Goal: Task Accomplishment & Management: Manage account settings

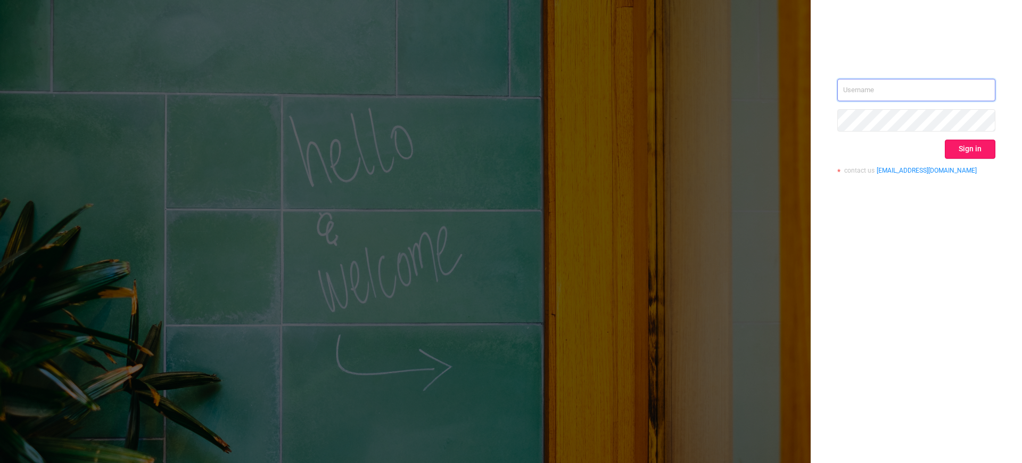
type input "[EMAIL_ADDRESS][DOMAIN_NAME]"
click at [969, 150] on button "Sign in" at bounding box center [970, 148] width 51 height 19
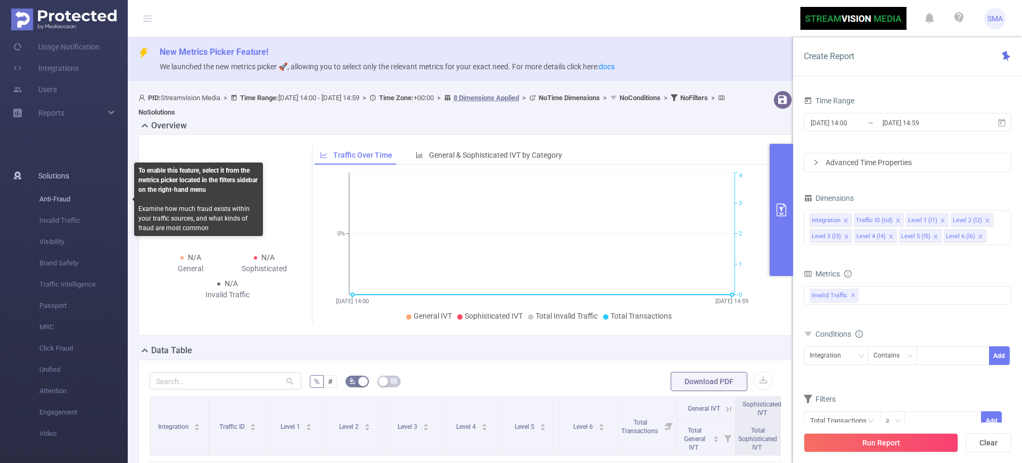
click at [80, 189] on span "Anti-Fraud" at bounding box center [83, 198] width 88 height 21
click at [63, 193] on span "Anti-Fraud" at bounding box center [83, 198] width 88 height 21
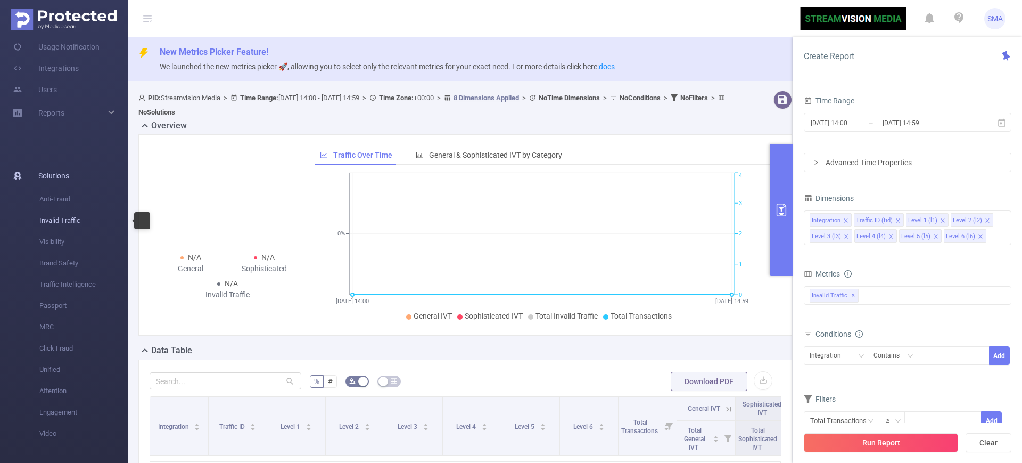
click at [57, 218] on span "Invalid Traffic" at bounding box center [83, 220] width 88 height 21
click at [57, 249] on span "Visibility" at bounding box center [83, 241] width 88 height 21
click at [56, 268] on span "Brand Safety" at bounding box center [83, 262] width 88 height 21
click at [63, 280] on span "Traffic Intelligence" at bounding box center [83, 284] width 88 height 21
click at [69, 307] on span "Passport" at bounding box center [83, 305] width 88 height 21
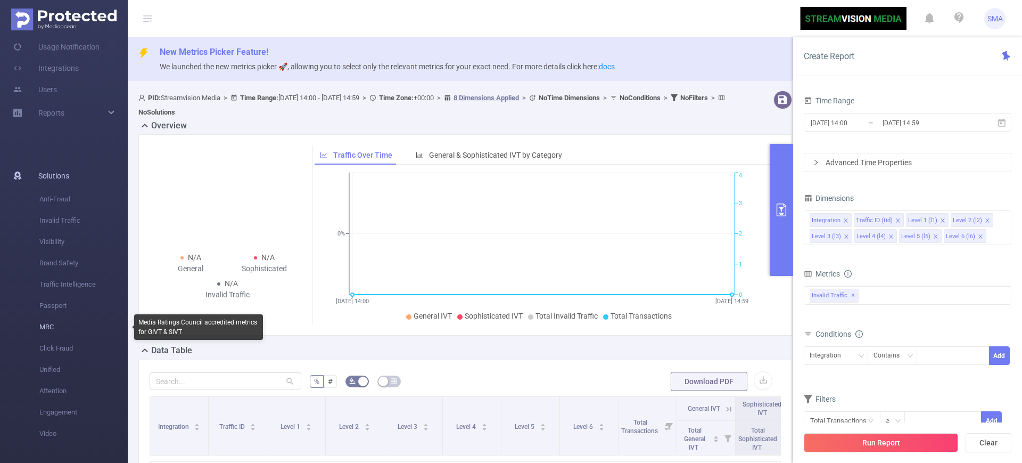
click at [67, 326] on span "MRC" at bounding box center [83, 326] width 88 height 21
click at [57, 351] on span "Click Fraud" at bounding box center [83, 347] width 88 height 21
click at [76, 174] on div "Reports" at bounding box center [64, 174] width 128 height 21
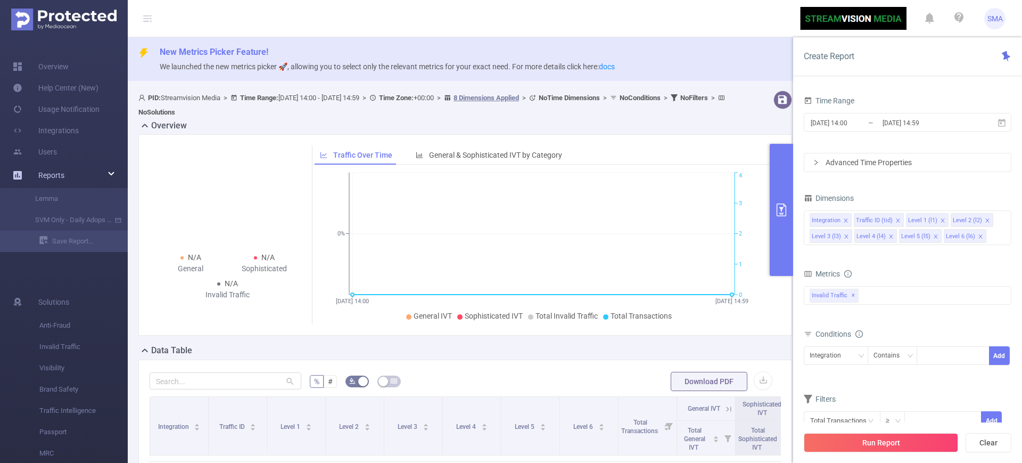
click at [71, 167] on div "Reports" at bounding box center [64, 174] width 128 height 21
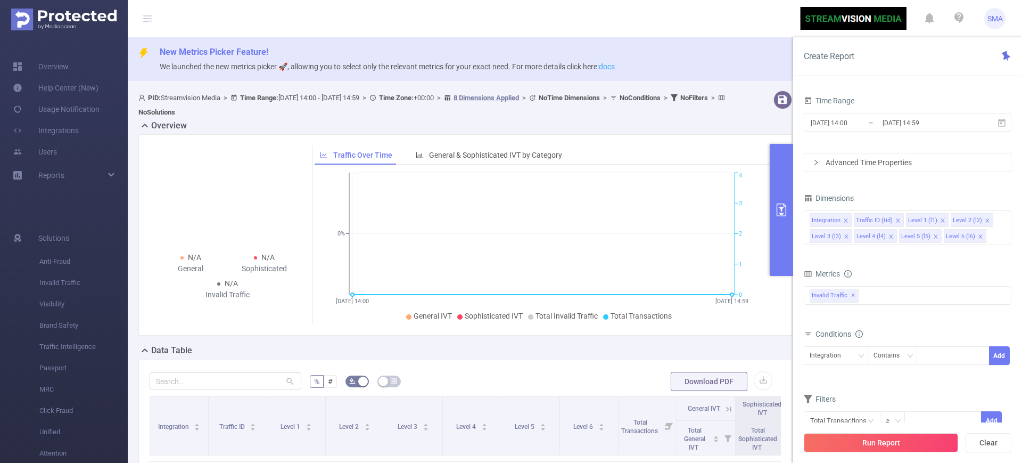
click at [615, 69] on link "docs" at bounding box center [607, 66] width 16 height 9
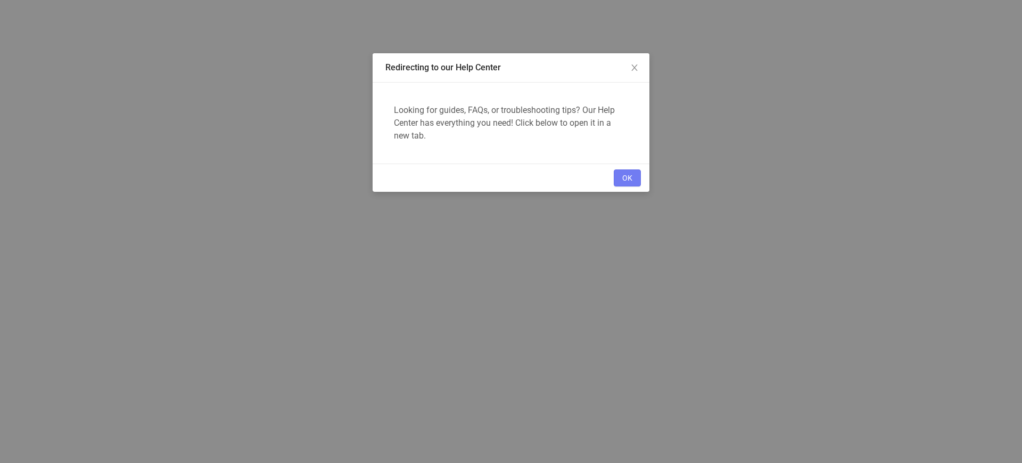
click at [626, 170] on button "OK" at bounding box center [627, 177] width 27 height 17
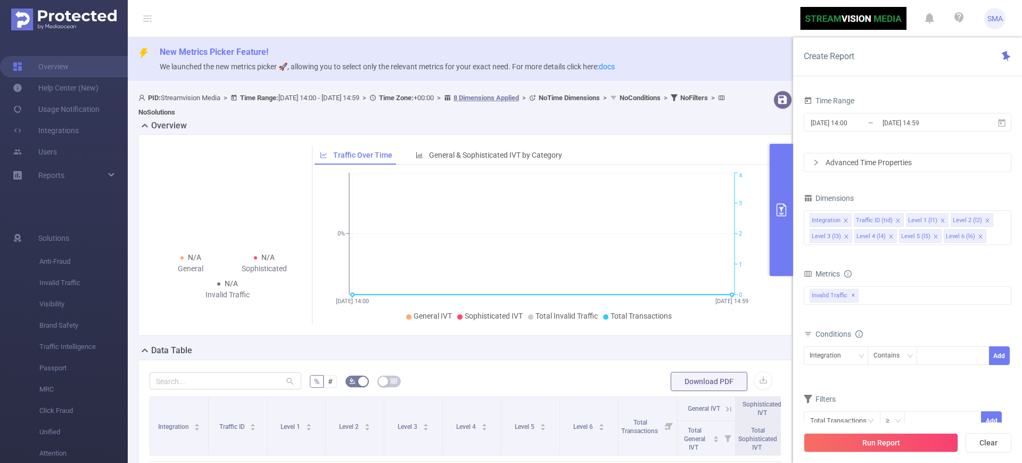
click at [781, 215] on icon "primary" at bounding box center [782, 209] width 10 height 13
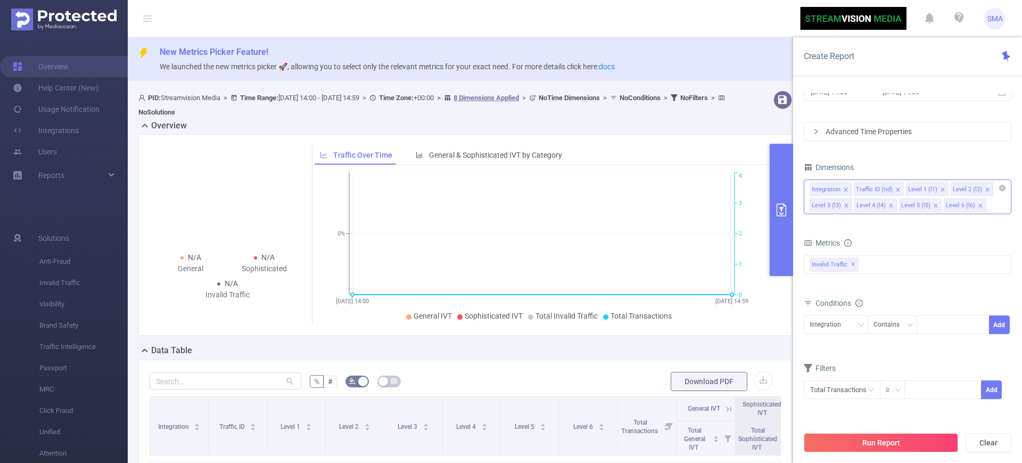
click at [998, 208] on div "Integration Traffic ID (tid) Level 1 (l1) Level 2 (l2) Level 3 (l3) Level 4 (l4…" at bounding box center [908, 196] width 208 height 35
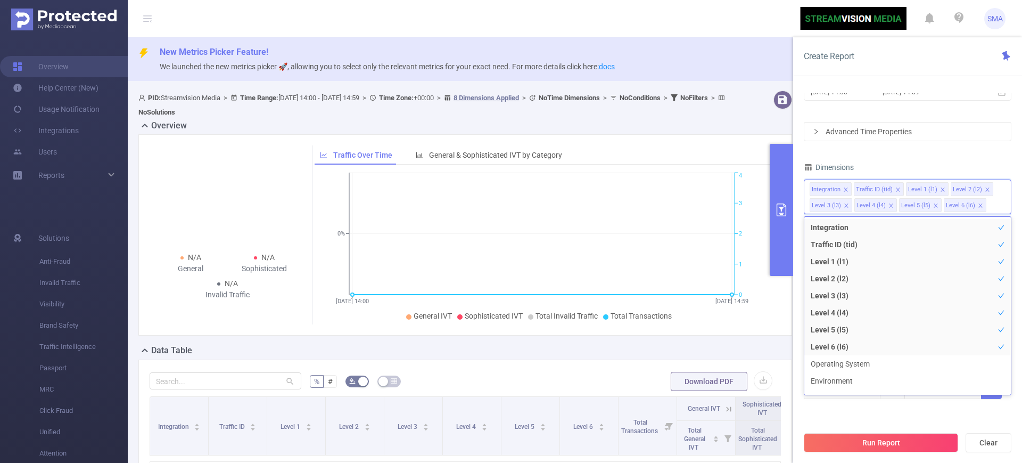
click at [929, 162] on div "Dimensions" at bounding box center [908, 169] width 208 height 18
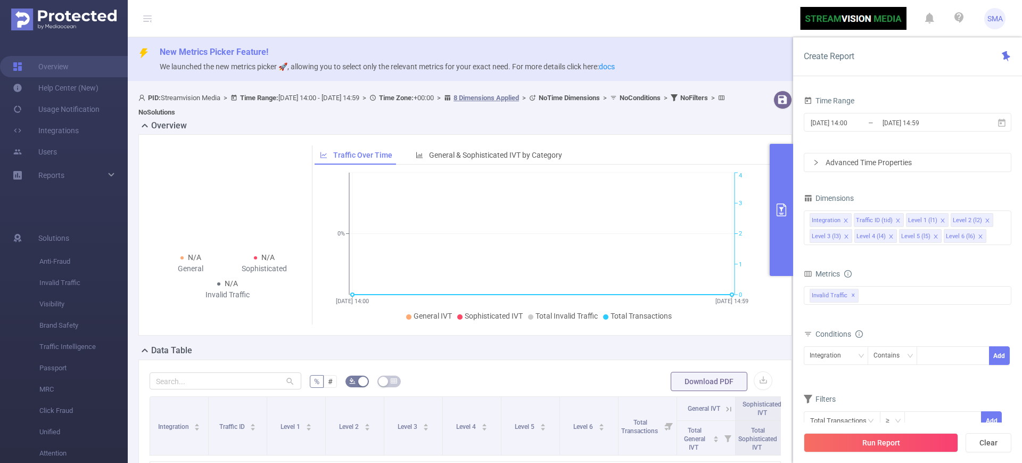
click at [956, 168] on div "Advanced Time Properties" at bounding box center [907, 162] width 207 height 18
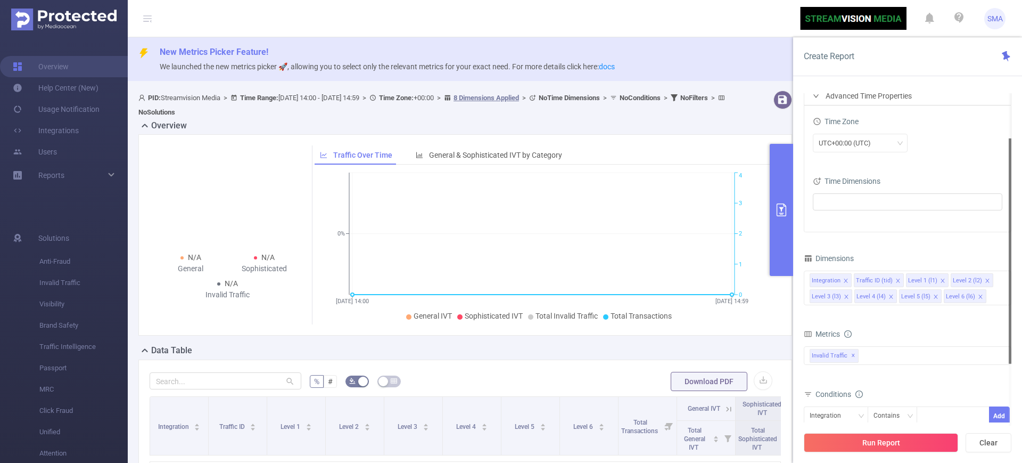
click at [822, 96] on div "Advanced Time Properties" at bounding box center [907, 96] width 207 height 18
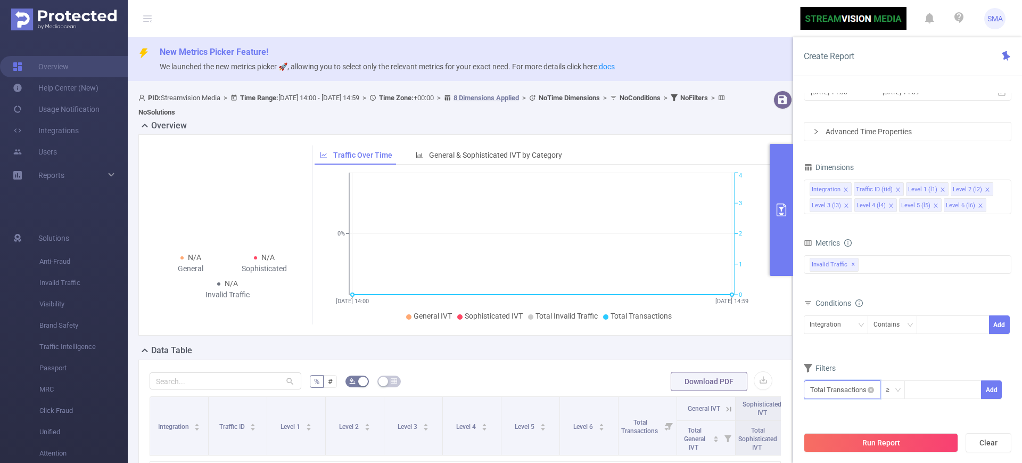
click at [867, 393] on input "text" at bounding box center [842, 389] width 77 height 19
click at [842, 291] on li "Total Transactions" at bounding box center [842, 292] width 77 height 17
click at [917, 358] on form "Dimensions Integration Traffic ID (tid) Level 1 (l1) Level 2 (l2) Level 3 (l3) …" at bounding box center [908, 286] width 208 height 253
click at [947, 288] on div "bp_total bp_adult bp_arms bp_crime bp_death_injury_military bp_piracy bp_hate_a…" at bounding box center [908, 272] width 208 height 38
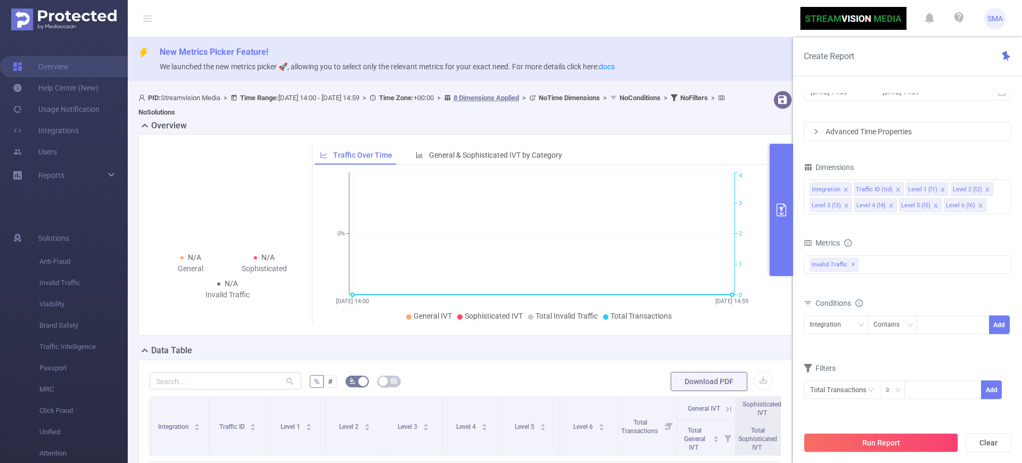
click at [471, 346] on div "Data Table" at bounding box center [469, 351] width 662 height 15
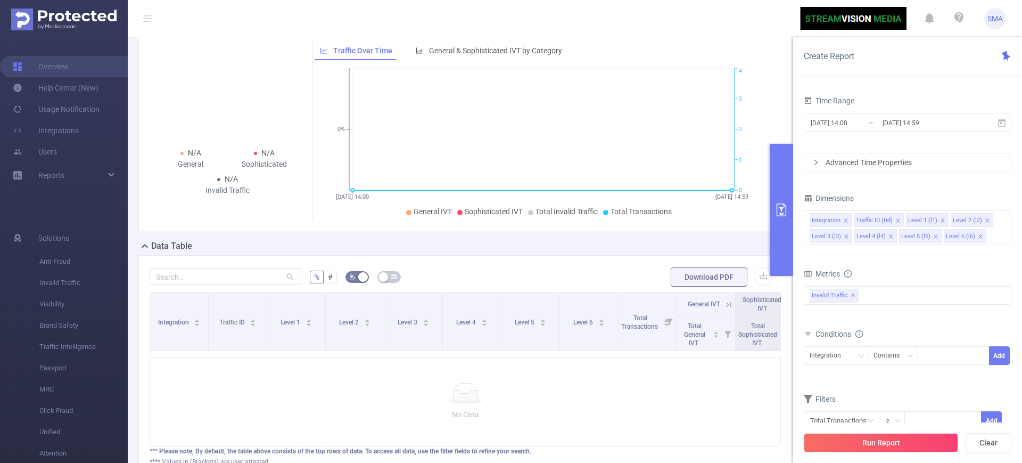
scroll to position [197, 0]
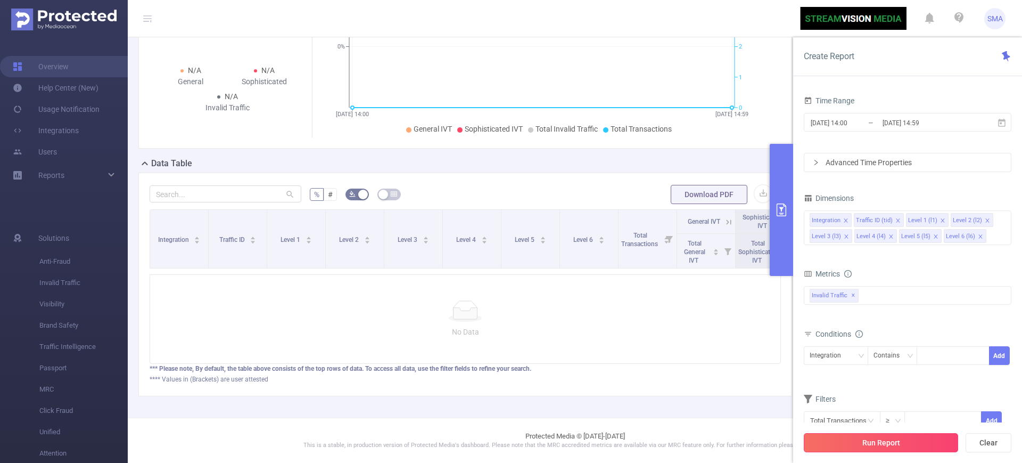
click at [849, 443] on button "Run Report" at bounding box center [881, 442] width 154 height 19
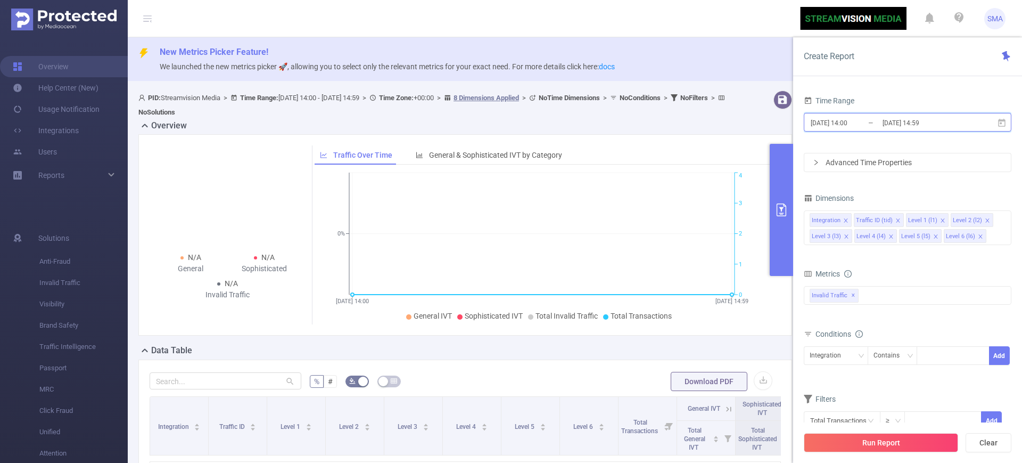
click at [1001, 130] on span "[DATE] 14:00 _ [DATE] 14:59" at bounding box center [908, 122] width 208 height 19
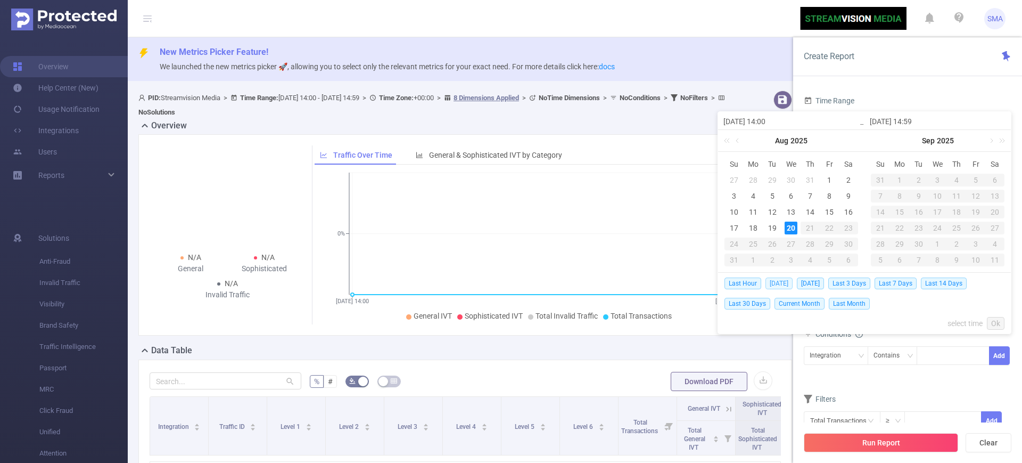
click at [774, 282] on span "[DATE]" at bounding box center [778, 283] width 27 height 12
type input "[DATE] 00:00"
type input "[DATE] 23:59"
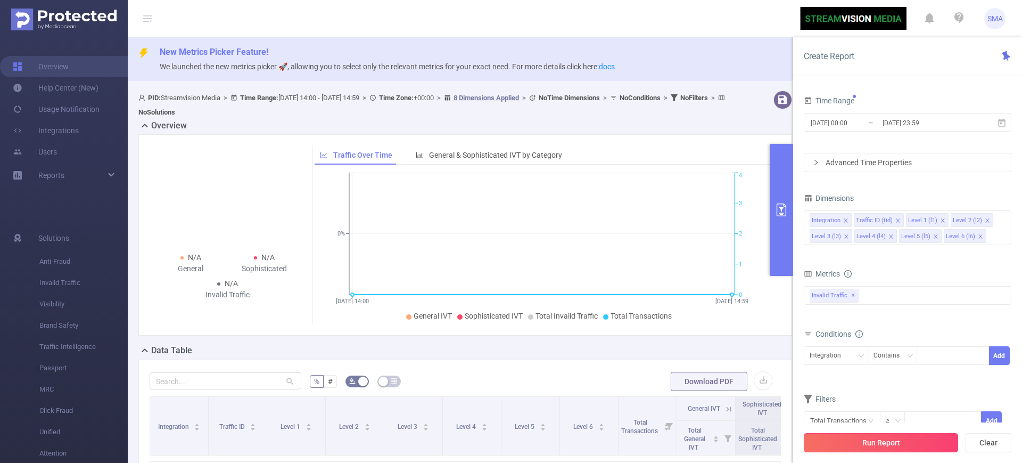
click at [841, 435] on button "Run Report" at bounding box center [881, 442] width 154 height 19
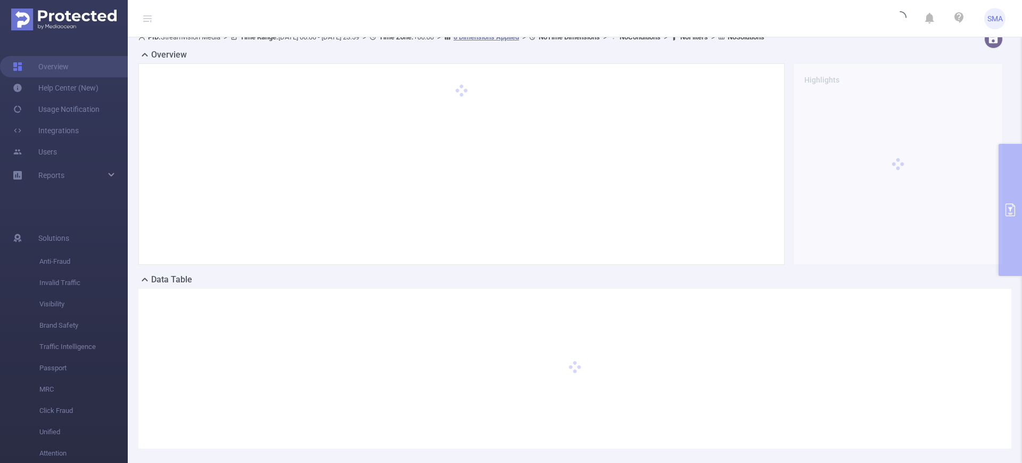
scroll to position [113, 0]
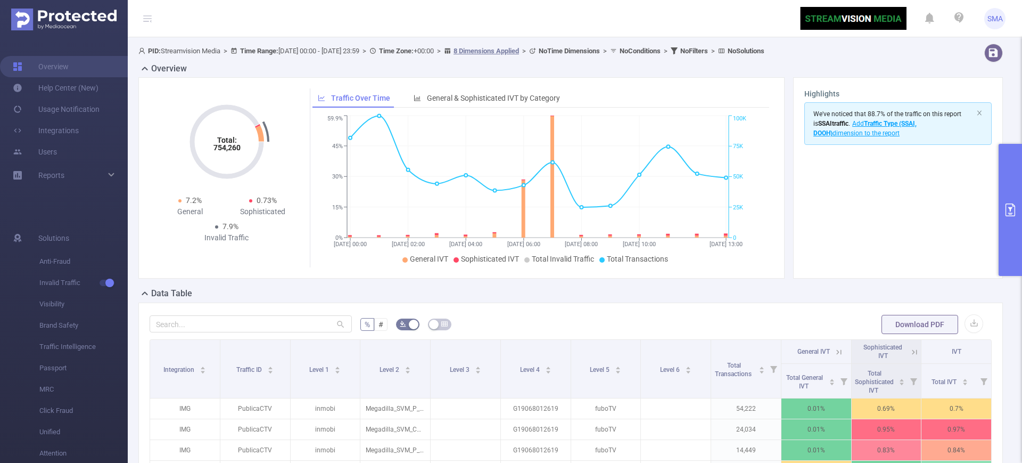
scroll to position [67, 0]
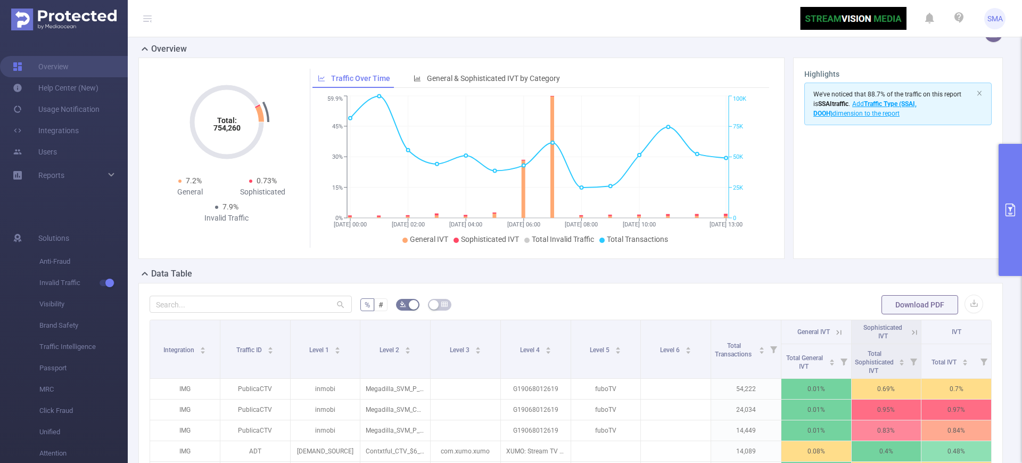
click at [1012, 243] on button "primary" at bounding box center [1009, 210] width 23 height 132
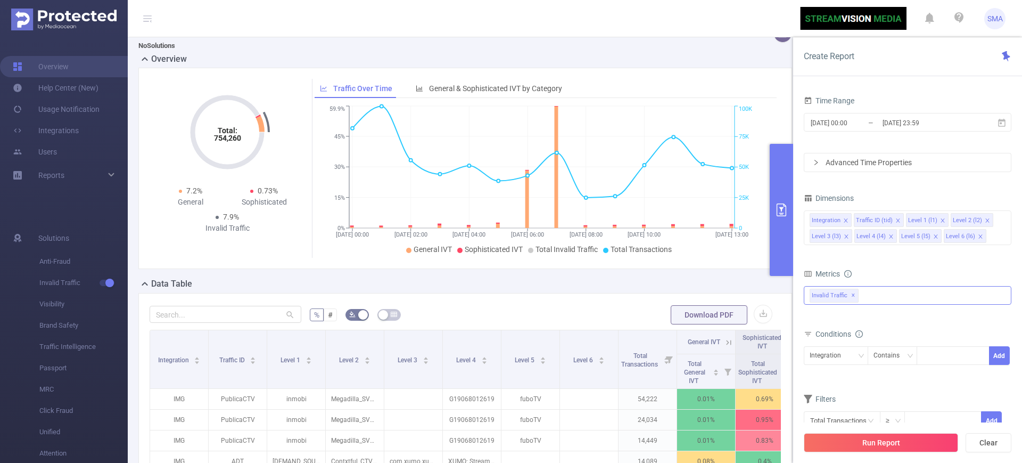
click at [876, 300] on div "Invalid Traffic ✕" at bounding box center [908, 295] width 208 height 19
click at [827, 298] on li "Anti-Fraud" at bounding box center [907, 300] width 207 height 14
click at [821, 300] on span at bounding box center [821, 299] width 9 height 9
click at [921, 269] on div "Metrics" at bounding box center [908, 275] width 208 height 18
click at [896, 440] on button "Run Report" at bounding box center [881, 442] width 154 height 19
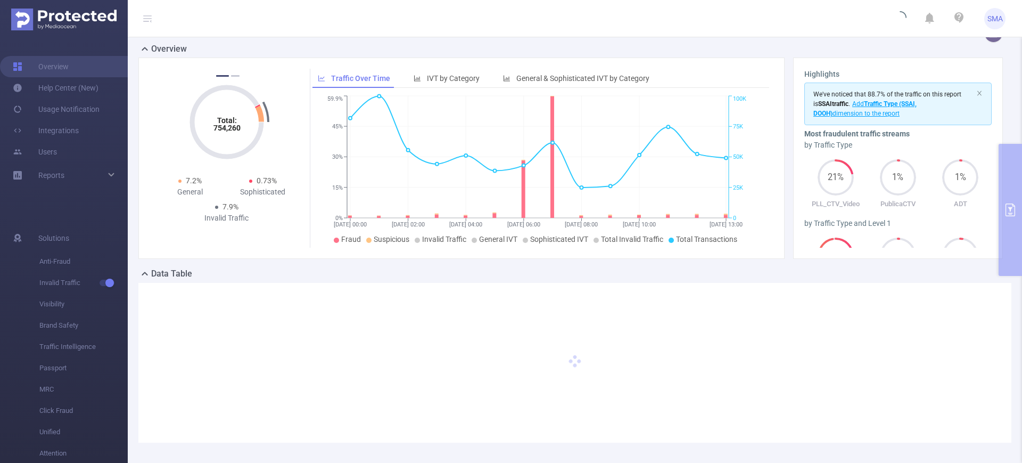
scroll to position [113, 0]
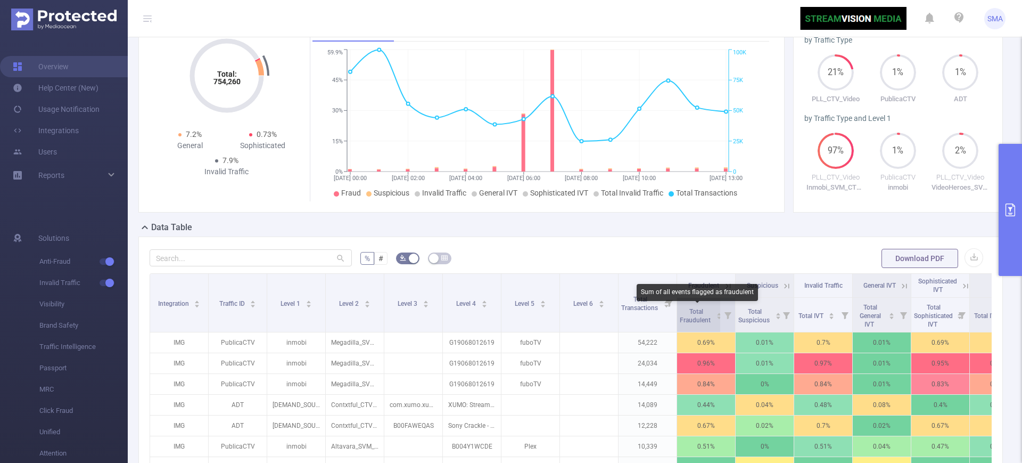
click at [700, 311] on span "Total Fraudulent" at bounding box center [696, 316] width 32 height 16
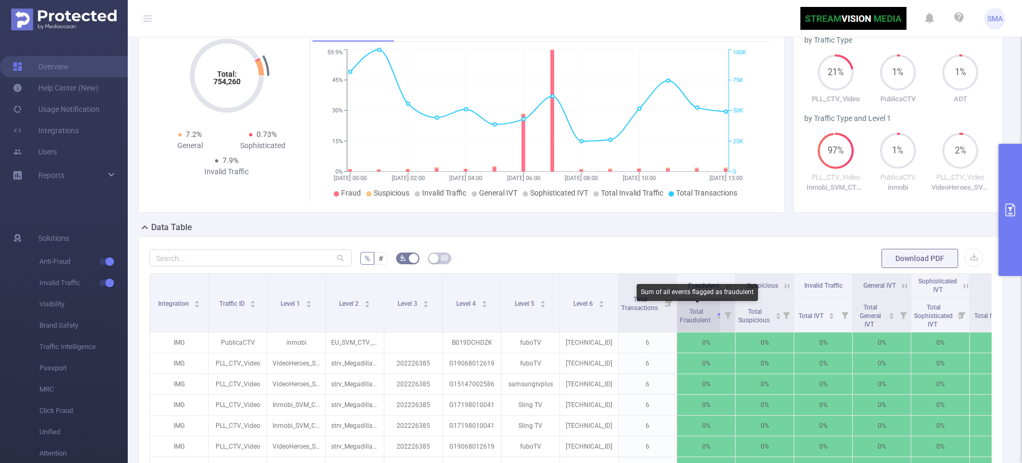
click at [700, 311] on span "Total Fraudulent" at bounding box center [696, 316] width 32 height 16
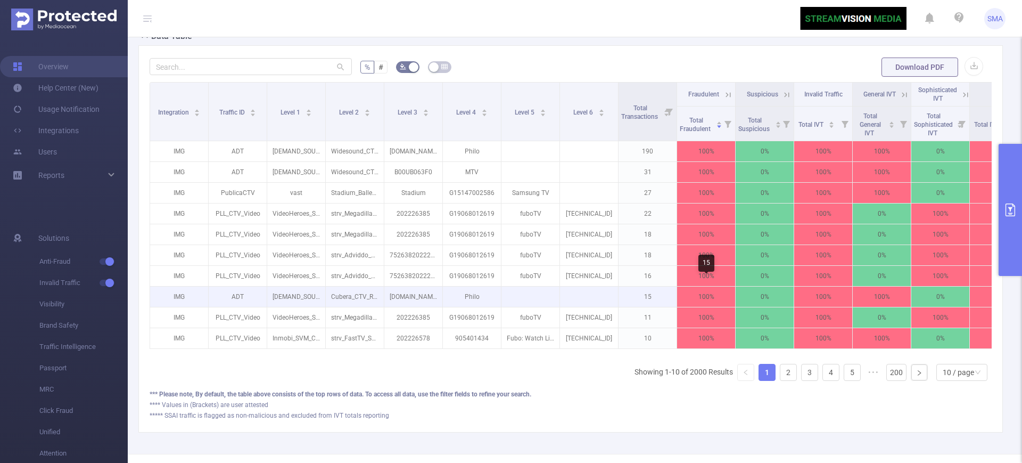
scroll to position [312, 0]
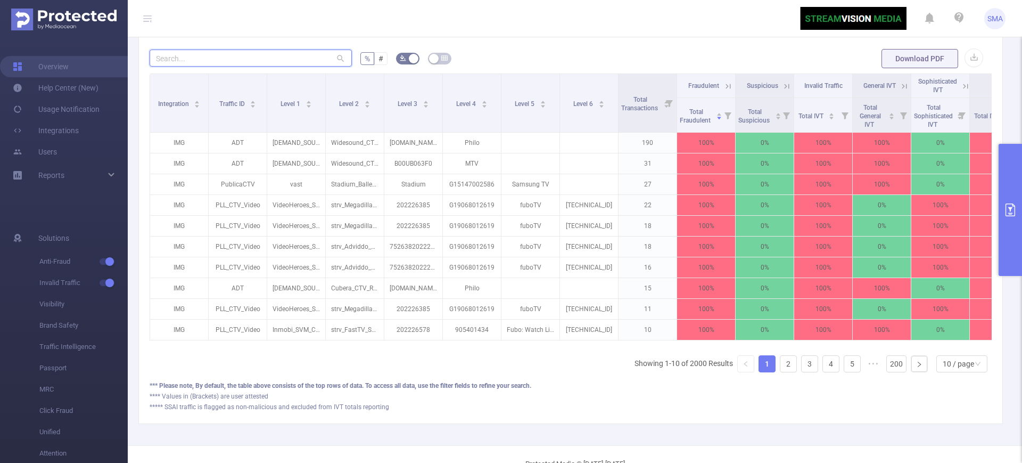
click at [235, 56] on input "text" at bounding box center [251, 57] width 202 height 17
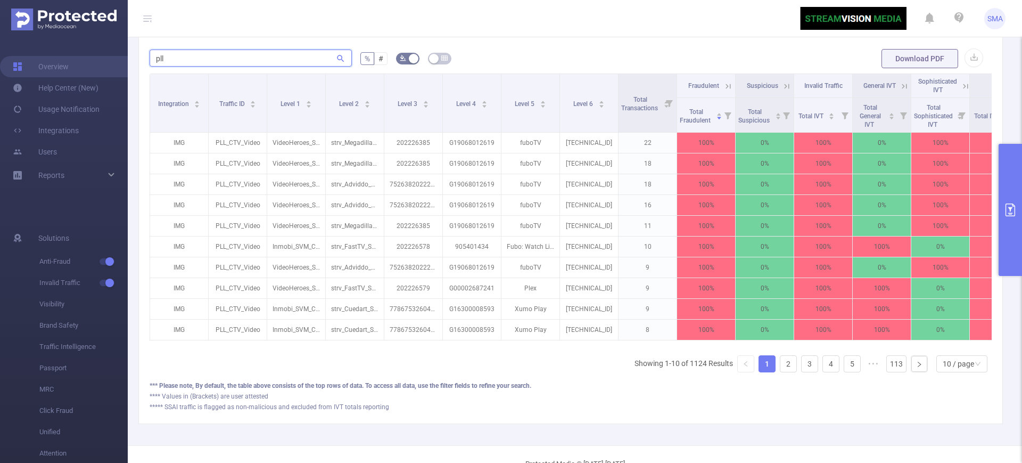
type input "pll"
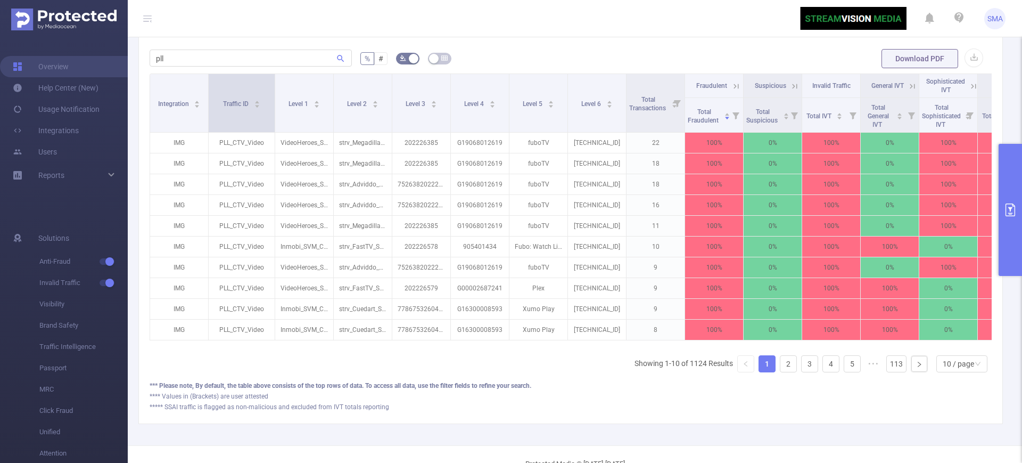
drag, startPoint x: 265, startPoint y: 106, endPoint x: 273, endPoint y: 120, distance: 16.0
click at [273, 120] on span at bounding box center [274, 103] width 5 height 58
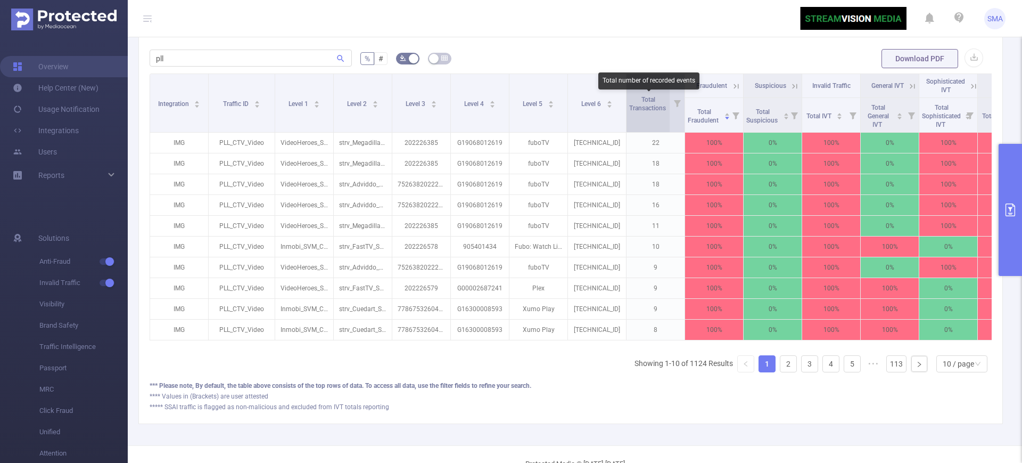
click at [639, 105] on span "Total Transactions" at bounding box center [648, 104] width 38 height 16
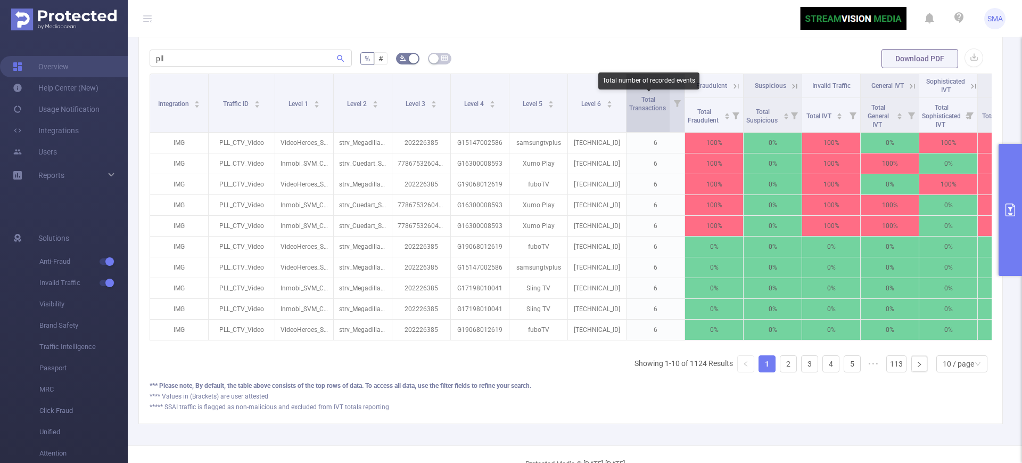
click at [639, 105] on span "Total Transactions" at bounding box center [648, 104] width 38 height 16
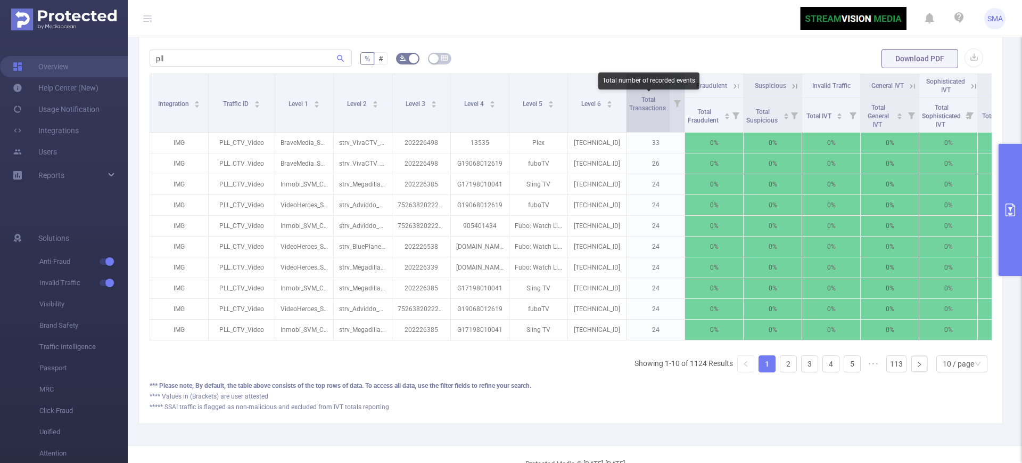
click at [639, 105] on span "Total Transactions" at bounding box center [648, 104] width 38 height 16
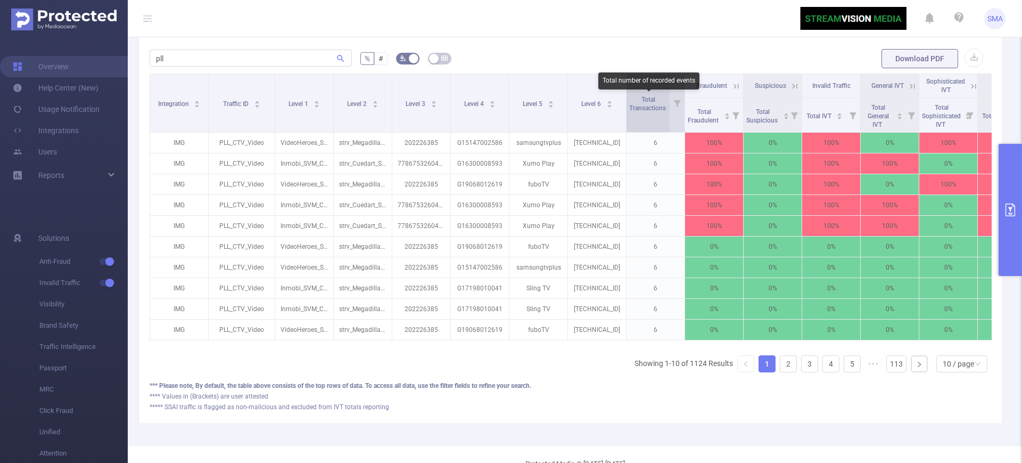
click at [639, 105] on span "Total Transactions" at bounding box center [648, 104] width 38 height 16
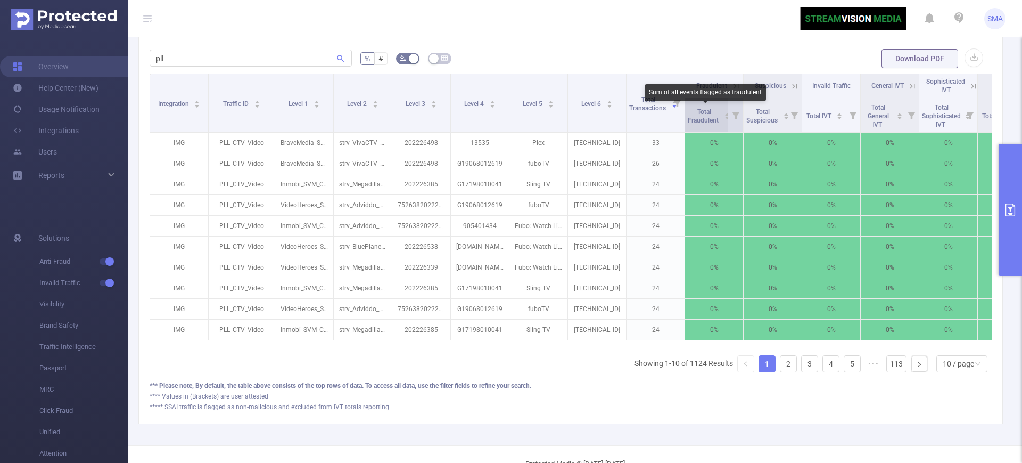
click at [708, 109] on span "Total Fraudulent" at bounding box center [704, 116] width 32 height 16
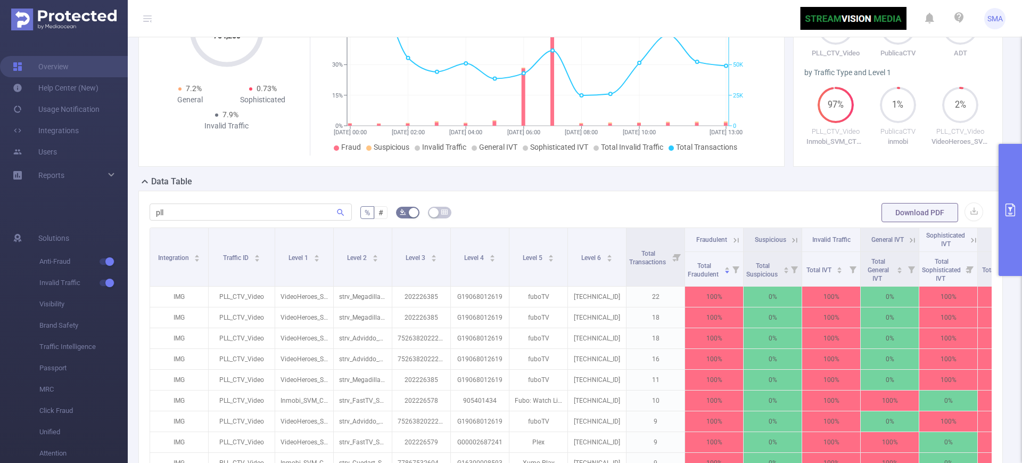
scroll to position [246, 0]
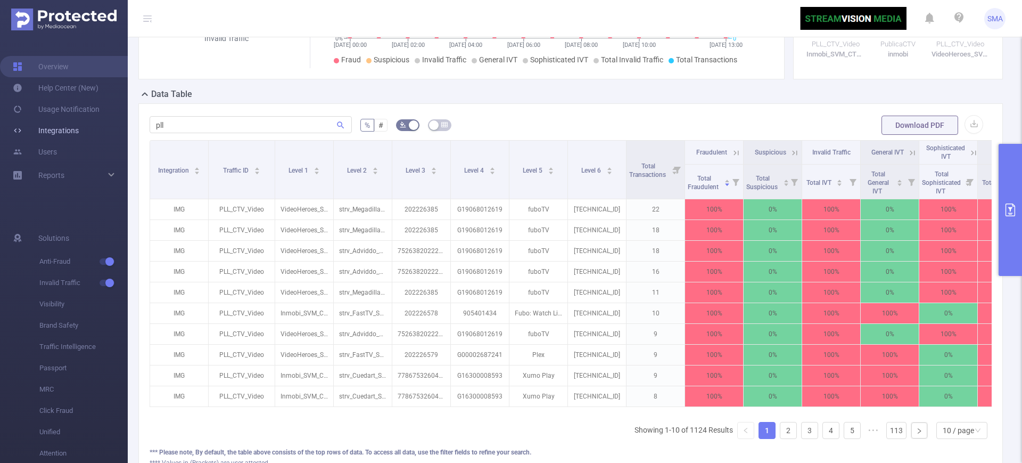
click at [79, 128] on link "Integrations" at bounding box center [46, 130] width 66 height 21
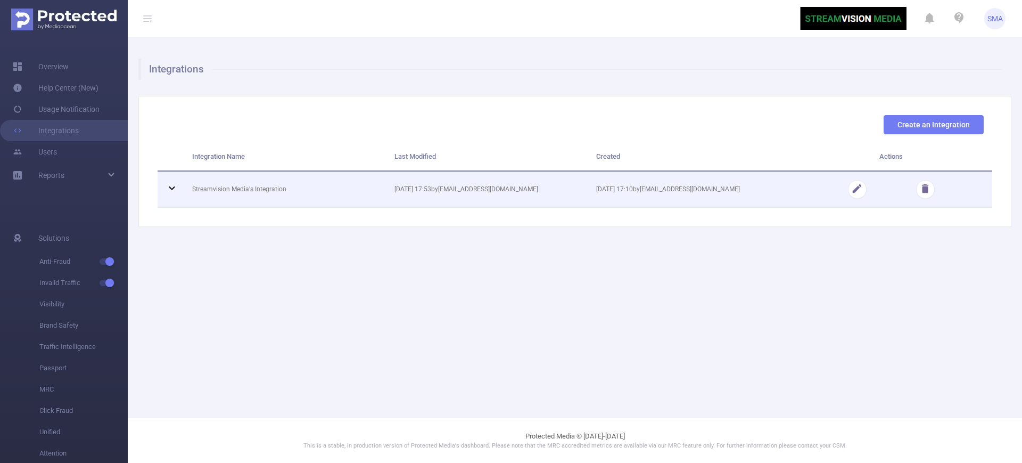
click at [852, 199] on td at bounding box center [891, 189] width 202 height 36
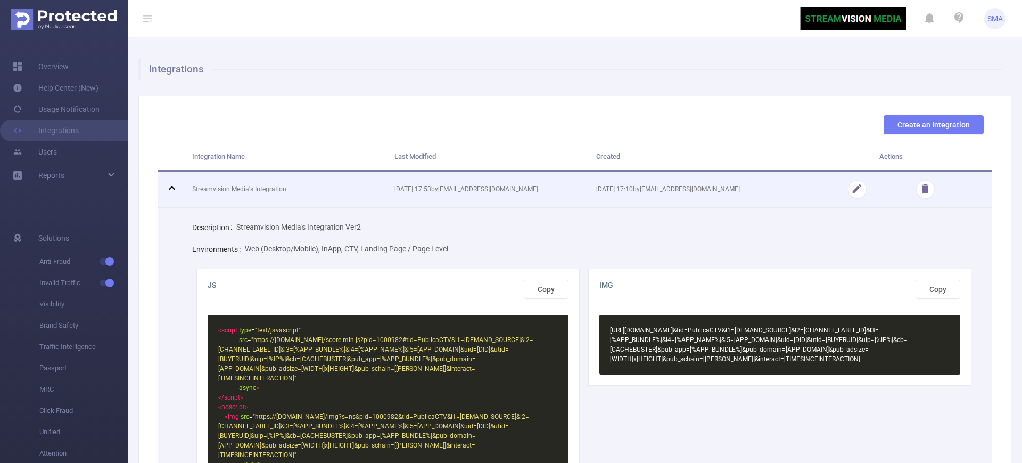
click at [835, 193] on td at bounding box center [891, 189] width 202 height 36
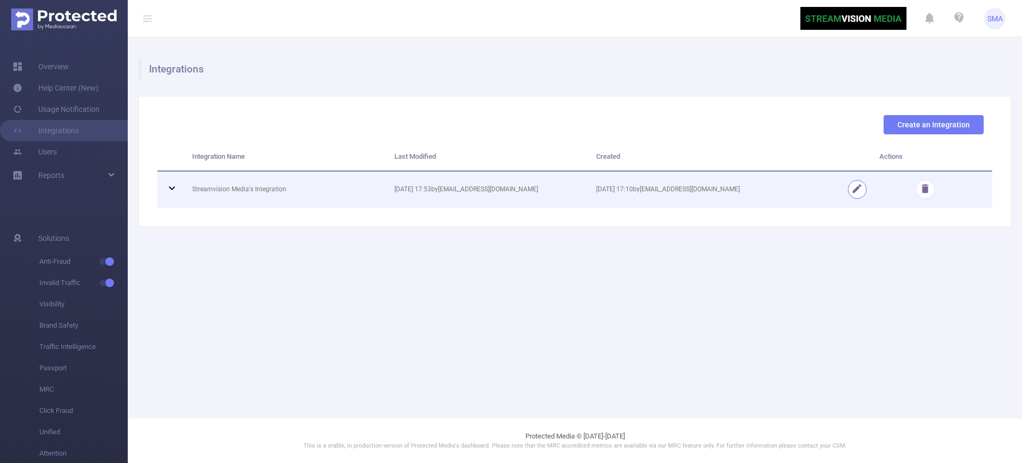
click at [858, 193] on button "button" at bounding box center [857, 189] width 19 height 19
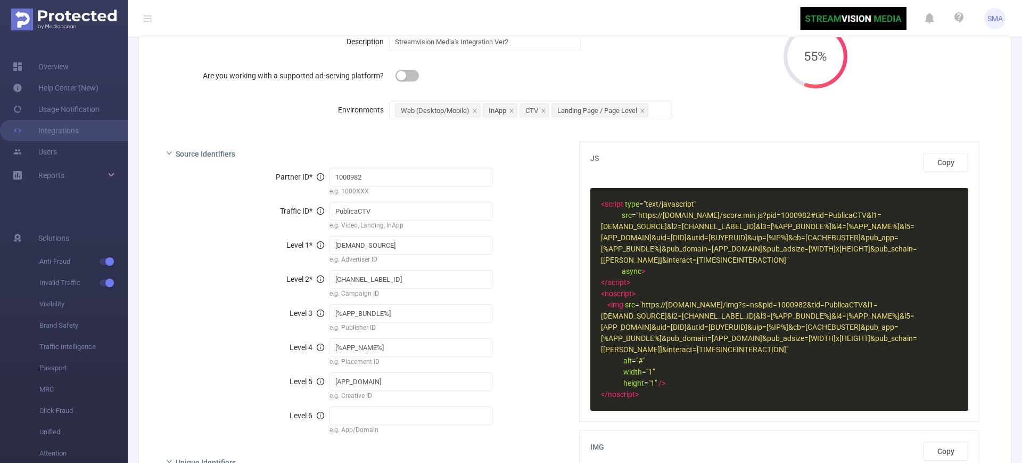
scroll to position [93, 0]
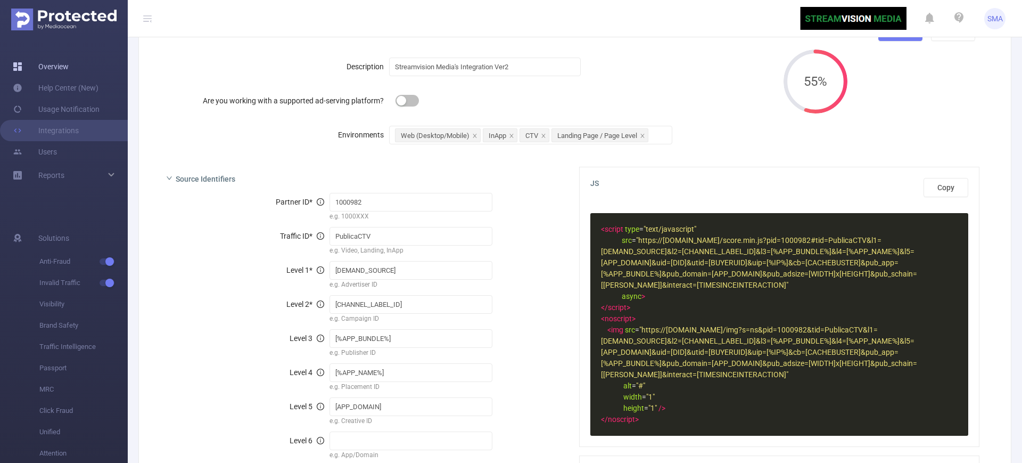
click at [69, 64] on link "Overview" at bounding box center [41, 66] width 56 height 21
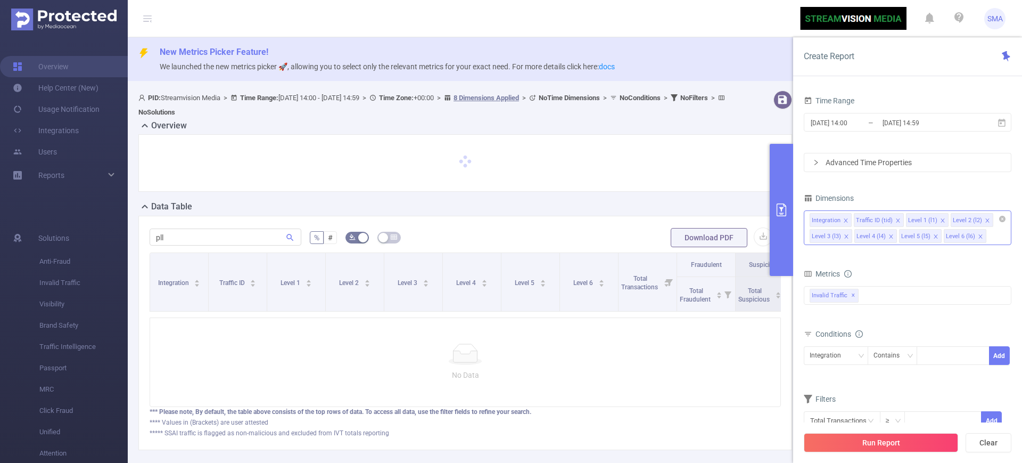
click at [989, 237] on input at bounding box center [990, 236] width 5 height 14
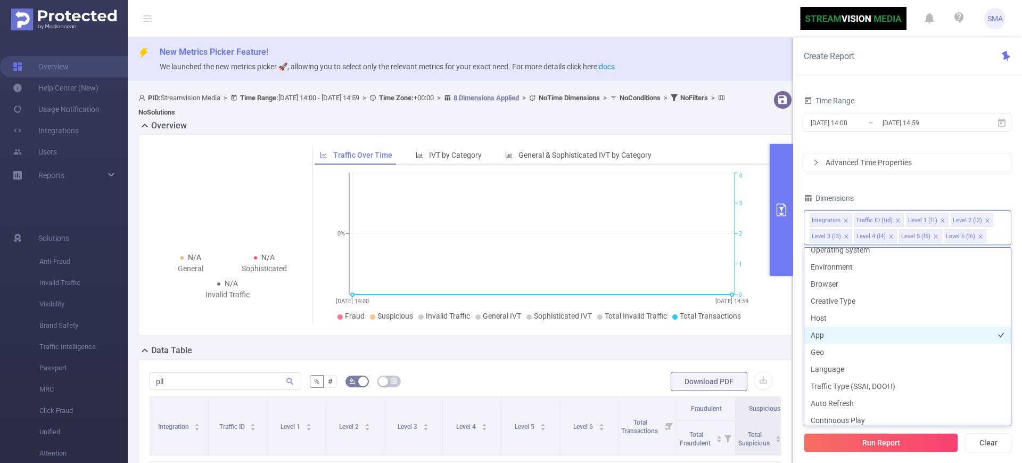
scroll to position [167, 0]
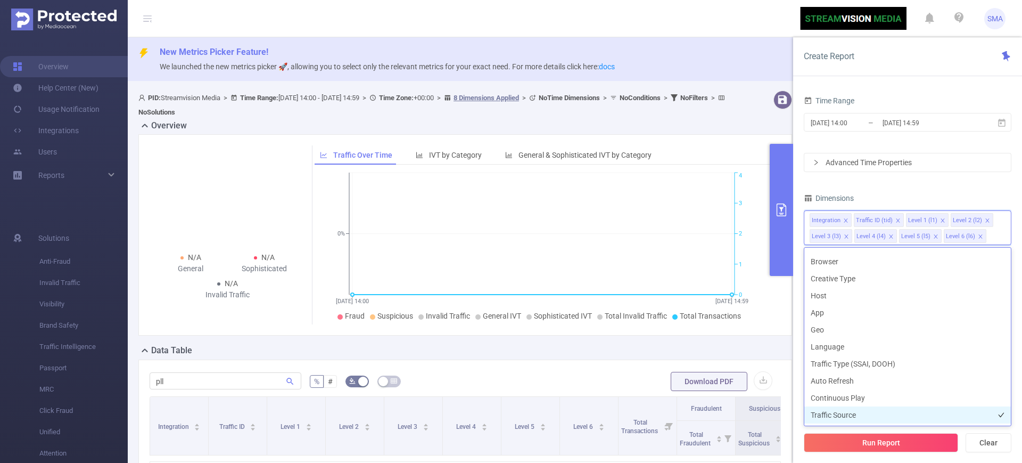
click at [858, 415] on li "Traffic Source" at bounding box center [907, 414] width 207 height 17
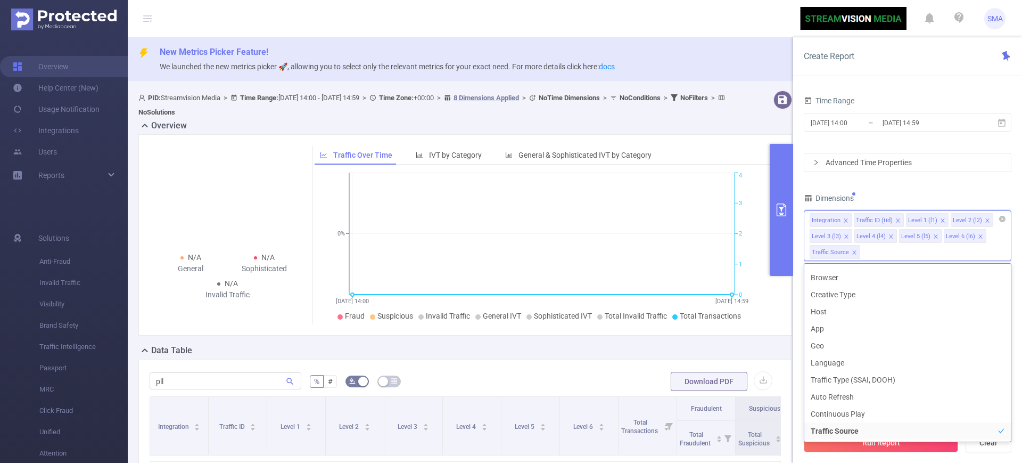
scroll to position [155, 0]
click at [956, 186] on div "Time Range [DATE] 14:00 _ [DATE] 14:59 Advanced Time Properties Dimensions Inte…" at bounding box center [908, 276] width 208 height 366
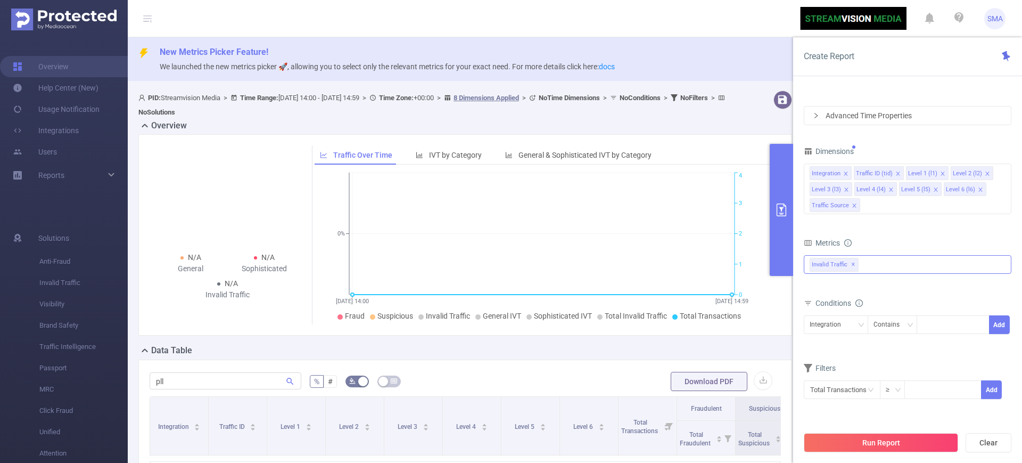
click at [882, 263] on div "Invalid Traffic ✕" at bounding box center [908, 264] width 208 height 19
click at [826, 266] on li "Anti-Fraud" at bounding box center [907, 269] width 207 height 14
click at [820, 267] on span at bounding box center [821, 269] width 9 height 9
click at [894, 225] on form "Dimensions Integration Traffic ID (tid) Level 1 (l1) Level 2 (l2) Level 3 (l3) …" at bounding box center [908, 278] width 208 height 269
click at [853, 333] on div "Integration" at bounding box center [836, 324] width 64 height 19
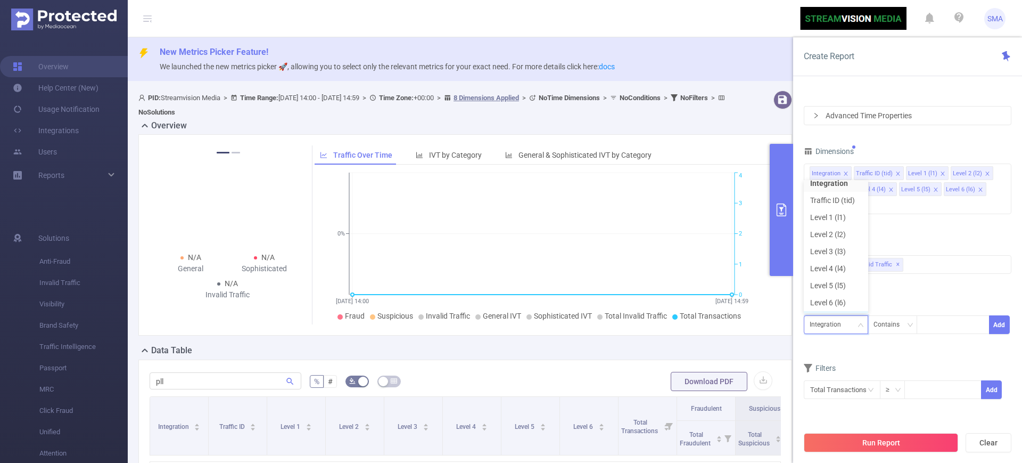
scroll to position [0, 0]
click at [938, 230] on form "Dimensions Integration Traffic ID (tid) Level 1 (l1) Level 2 (l2) Level 3 (l3) …" at bounding box center [908, 278] width 208 height 269
click at [868, 389] on icon "icon: close-circle" at bounding box center [871, 389] width 6 height 6
click at [868, 389] on icon "icon: down" at bounding box center [871, 389] width 6 height 6
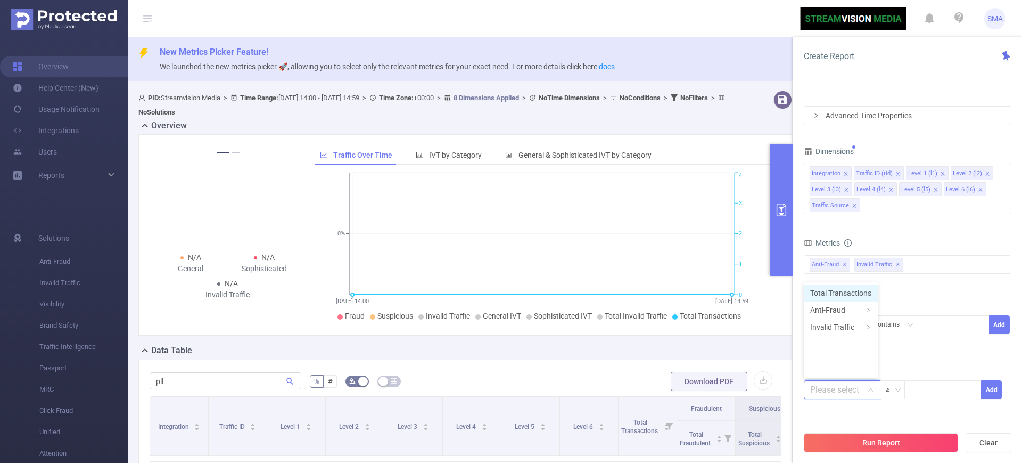
click at [841, 299] on li "Total Transactions" at bounding box center [841, 292] width 74 height 17
click at [853, 391] on input "text" at bounding box center [842, 389] width 77 height 19
click at [830, 309] on li "Anti-Fraud" at bounding box center [842, 309] width 77 height 17
click at [838, 326] on li "Invalid Traffic" at bounding box center [841, 326] width 74 height 17
click at [838, 309] on li "Anti-Fraud" at bounding box center [841, 309] width 74 height 17
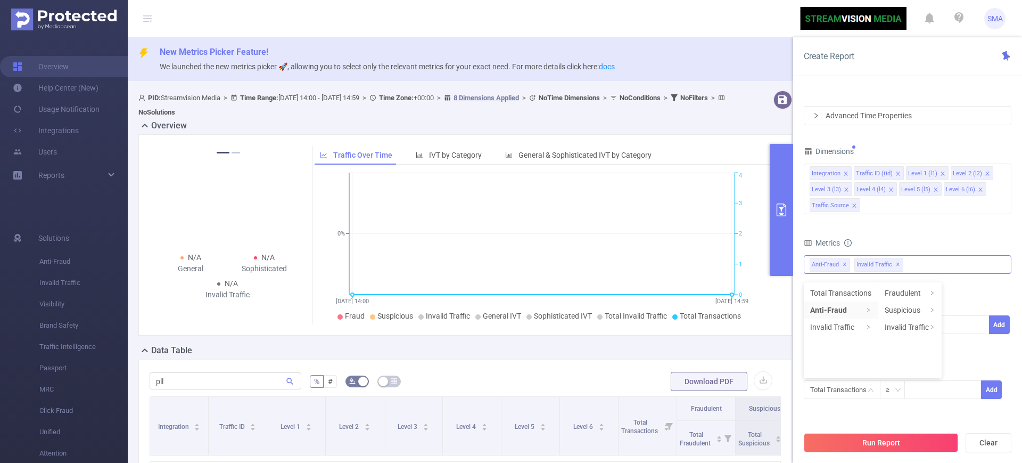
click at [993, 264] on div "Anti-Fraud Invalid Traffic Anti-Fraud ✕ Invalid Traffic ✕" at bounding box center [908, 264] width 208 height 19
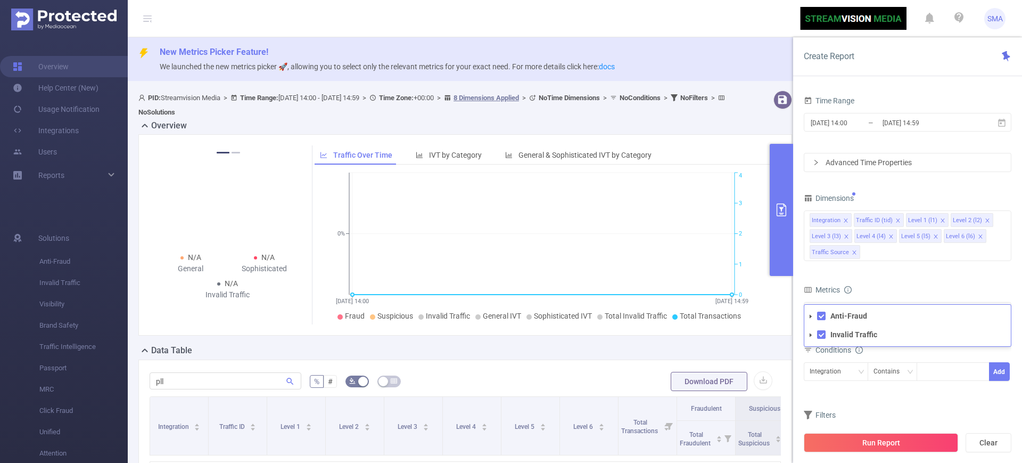
click at [817, 160] on icon "icon: right" at bounding box center [816, 162] width 6 height 6
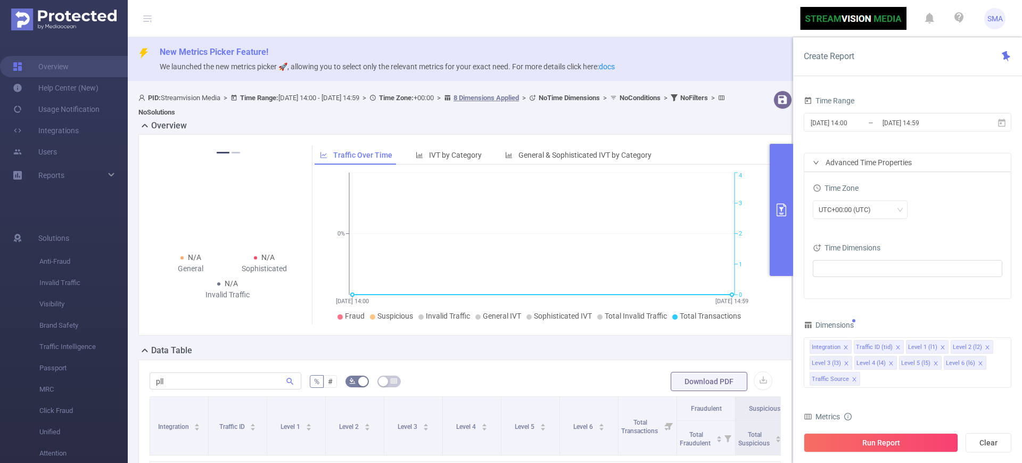
click at [811, 167] on div "Advanced Time Properties" at bounding box center [907, 162] width 207 height 18
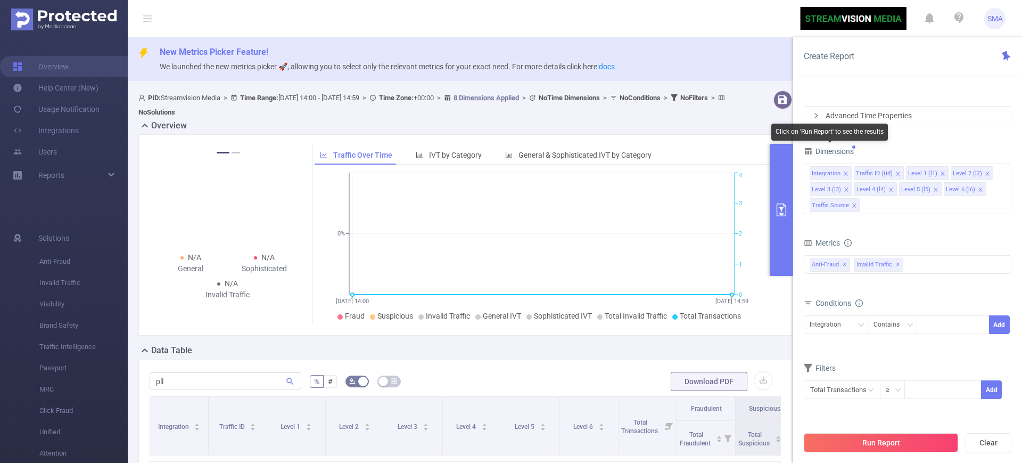
click at [840, 149] on span "Dimensions" at bounding box center [829, 151] width 50 height 9
click at [816, 152] on span "Dimensions" at bounding box center [829, 151] width 50 height 9
click at [897, 207] on div "Integration Traffic ID (tid) Level 1 (l1) Level 2 (l2) Level 3 (l3) Level 4 (l4…" at bounding box center [908, 188] width 208 height 51
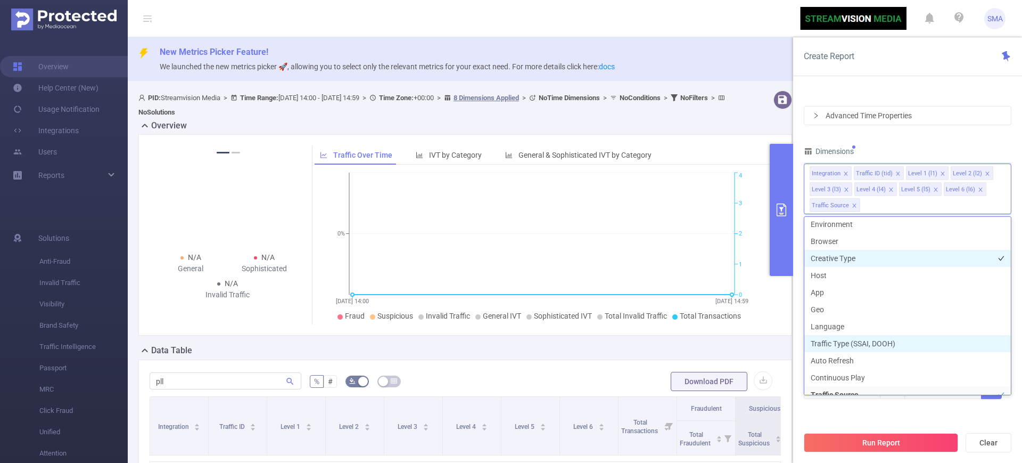
scroll to position [167, 0]
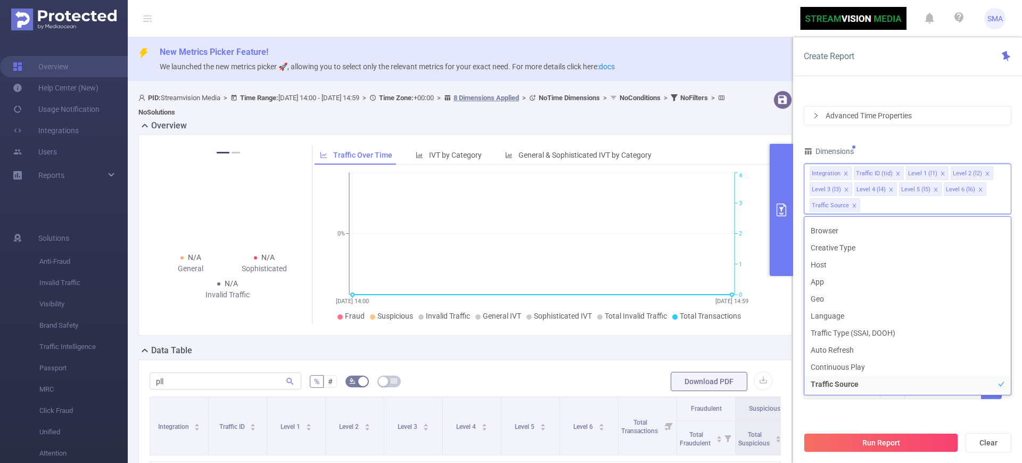
click at [975, 147] on div "Dimensions" at bounding box center [908, 153] width 208 height 18
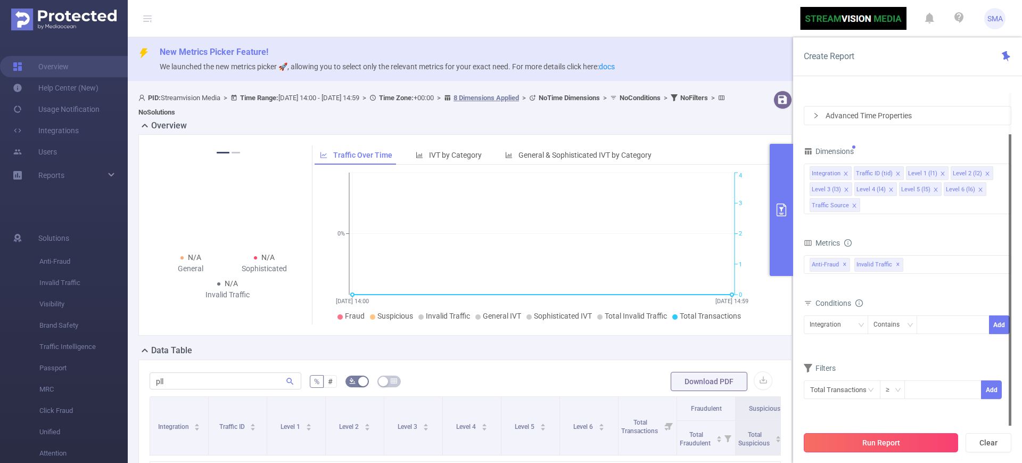
click at [909, 439] on button "Run Report" at bounding box center [881, 442] width 154 height 19
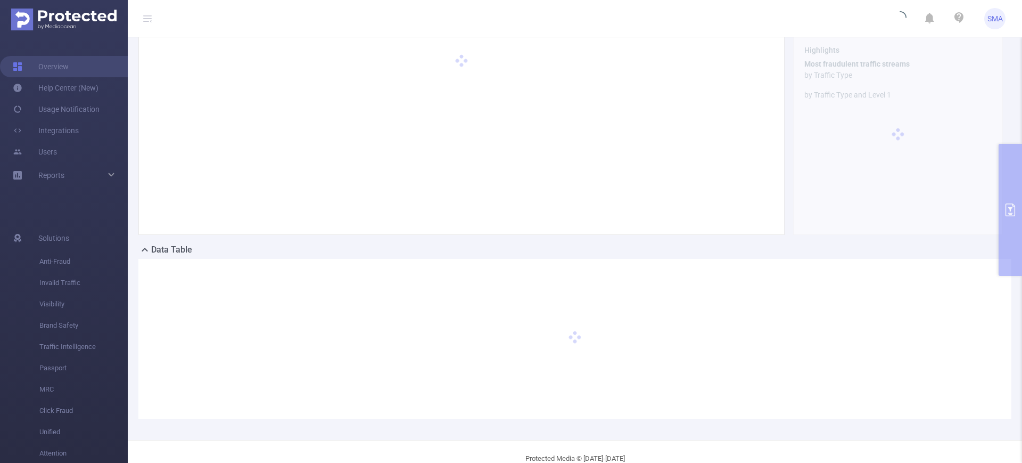
scroll to position [113, 0]
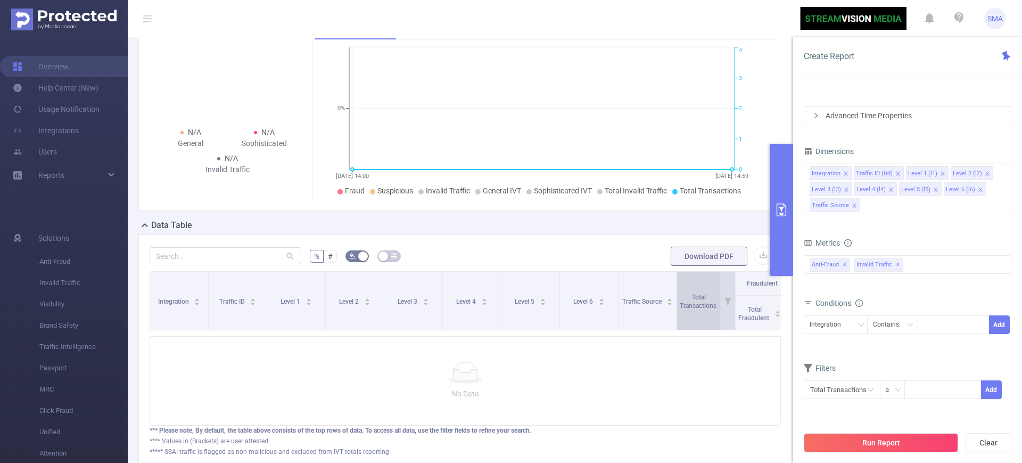
scroll to position [208, 0]
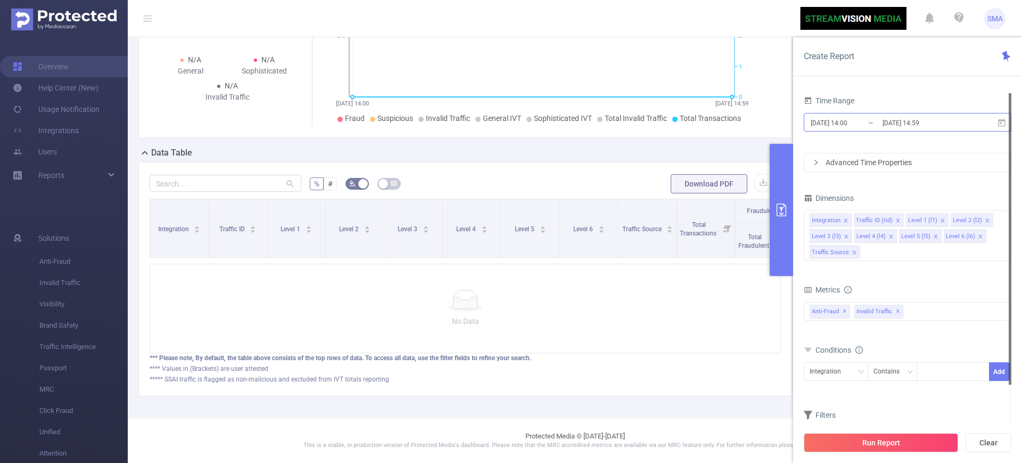
click at [966, 120] on input "[DATE] 14:59" at bounding box center [924, 122] width 86 height 14
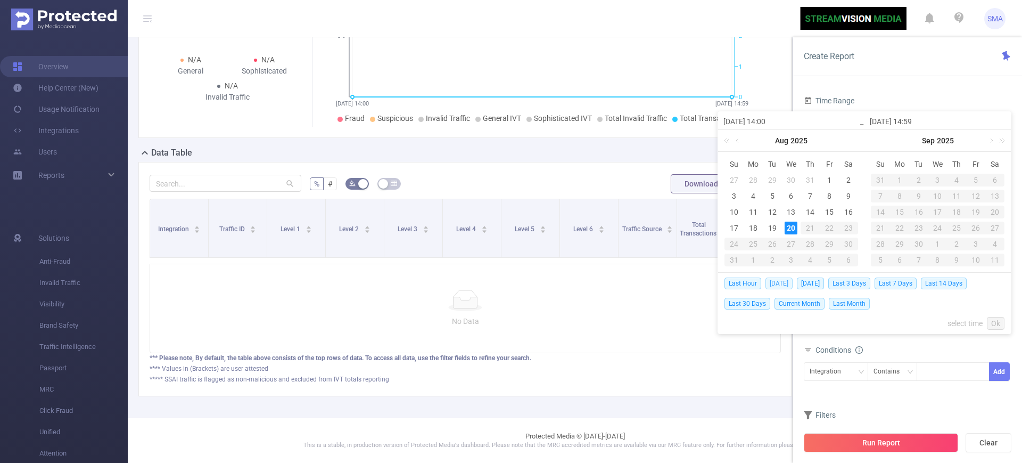
click at [773, 286] on span "[DATE]" at bounding box center [778, 283] width 27 height 12
type input "[DATE] 00:00"
type input "[DATE] 23:59"
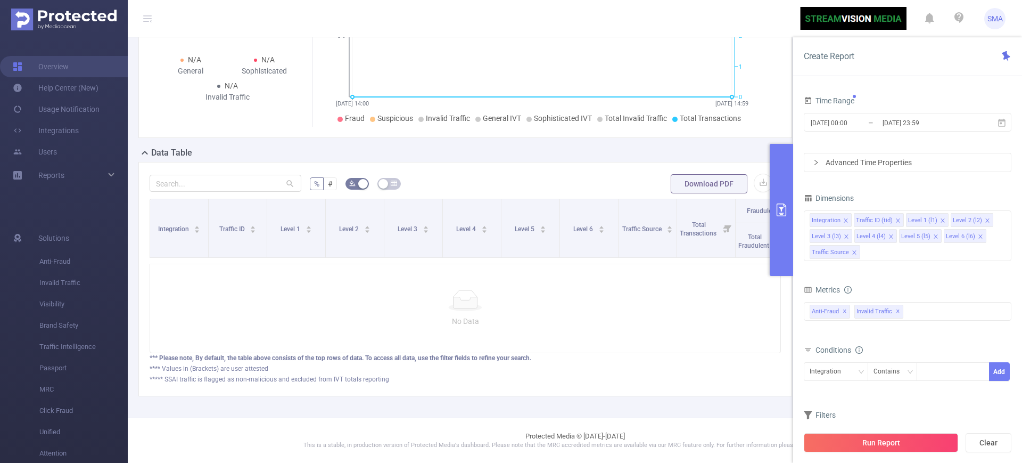
click at [869, 444] on button "Run Report" at bounding box center [881, 442] width 154 height 19
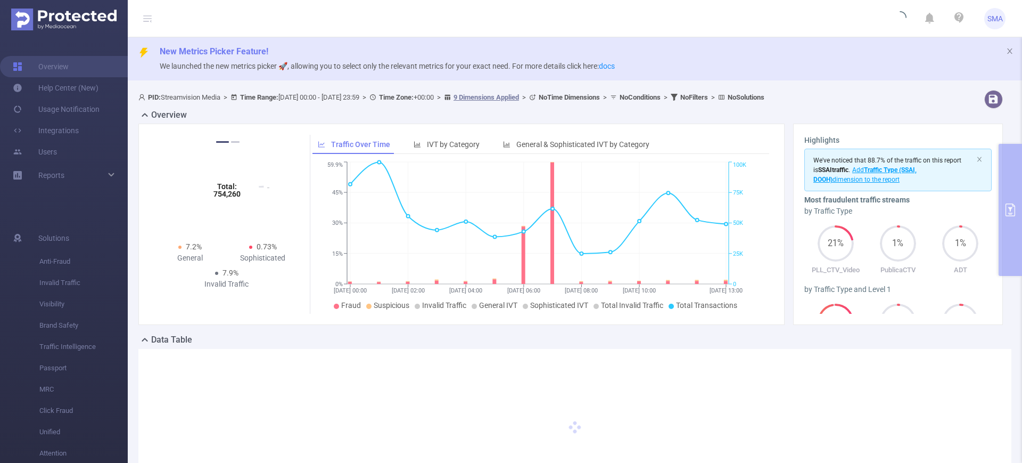
scroll to position [0, 0]
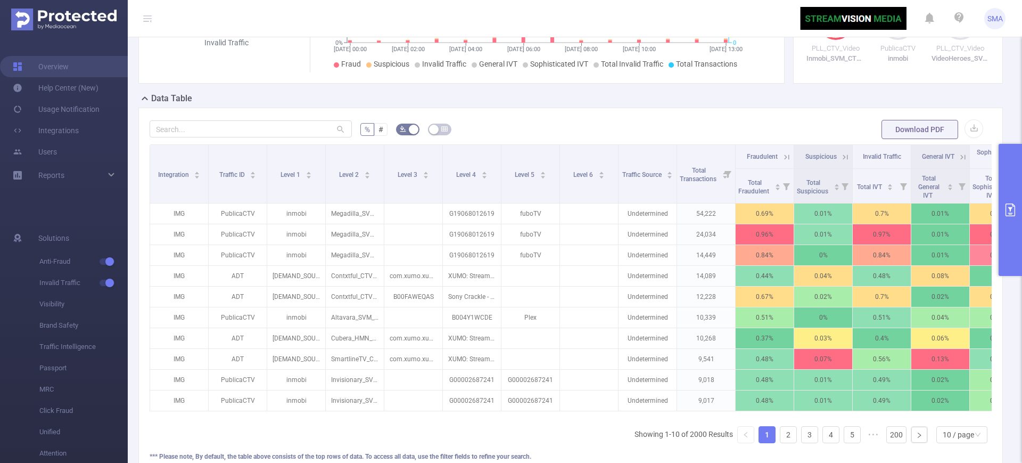
scroll to position [266, 0]
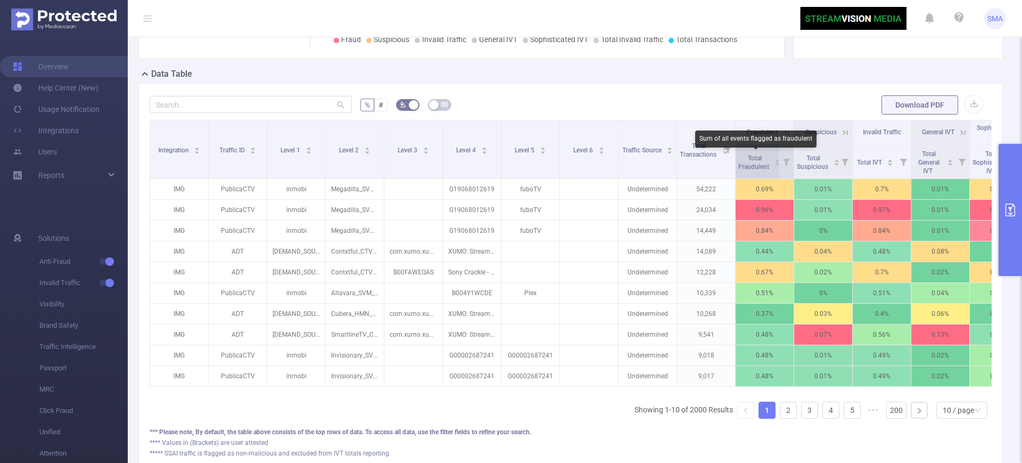
click at [750, 160] on span "Total Fraudulent" at bounding box center [754, 162] width 32 height 16
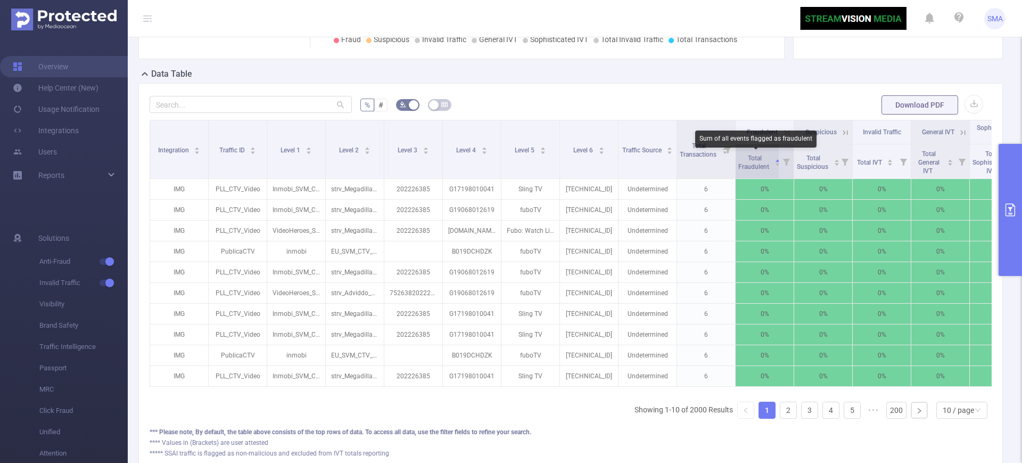
click at [750, 160] on span "Total Fraudulent" at bounding box center [754, 162] width 32 height 16
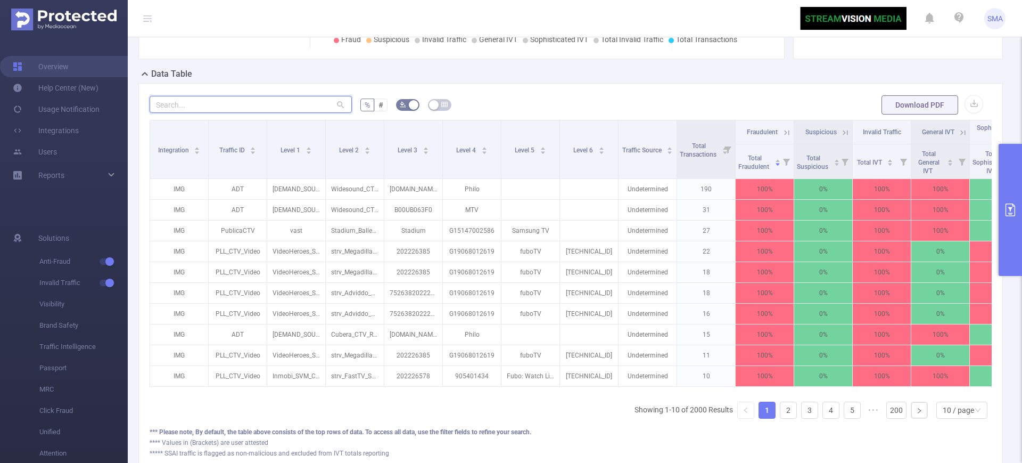
click at [236, 110] on input "text" at bounding box center [251, 104] width 202 height 17
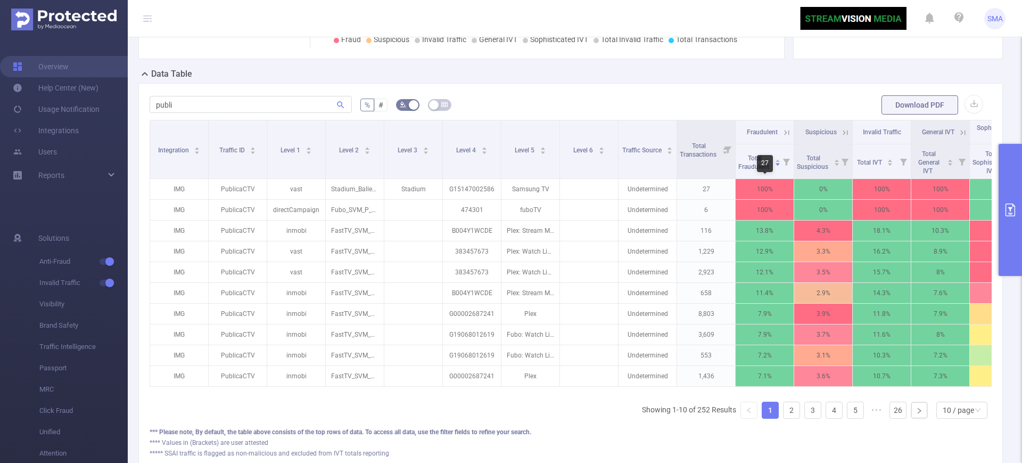
click at [762, 158] on div "27" at bounding box center [765, 163] width 16 height 17
click at [766, 163] on span "Total Fraudulent" at bounding box center [754, 162] width 32 height 16
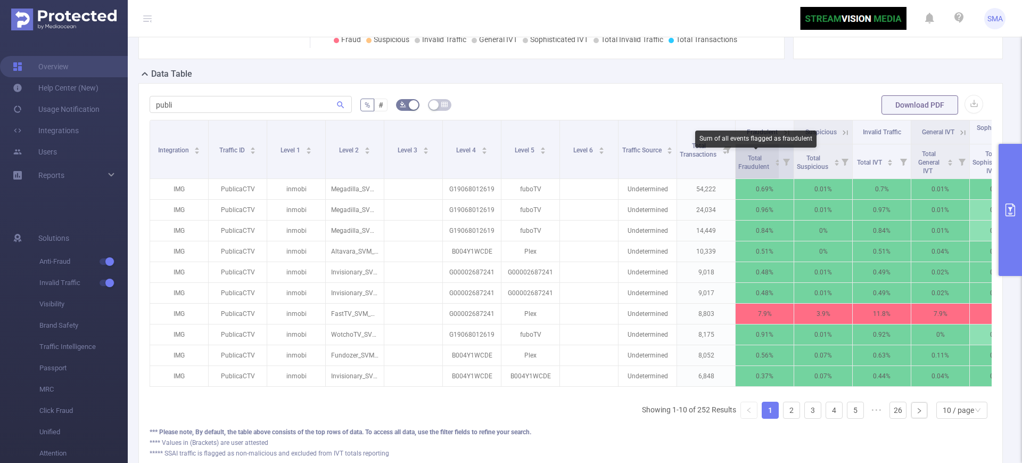
click at [766, 163] on span "Total Fraudulent" at bounding box center [754, 162] width 32 height 16
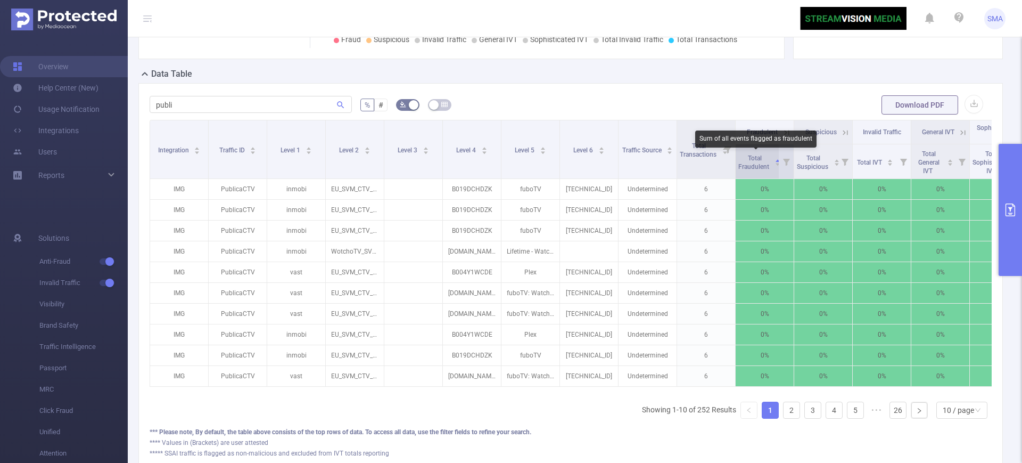
click at [766, 163] on span "Total Fraudulent" at bounding box center [754, 162] width 32 height 16
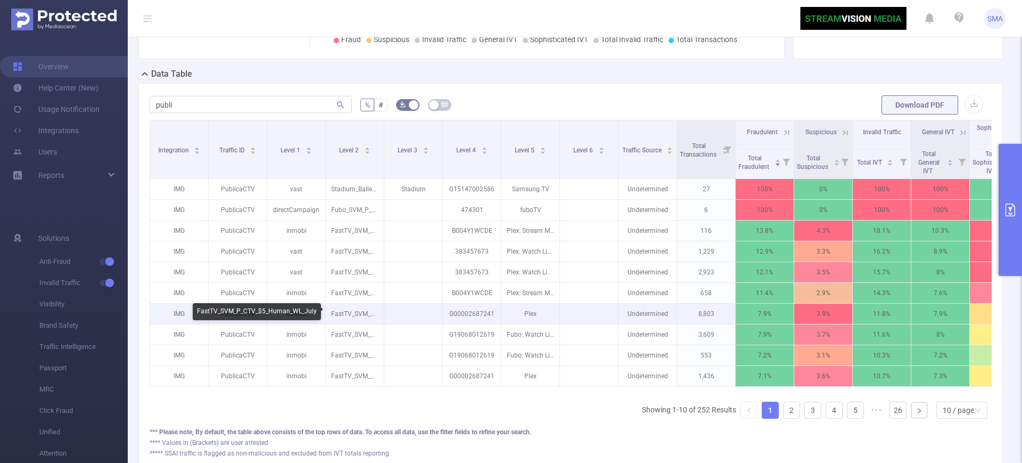
scroll to position [333, 0]
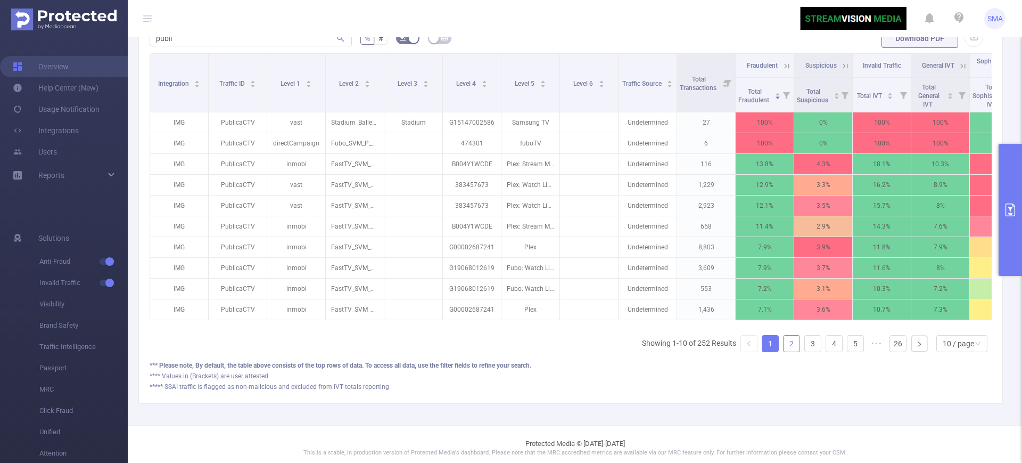
click at [783, 351] on link "2" at bounding box center [791, 343] width 16 height 16
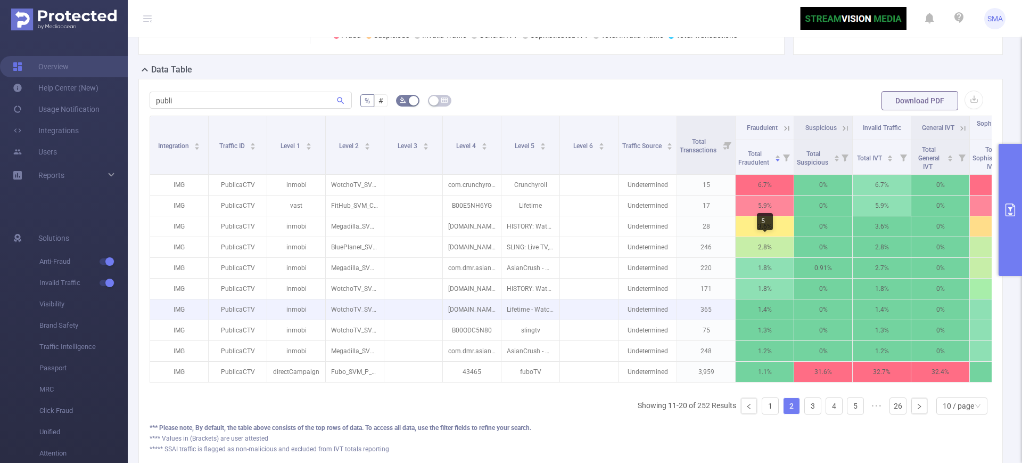
scroll to position [200, 0]
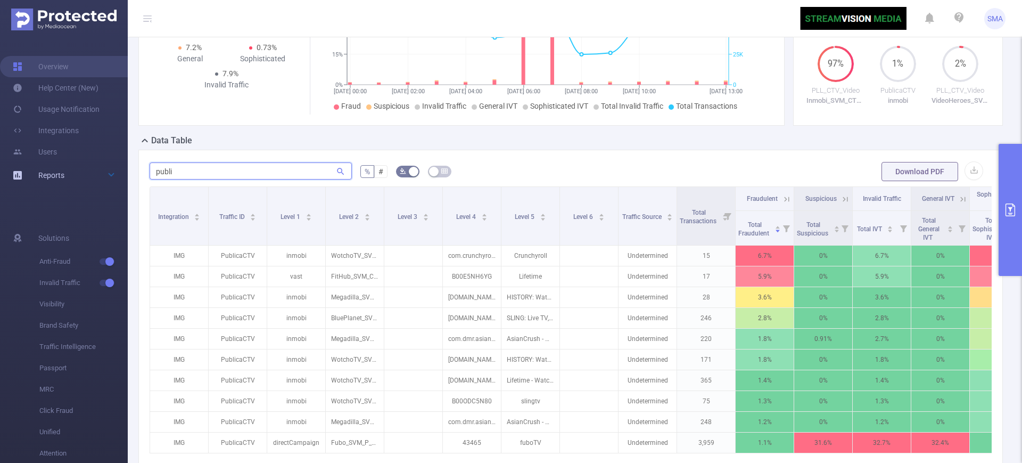
drag, startPoint x: 206, startPoint y: 170, endPoint x: 122, endPoint y: 169, distance: 84.1
click at [122, 169] on section "Overview Help Center (New) Usage Notification Integrations Users Reports Soluti…" at bounding box center [511, 231] width 1022 height 463
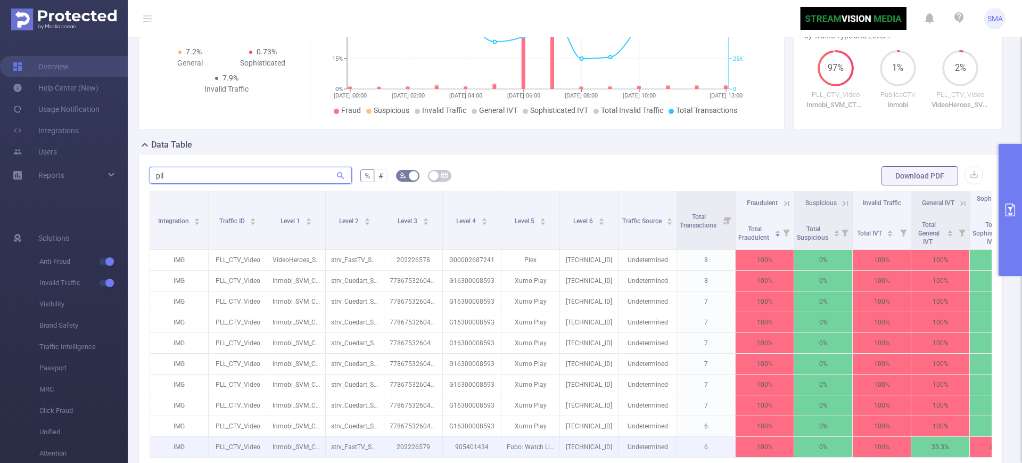
scroll to position [217, 0]
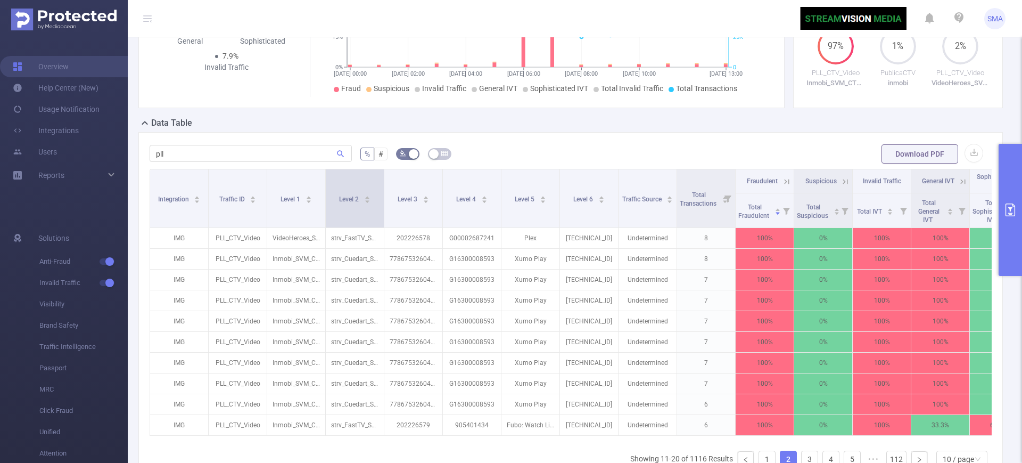
drag, startPoint x: 382, startPoint y: 194, endPoint x: 501, endPoint y: 206, distance: 119.8
click at [386, 206] on span at bounding box center [383, 198] width 5 height 58
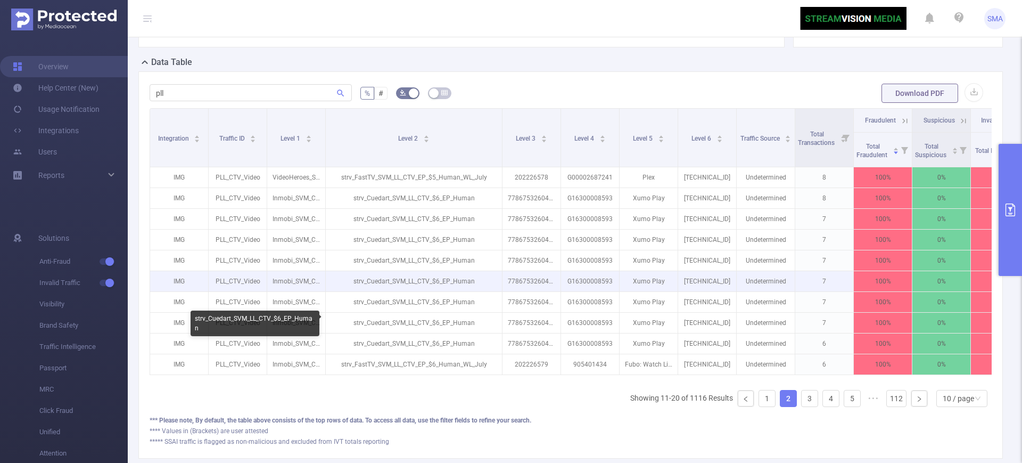
scroll to position [350, 0]
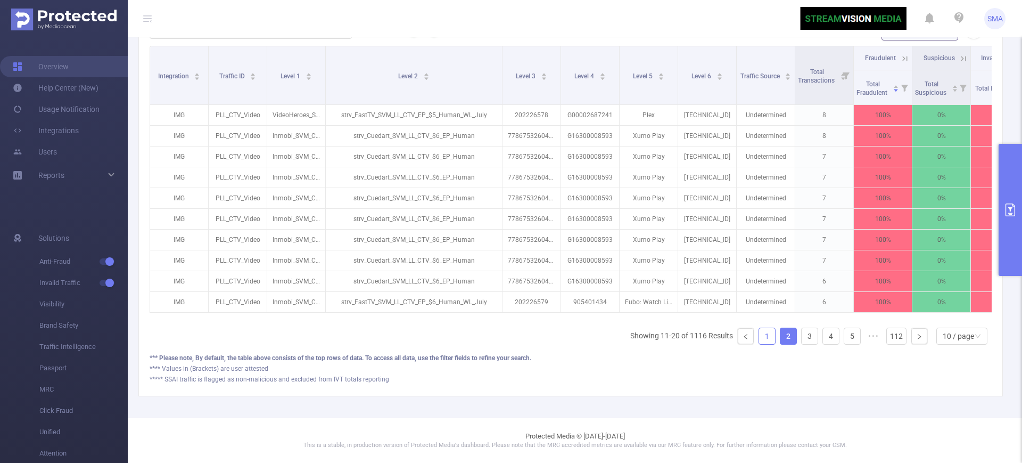
click at [764, 341] on link "1" at bounding box center [767, 336] width 16 height 16
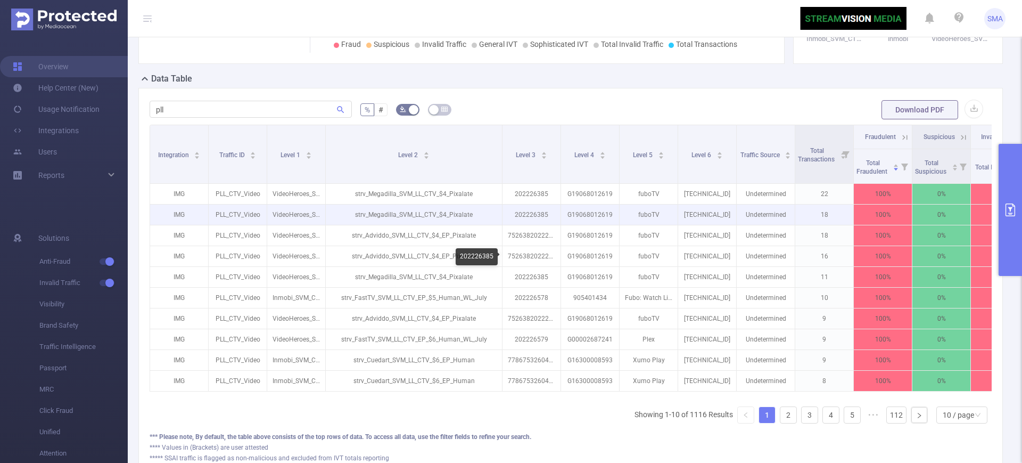
scroll to position [284, 0]
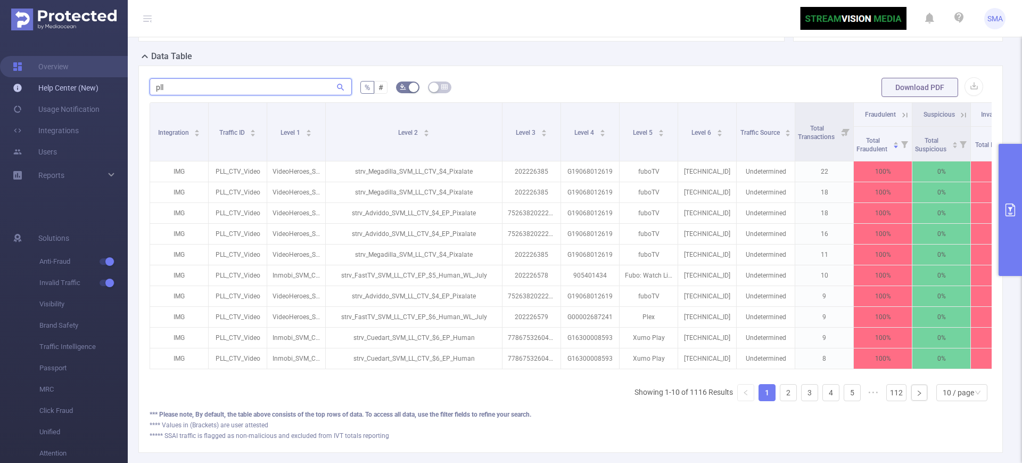
drag, startPoint x: 188, startPoint y: 81, endPoint x: 104, endPoint y: 87, distance: 83.7
click at [104, 87] on section "Overview Help Center (New) Usage Notification Integrations Users Reports Soluti…" at bounding box center [511, 231] width 1022 height 463
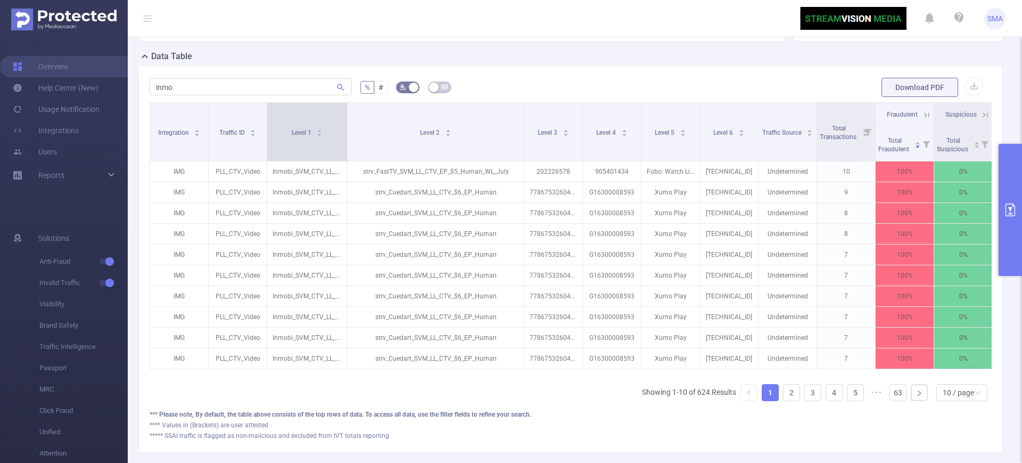
drag, startPoint x: 323, startPoint y: 114, endPoint x: 344, endPoint y: 120, distance: 22.5
click at [344, 120] on span at bounding box center [346, 132] width 5 height 58
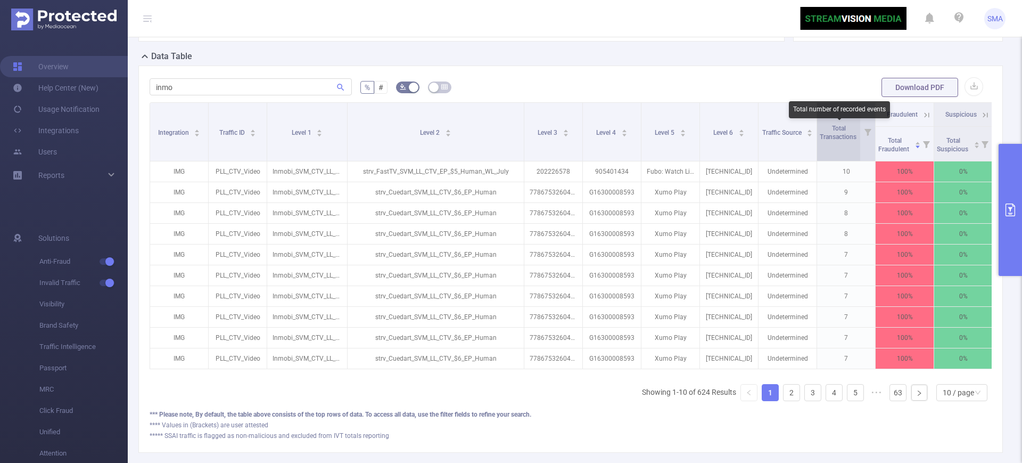
click at [843, 138] on span "Total Transactions" at bounding box center [839, 133] width 38 height 16
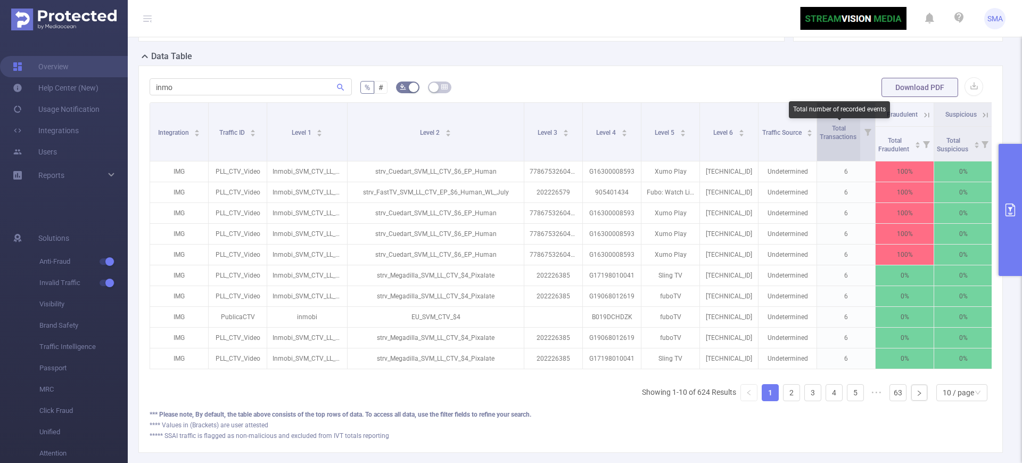
click at [843, 138] on span "Total Transactions" at bounding box center [839, 133] width 38 height 16
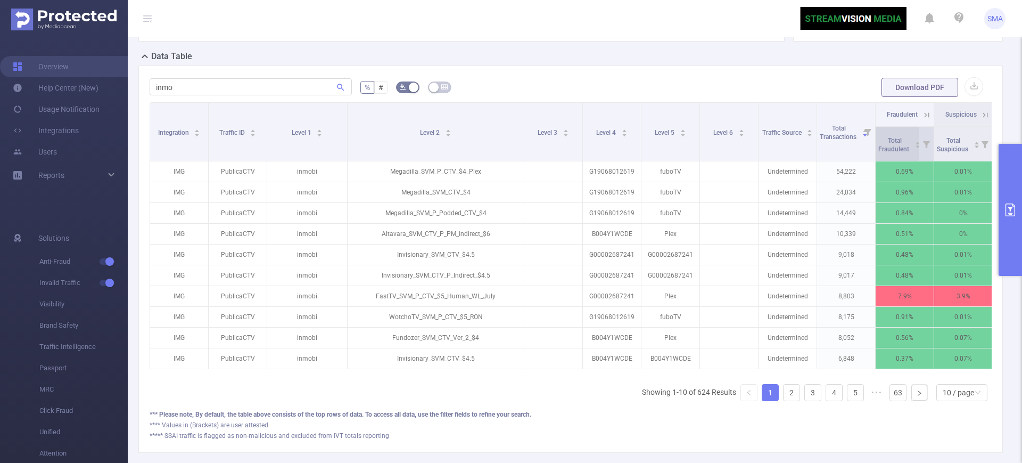
click at [909, 134] on div "Total Fraudulent" at bounding box center [899, 143] width 43 height 19
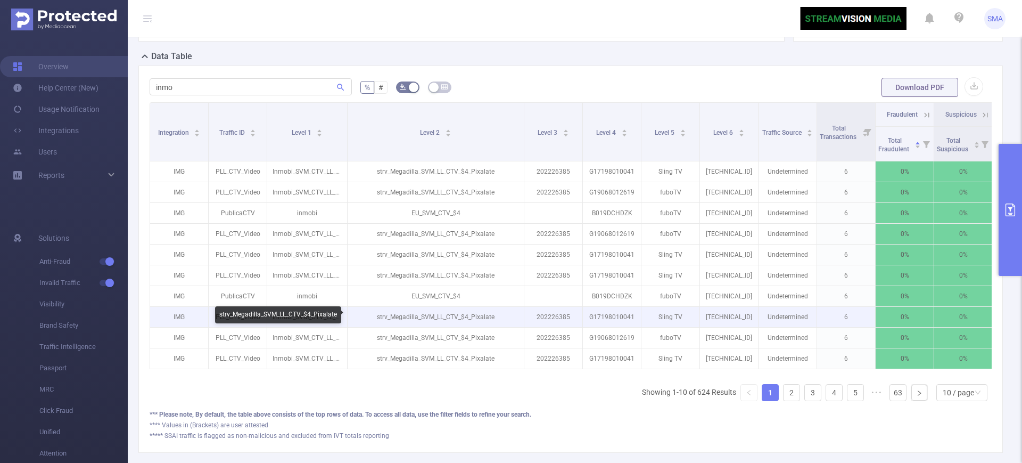
scroll to position [350, 0]
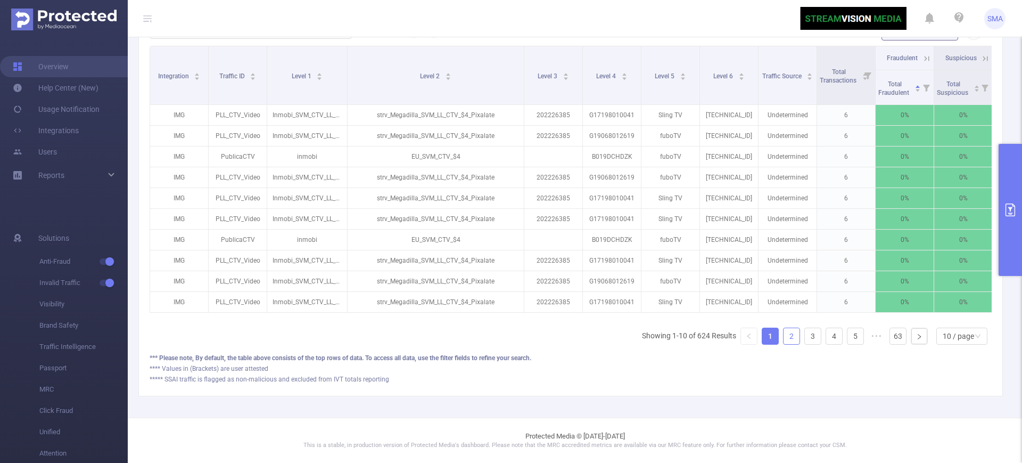
click at [783, 336] on link "2" at bounding box center [791, 336] width 16 height 16
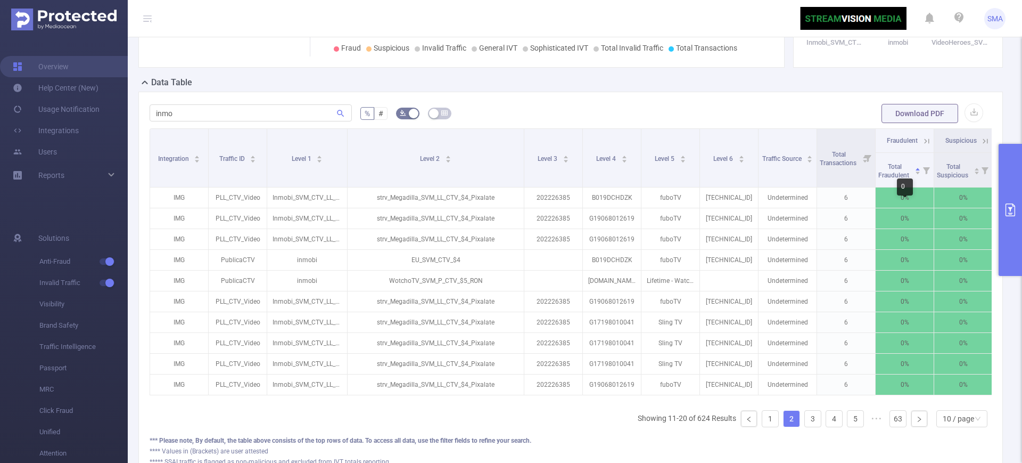
scroll to position [84, 0]
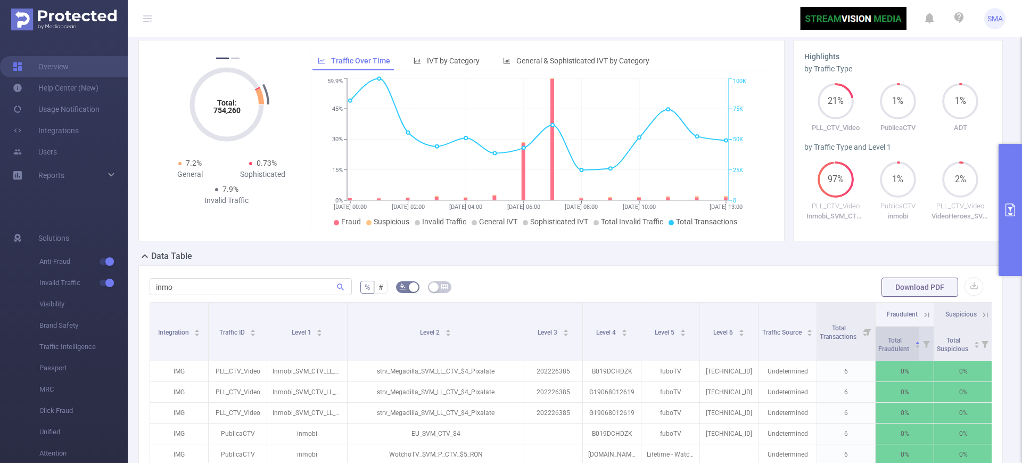
click at [889, 338] on span "Total Fraudulent" at bounding box center [894, 344] width 32 height 16
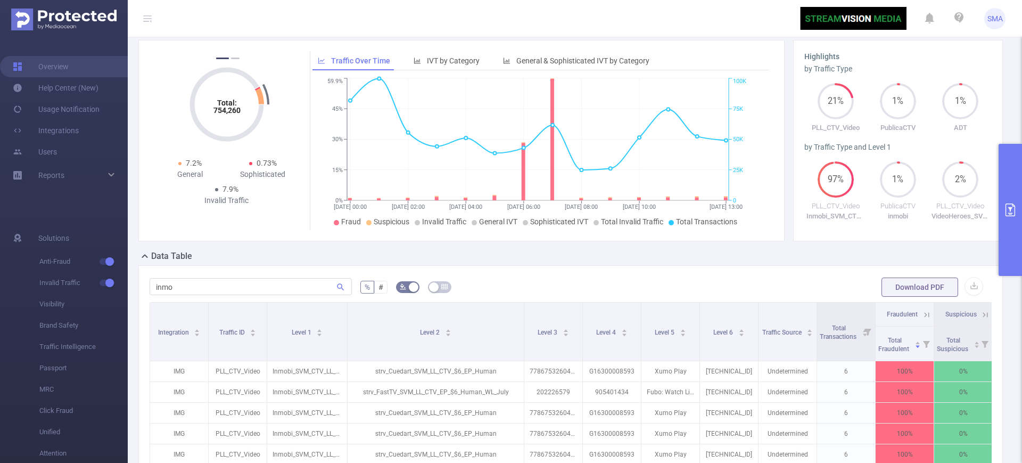
scroll to position [350, 0]
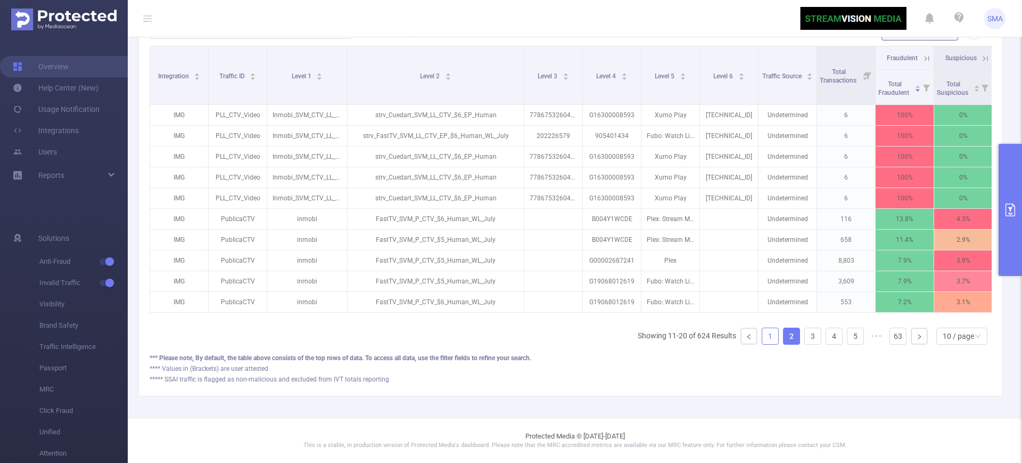
click at [762, 337] on link "1" at bounding box center [770, 336] width 16 height 16
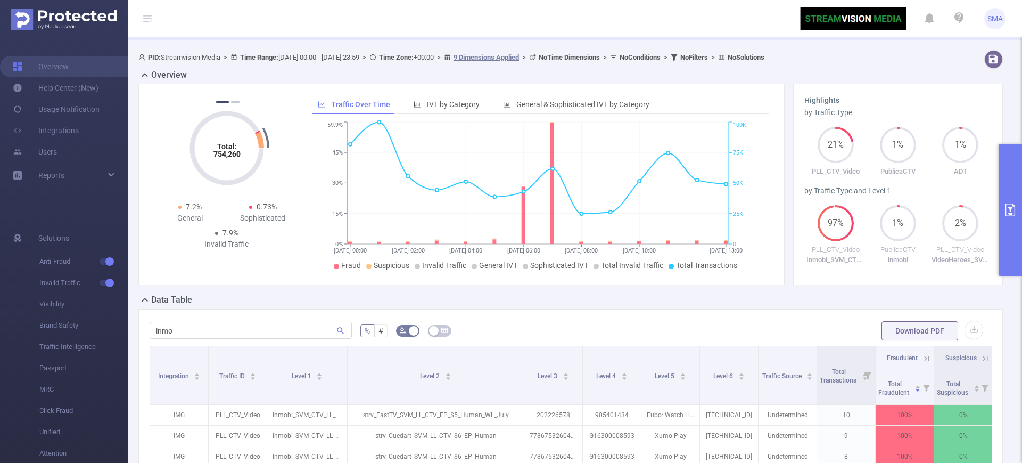
scroll to position [18, 0]
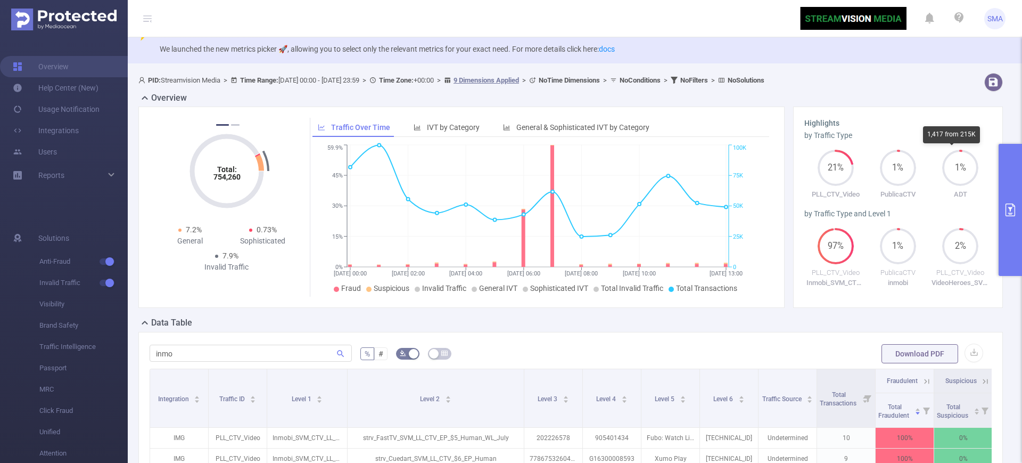
click at [952, 173] on icon at bounding box center [960, 168] width 34 height 34
drag, startPoint x: 184, startPoint y: 349, endPoint x: 110, endPoint y: 341, distance: 74.4
click at [111, 341] on section "Overview Help Center (New) Usage Notification Integrations Users Reports Soluti…" at bounding box center [511, 231] width 1022 height 463
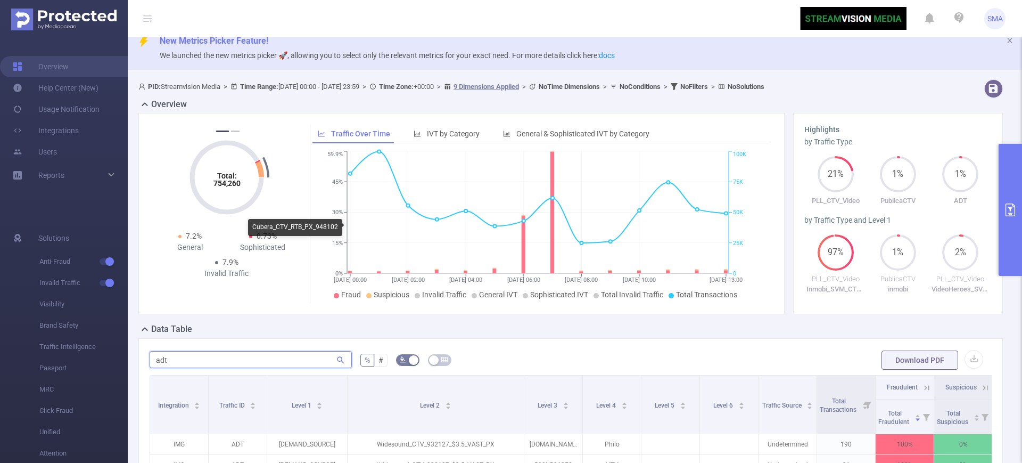
scroll to position [0, 0]
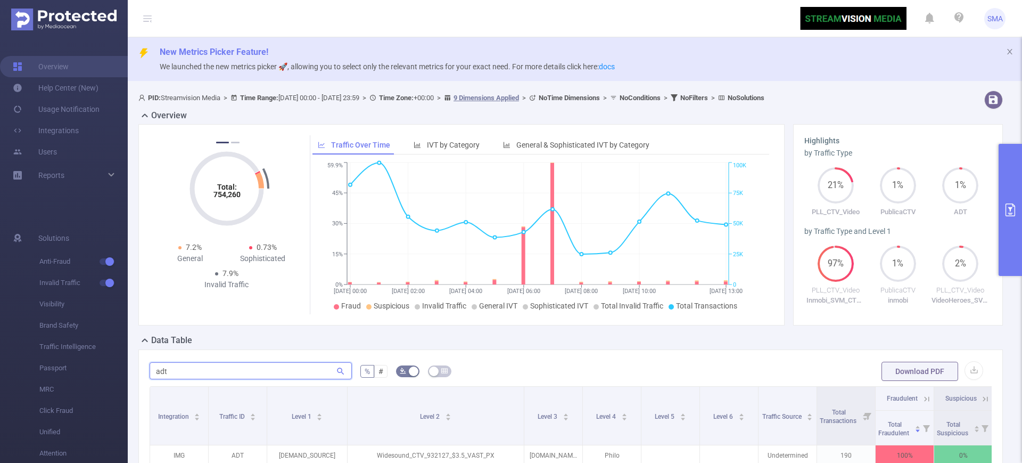
type input "adt"
click at [1018, 200] on button "primary" at bounding box center [1009, 210] width 23 height 132
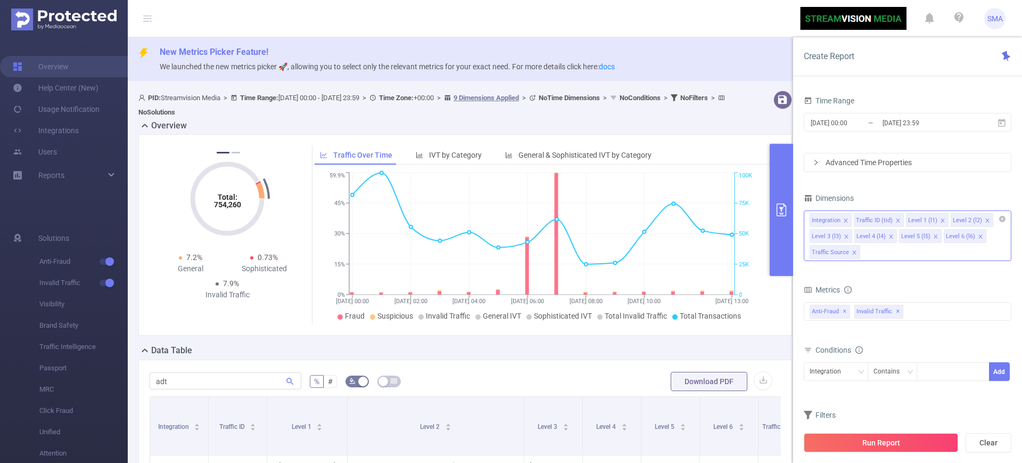
click at [872, 249] on div "Integration Traffic ID (tid) Level 1 (l1) Level 2 (l2) Level 3 (l3) Level 4 (l4…" at bounding box center [908, 235] width 208 height 51
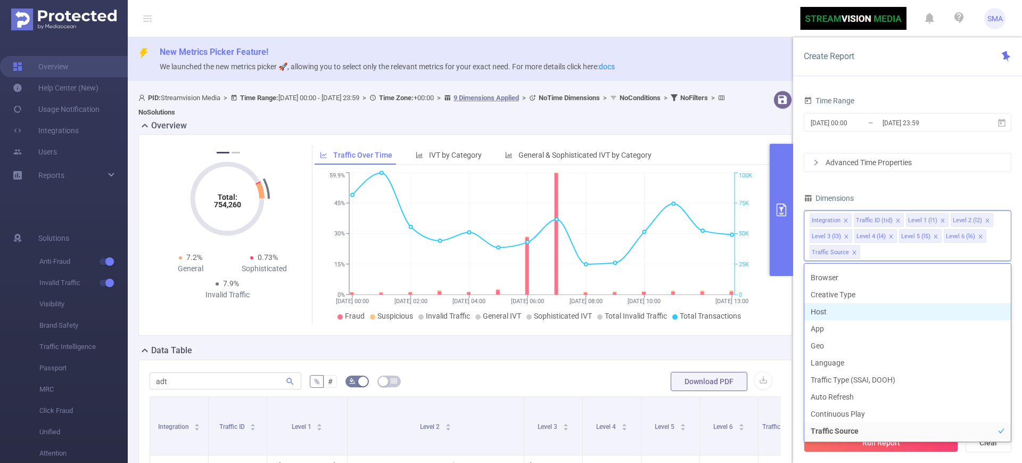
scroll to position [155, 0]
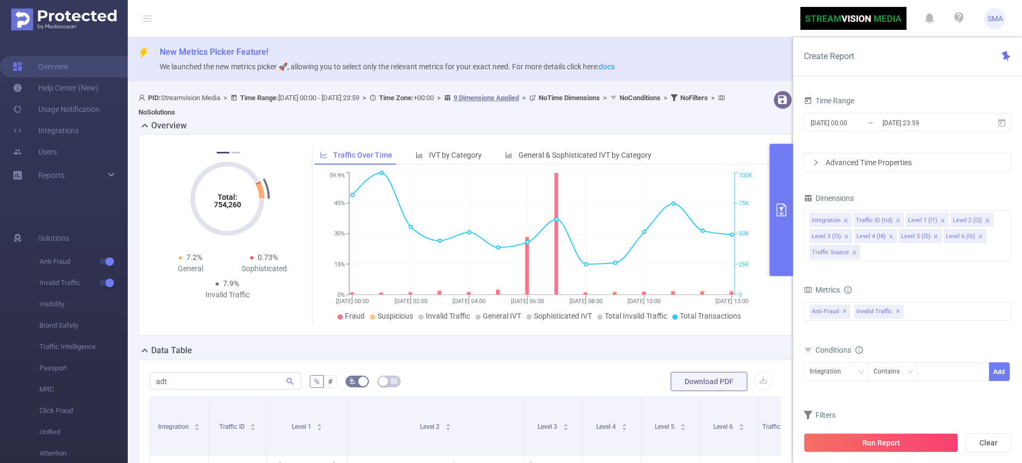
click at [726, 49] on span "New Metrics Picker Feature!" at bounding box center [587, 52] width 854 height 13
click at [761, 61] on p "We launched the new metrics picker 🚀, allowing you to select only the relevant …" at bounding box center [587, 67] width 854 height 12
click at [783, 207] on icon "primary" at bounding box center [781, 209] width 13 height 13
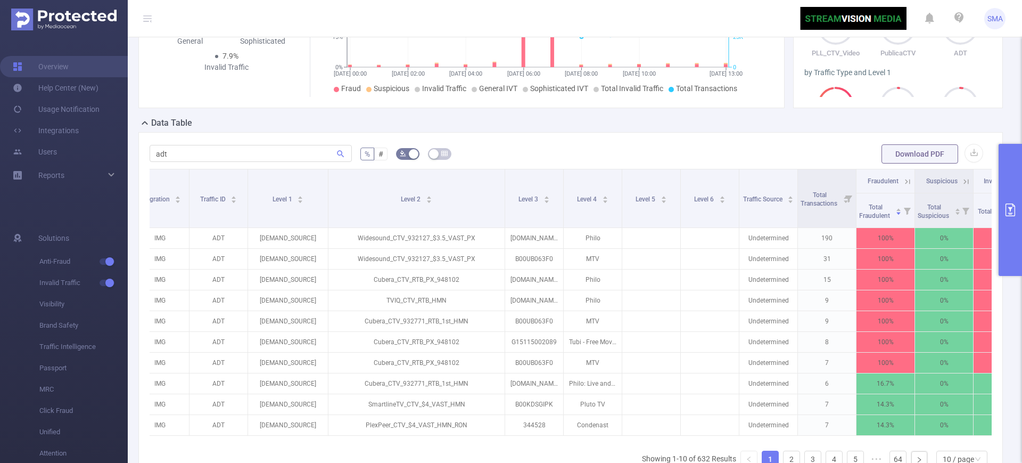
scroll to position [0, 0]
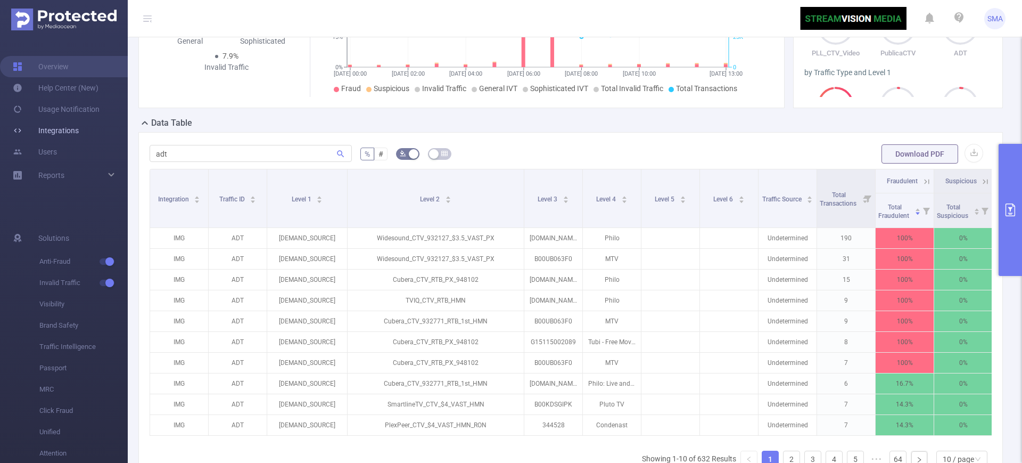
drag, startPoint x: 73, startPoint y: 127, endPoint x: 96, endPoint y: 136, distance: 23.9
click at [73, 127] on link "Integrations" at bounding box center [46, 130] width 66 height 21
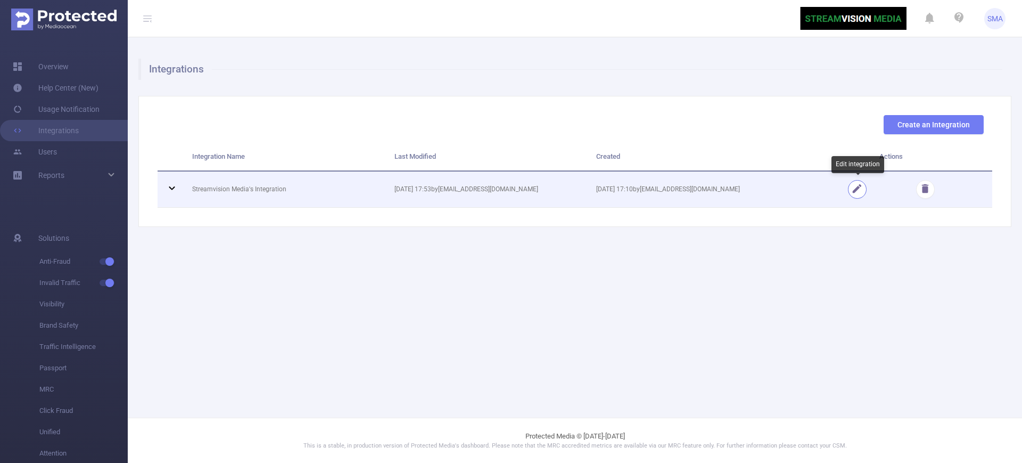
click at [854, 191] on button "button" at bounding box center [857, 189] width 19 height 19
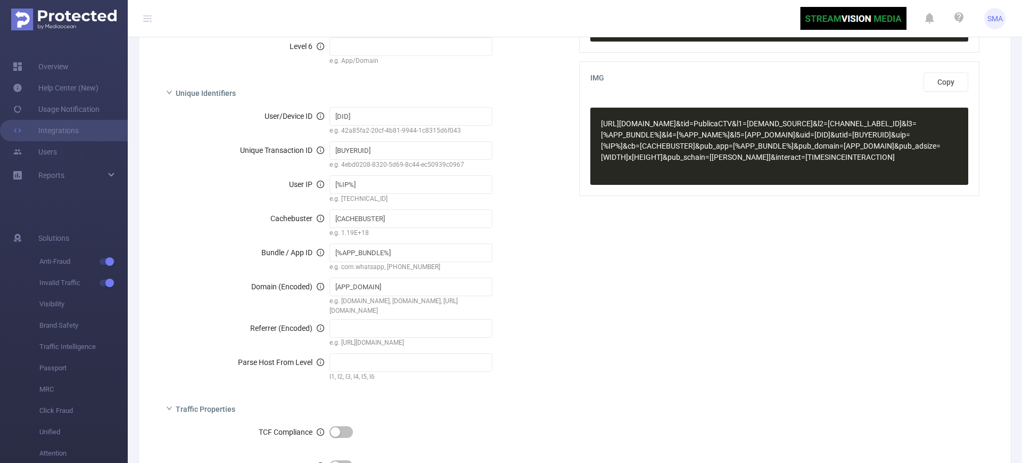
scroll to position [532, 0]
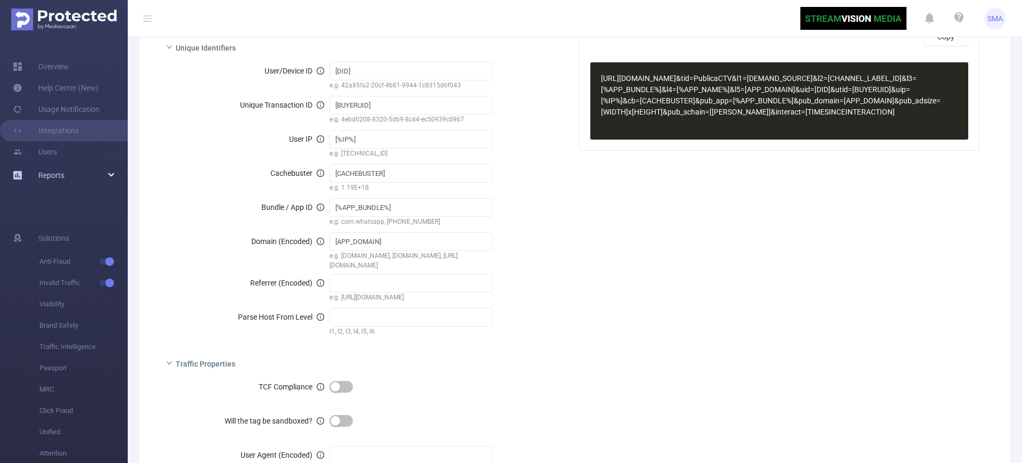
click at [76, 172] on div "Reports" at bounding box center [64, 174] width 128 height 21
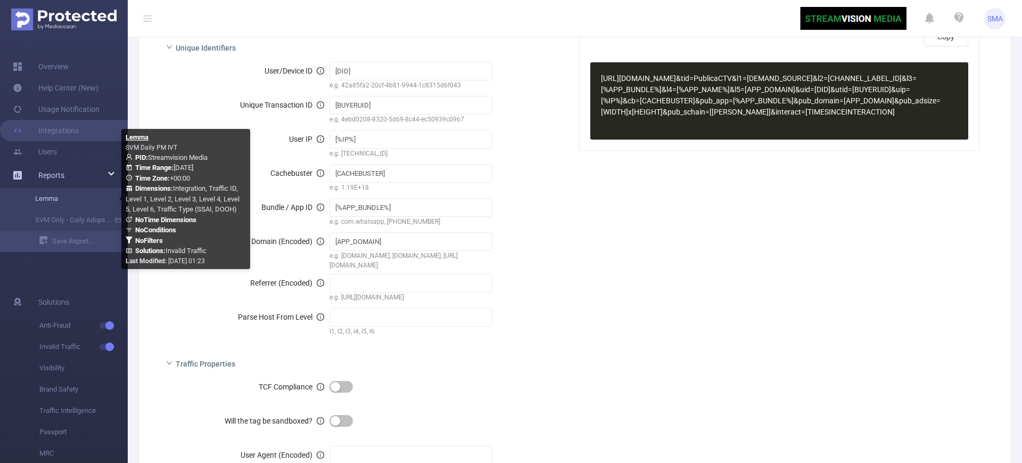
click at [63, 202] on link "Lemma" at bounding box center [68, 198] width 94 height 21
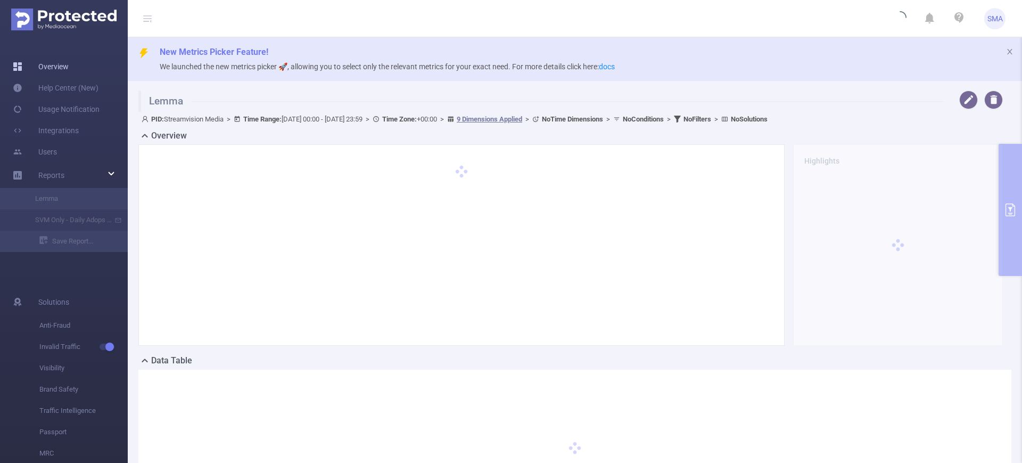
click at [69, 59] on link "Overview" at bounding box center [41, 66] width 56 height 21
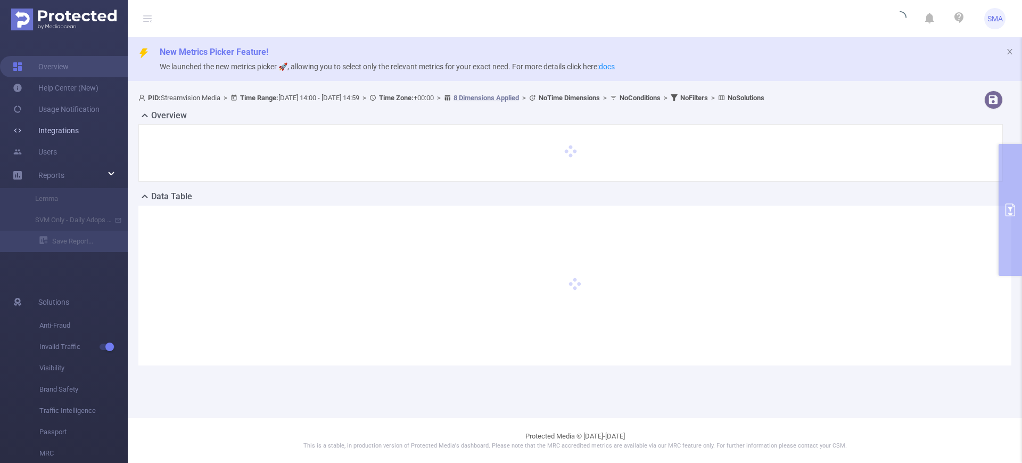
type input "[DATE] 14:00"
type input "[DATE] 14:59"
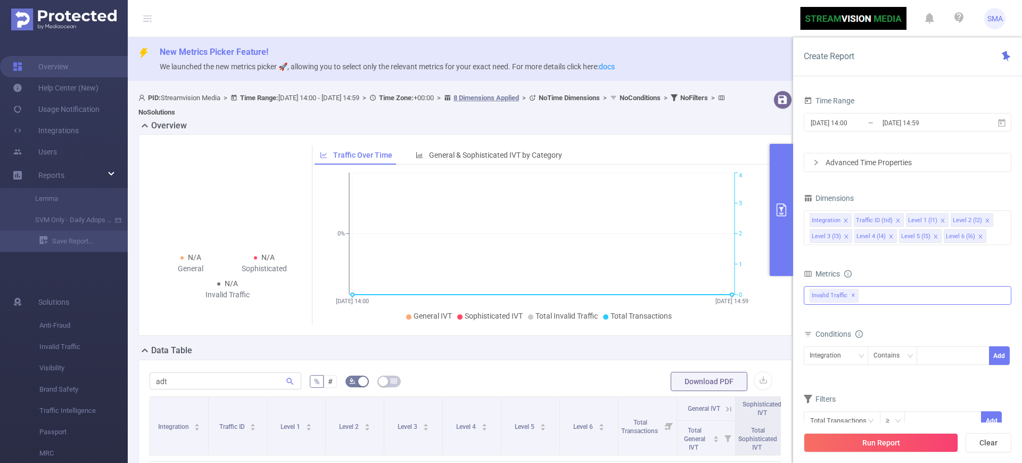
click at [911, 294] on div "Invalid Traffic ✕" at bounding box center [908, 295] width 208 height 19
click at [813, 299] on span at bounding box center [810, 300] width 13 height 13
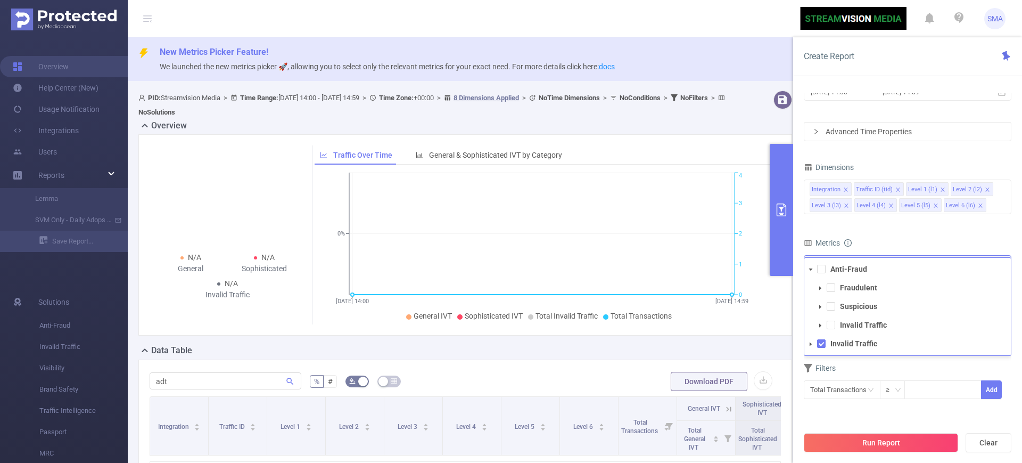
click at [807, 342] on span at bounding box center [810, 343] width 13 height 13
click at [820, 268] on span at bounding box center [821, 269] width 9 height 9
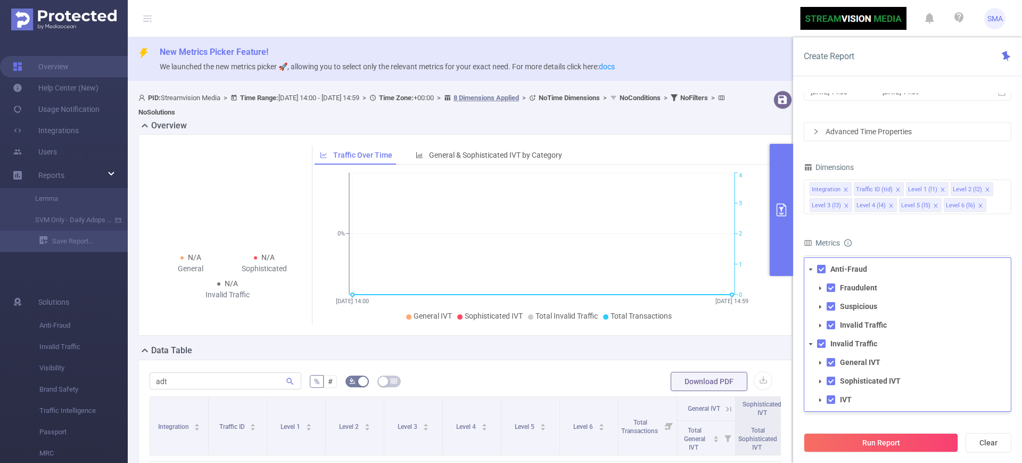
click at [922, 237] on div "Metrics" at bounding box center [908, 244] width 208 height 18
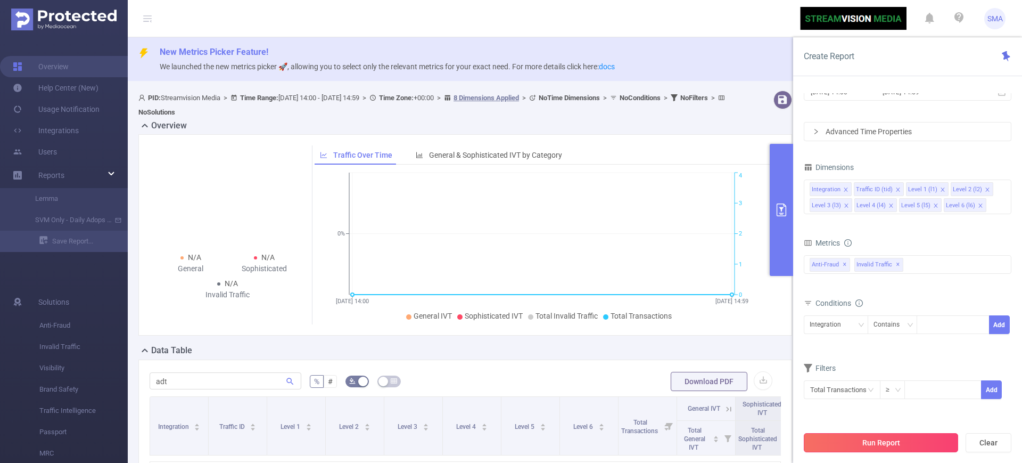
click at [873, 440] on button "Run Report" at bounding box center [881, 442] width 154 height 19
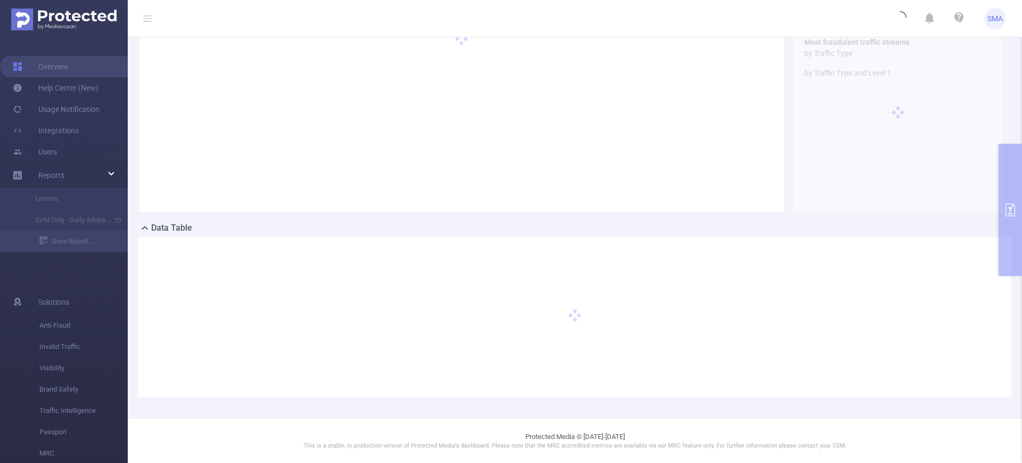
scroll to position [113, 0]
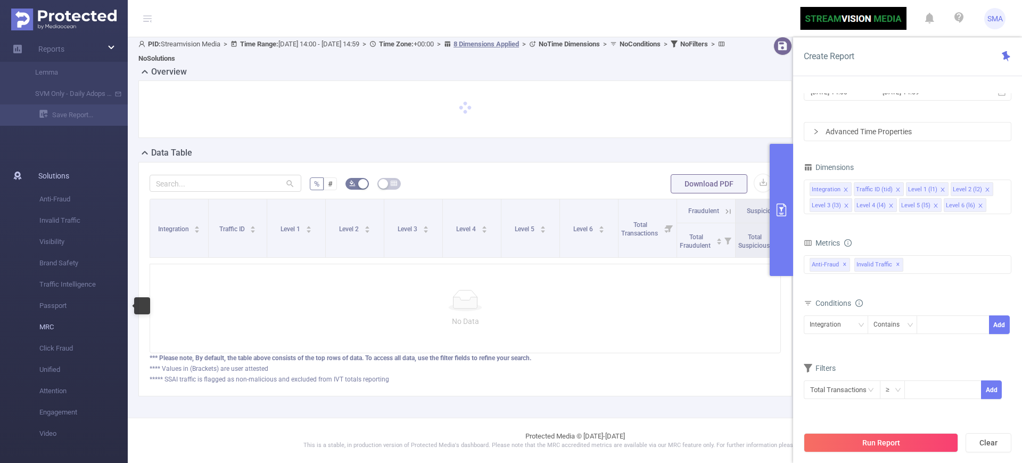
scroll to position [64, 0]
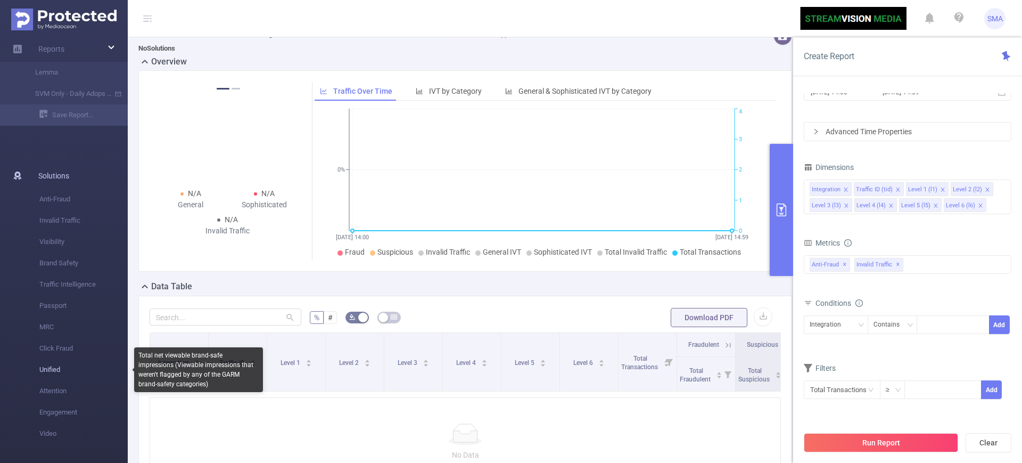
click at [51, 370] on span "Unified" at bounding box center [83, 369] width 88 height 21
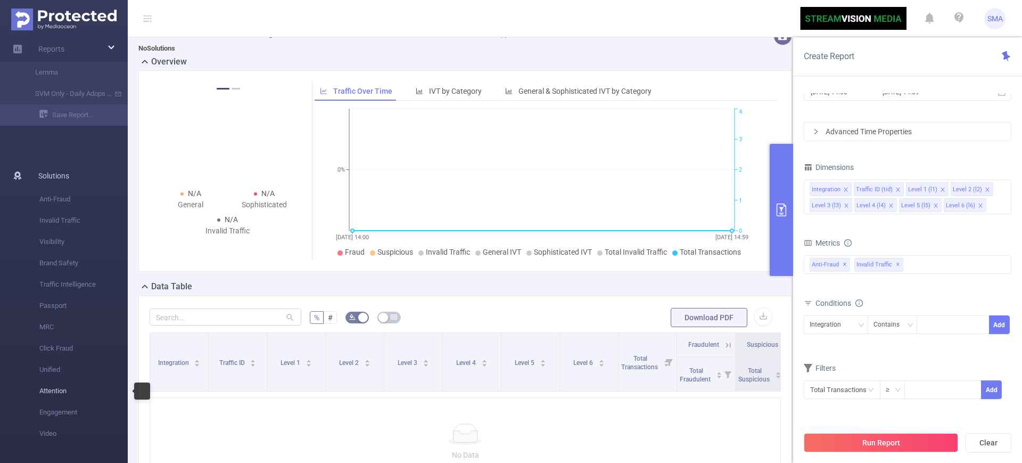
click at [56, 389] on span "Attention" at bounding box center [83, 390] width 88 height 21
click at [64, 171] on span "Solutions" at bounding box center [53, 175] width 31 height 21
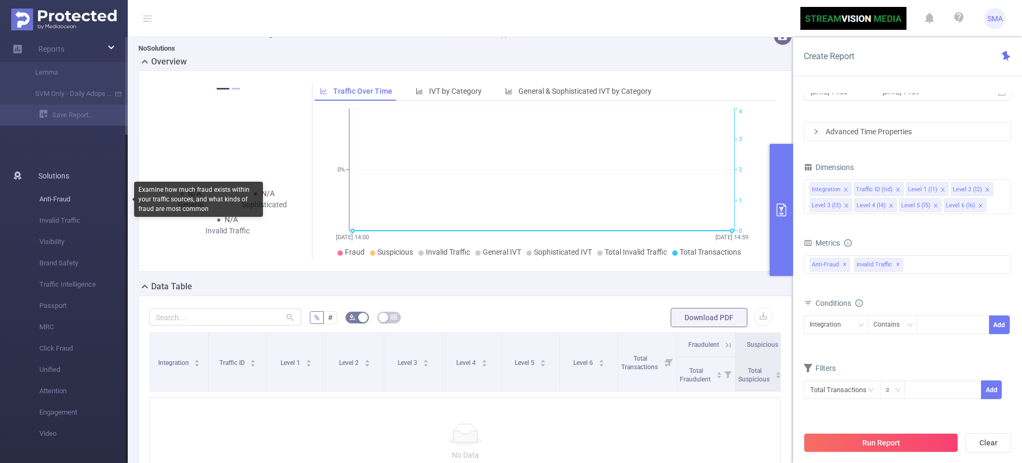
click at [61, 199] on span "Anti-Fraud" at bounding box center [83, 198] width 88 height 21
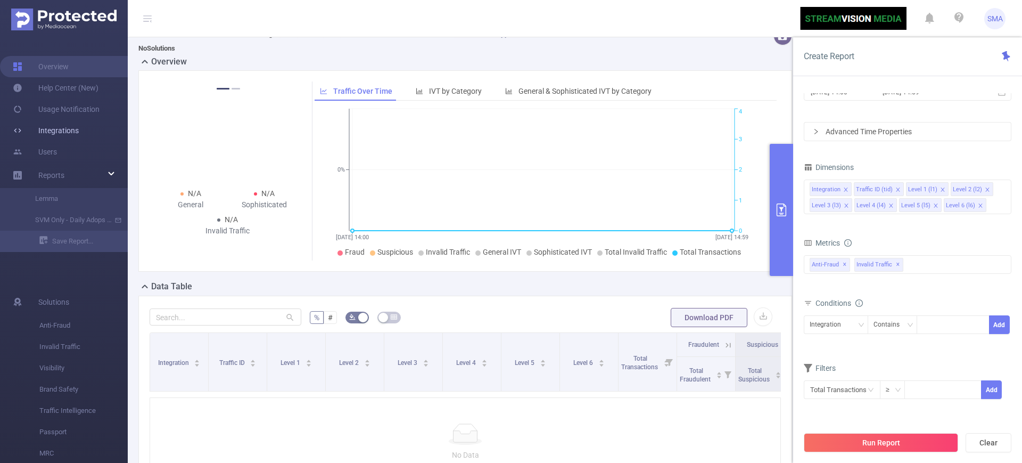
click at [54, 135] on link "Integrations" at bounding box center [46, 130] width 66 height 21
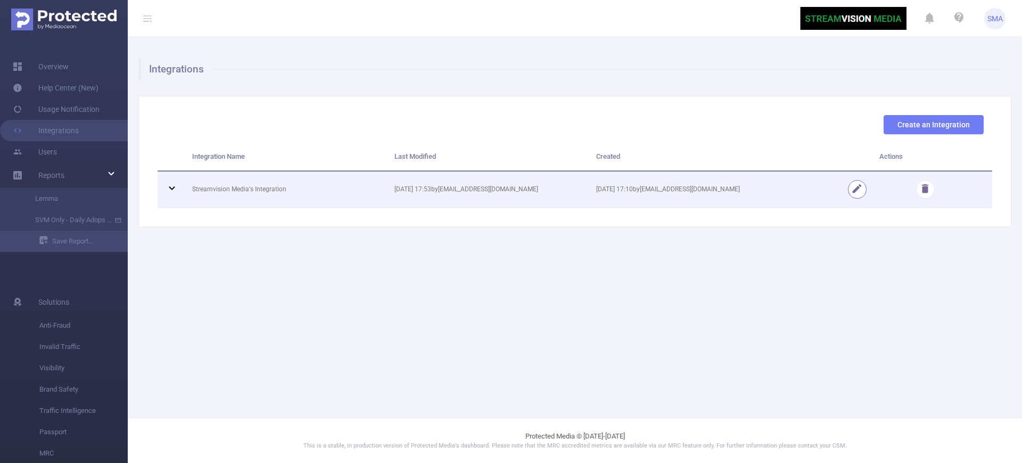
click at [860, 186] on button "button" at bounding box center [857, 189] width 19 height 19
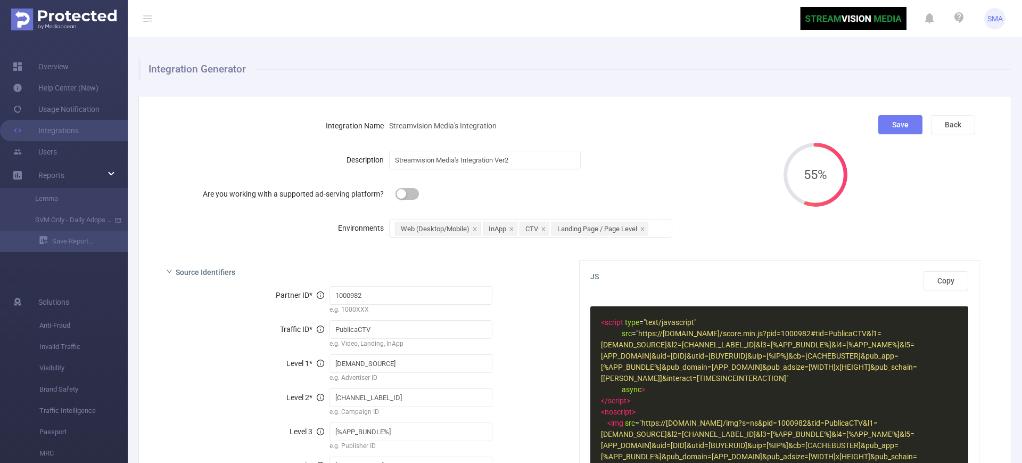
click at [412, 197] on button "button" at bounding box center [406, 194] width 23 height 12
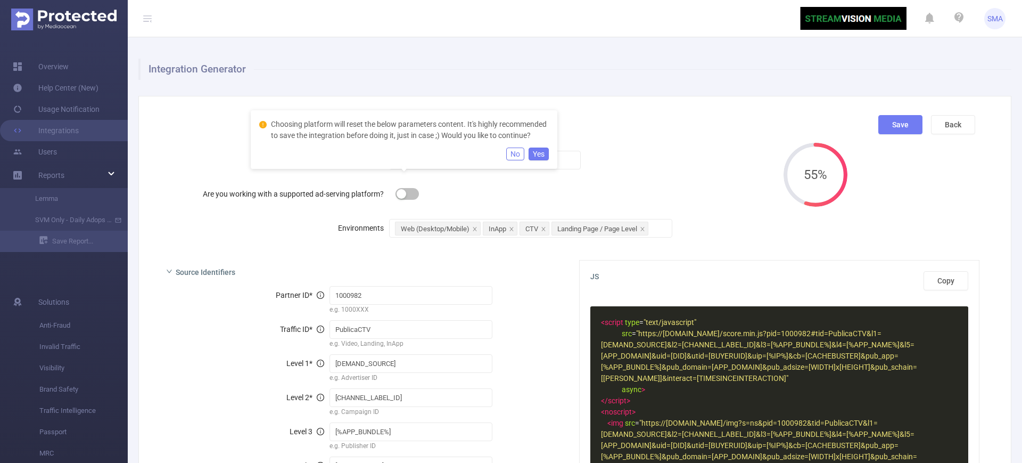
click at [534, 160] on button "Yes" at bounding box center [539, 153] width 20 height 13
type input "[%clientID%]"
type input "[%campaignID%]"
type input "[%siteName%]"
type input "[%placementID%]"
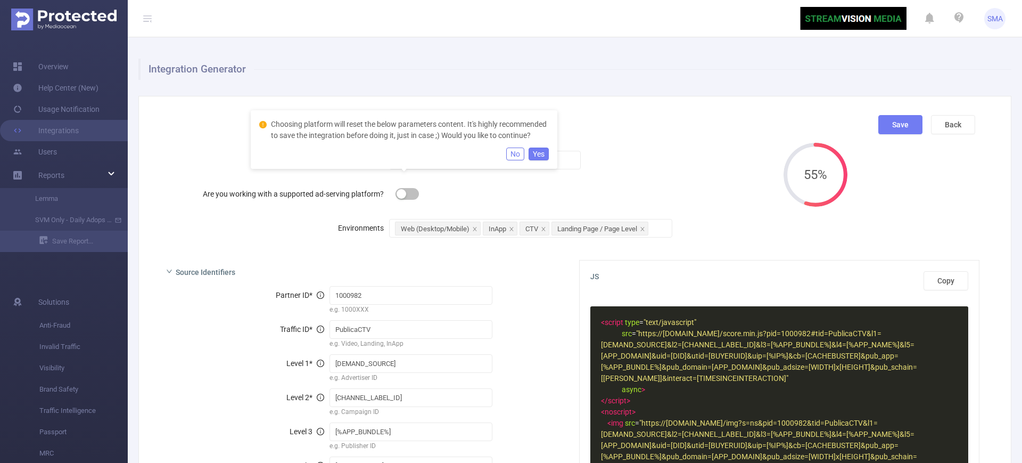
type input "[%creativeID%]"
type input "[%FT_IMPRESSIONID%]"
type input "[%random%]"
type input "display"
type input "ftdiv[%placementID%]"
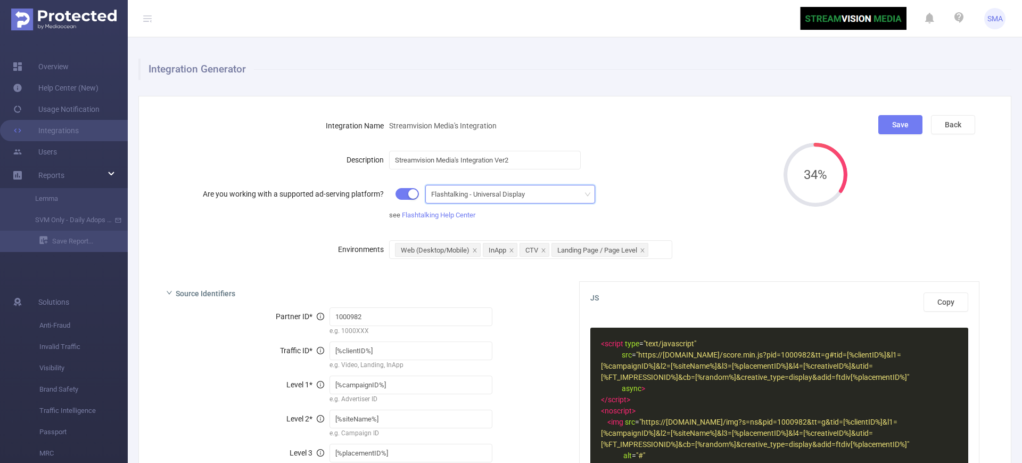
click at [465, 195] on div "Flashtalking - Universal Display" at bounding box center [481, 194] width 101 height 18
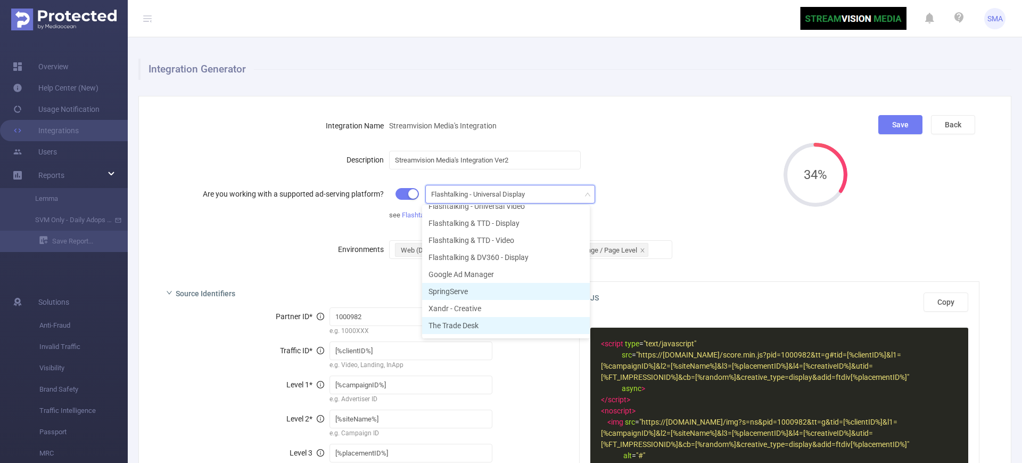
scroll to position [42, 0]
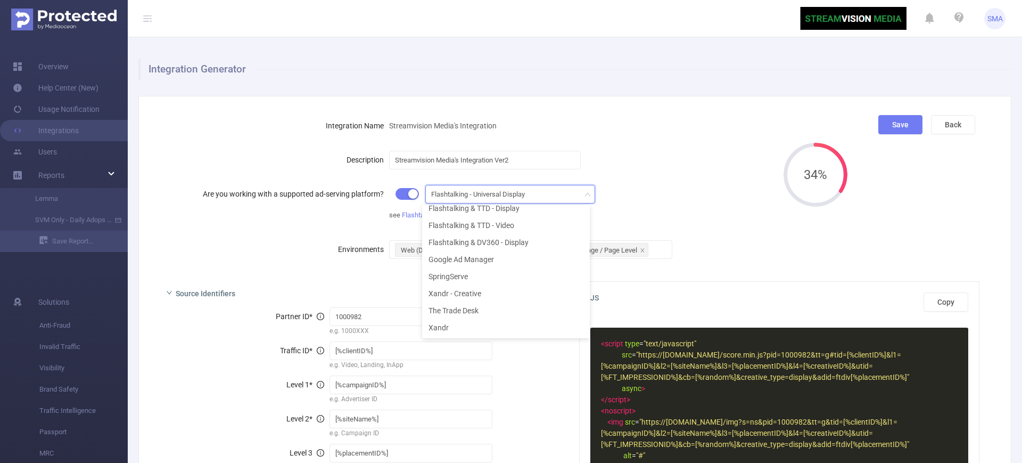
drag, startPoint x: 664, startPoint y: 148, endPoint x: 554, endPoint y: 151, distance: 110.2
click at [664, 147] on form "Integration Name Streamvision Media's Integration Description Streamvision Medi…" at bounding box center [466, 187] width 617 height 145
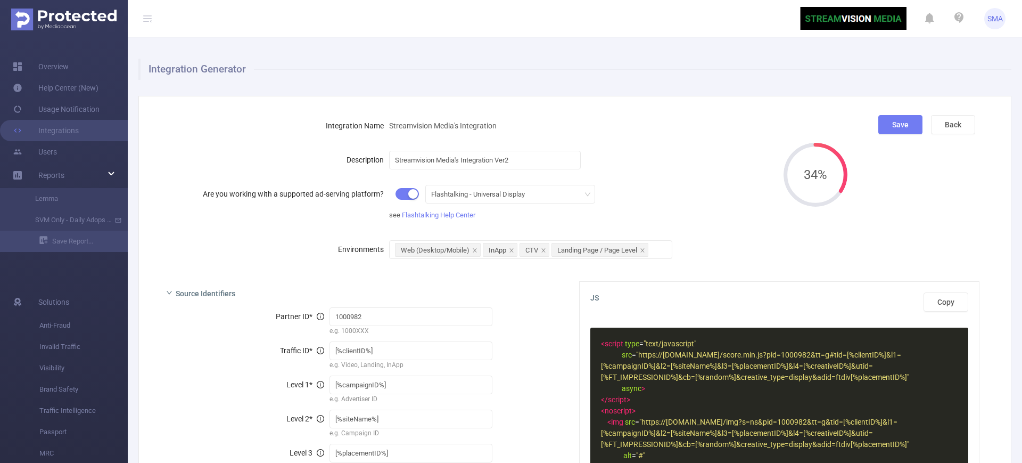
click at [412, 191] on button "button" at bounding box center [406, 194] width 23 height 12
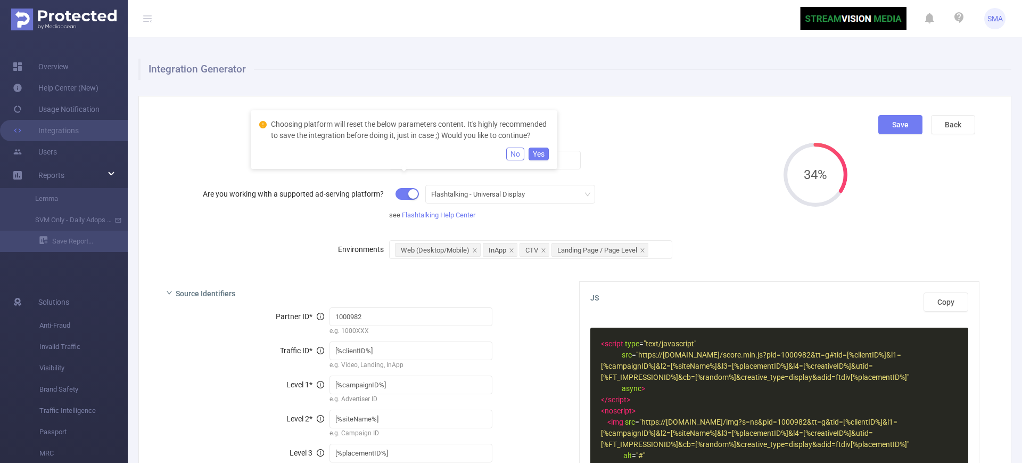
click at [515, 160] on button "No" at bounding box center [515, 153] width 18 height 13
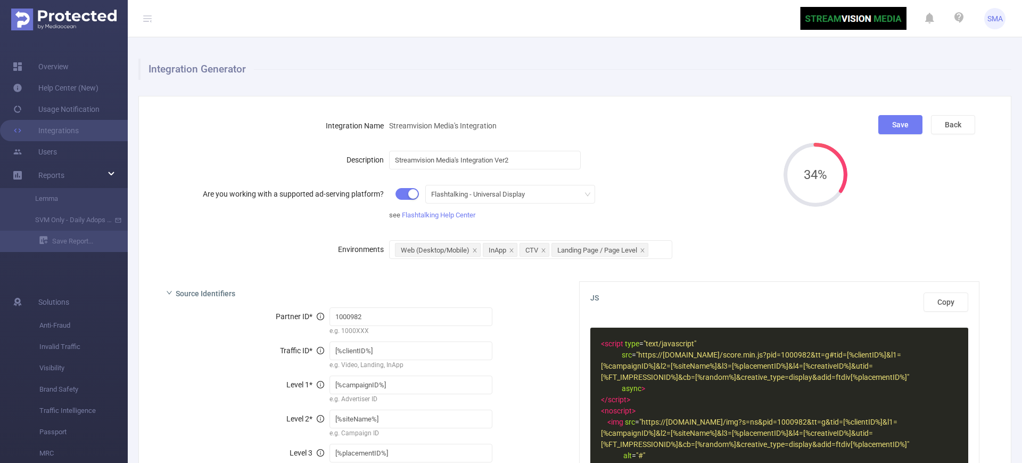
click at [409, 193] on button "button" at bounding box center [406, 194] width 23 height 12
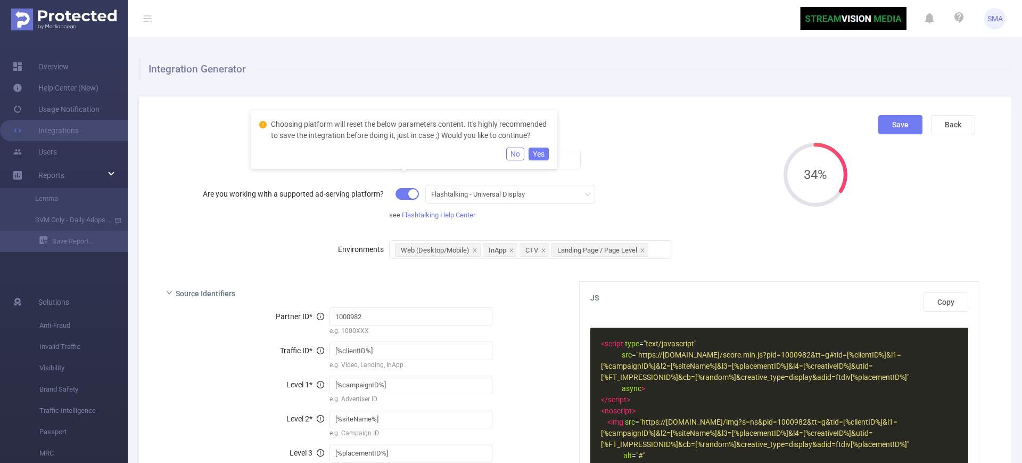
click at [533, 160] on button "Yes" at bounding box center [539, 153] width 20 height 13
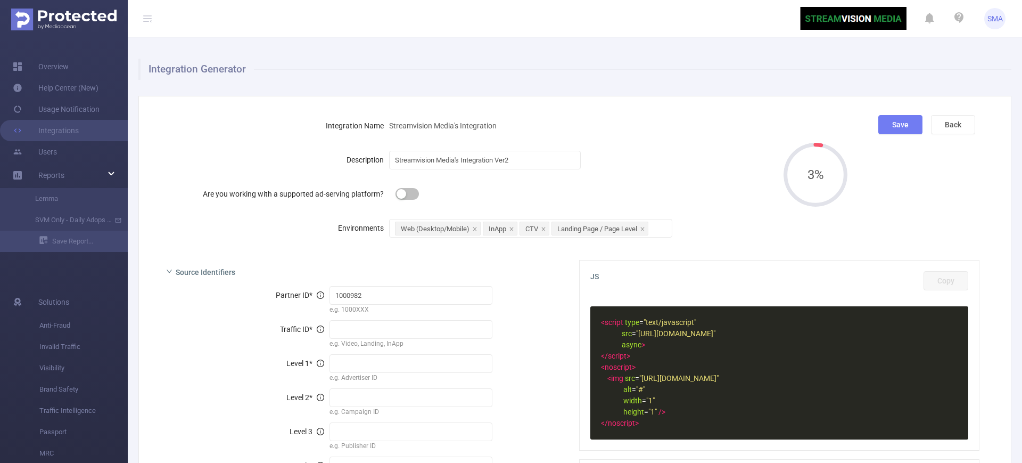
click at [673, 194] on div "Are you working with a supported ad-serving platform?" at bounding box center [466, 193] width 617 height 21
click at [409, 195] on button "button" at bounding box center [406, 194] width 23 height 12
type input "[%clientID%]"
type input "[%campaignID%]"
type input "[%siteName%]"
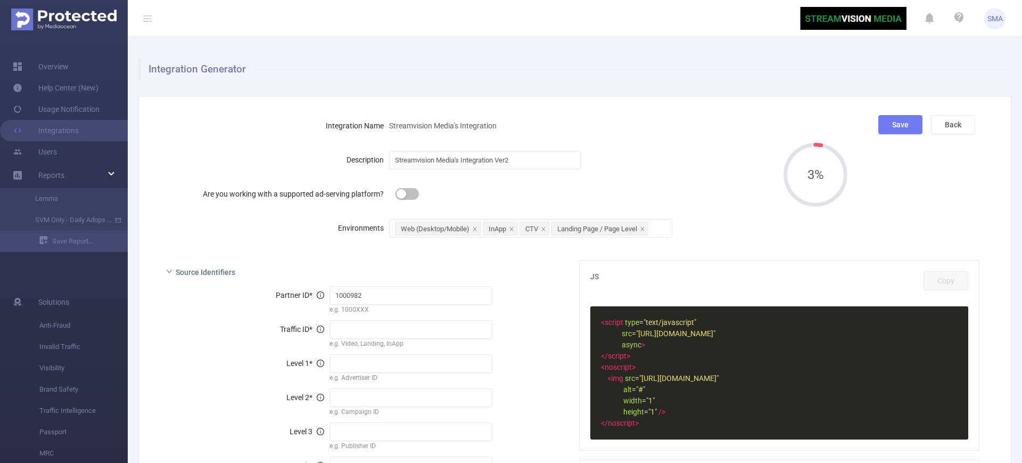
type input "[%placementID%]"
type input "[%creativeID%]"
type input "[%FT_IMPRESSIONID%]"
type input "[%random%]"
type input "display"
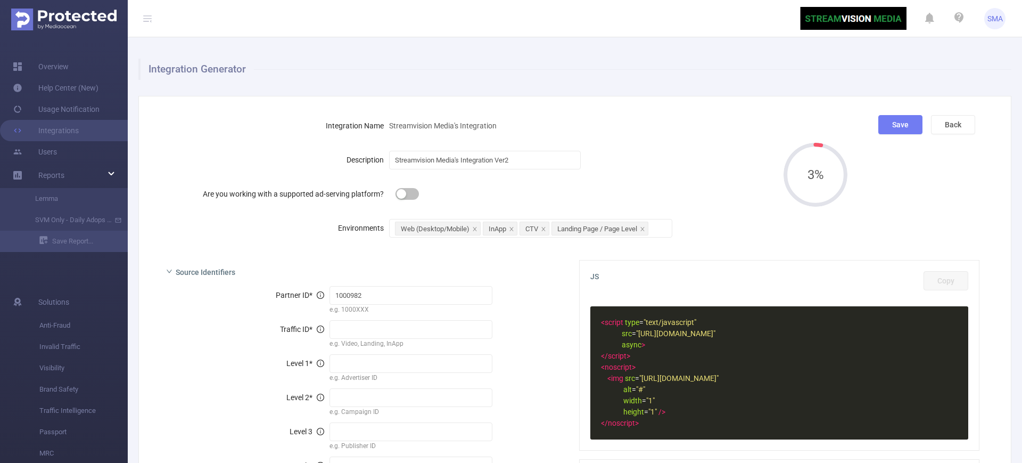
type input "ftdiv[%placementID%]"
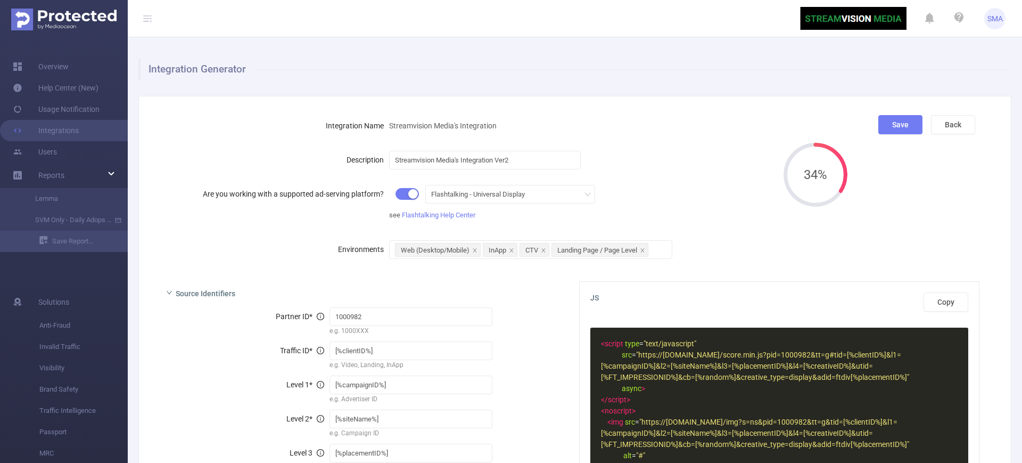
click at [409, 195] on button "button" at bounding box center [406, 194] width 23 height 12
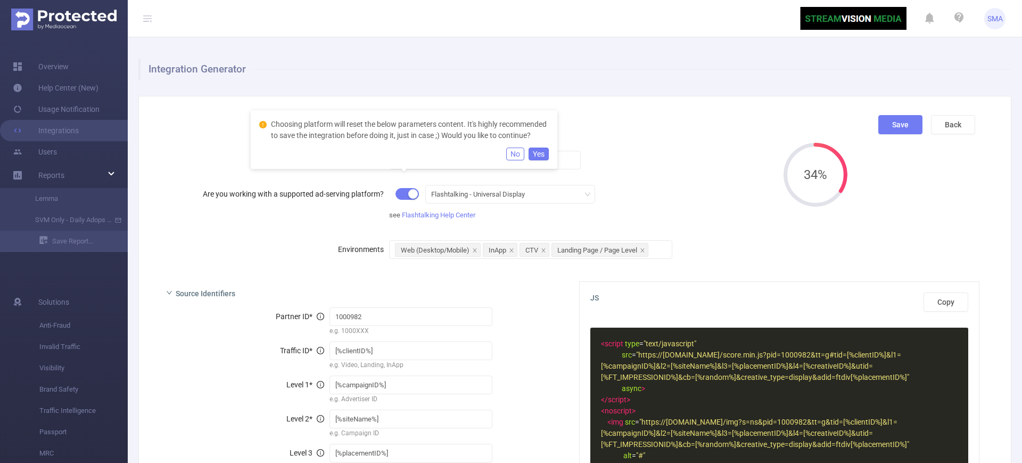
click at [539, 160] on button "Yes" at bounding box center [539, 153] width 20 height 13
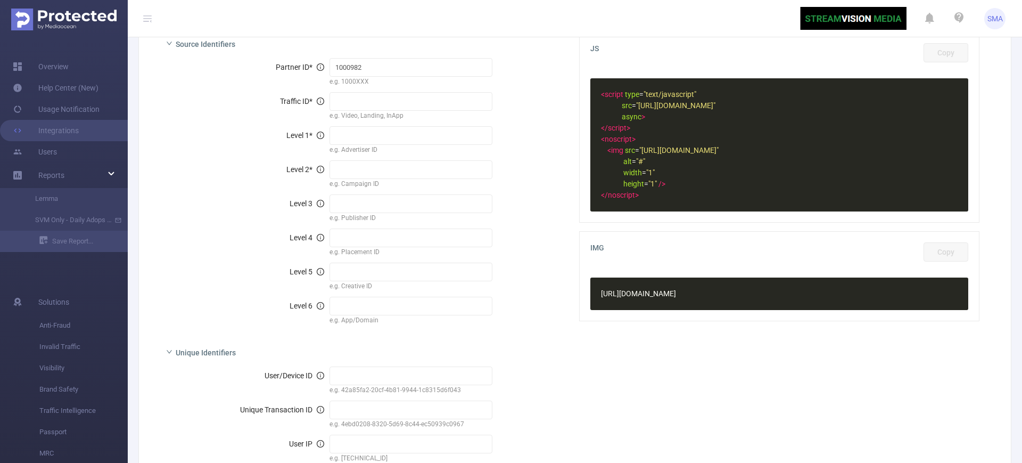
scroll to position [67, 0]
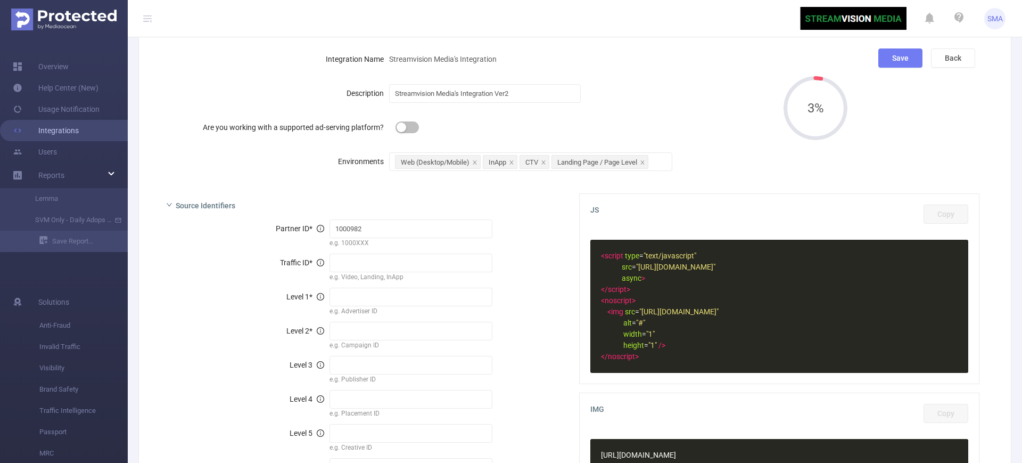
click at [79, 128] on link "Integrations" at bounding box center [46, 130] width 66 height 21
click at [30, 129] on link "Integrations" at bounding box center [46, 130] width 66 height 21
click at [52, 113] on link "Usage Notification" at bounding box center [56, 108] width 87 height 21
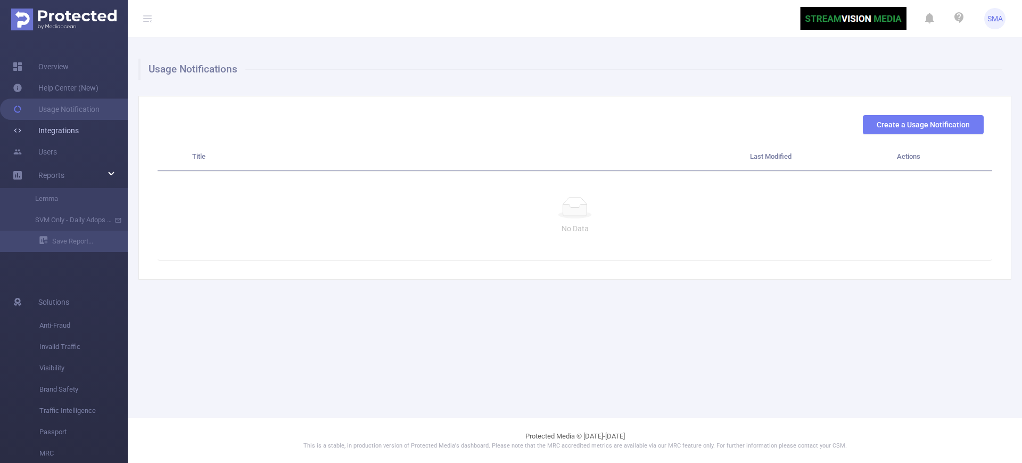
click at [53, 131] on link "Integrations" at bounding box center [46, 130] width 66 height 21
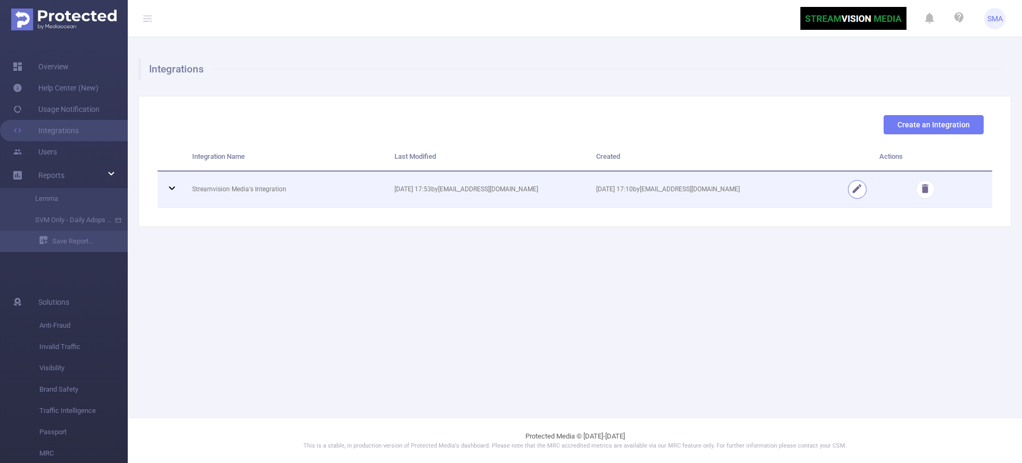
click at [862, 189] on button "button" at bounding box center [857, 189] width 19 height 19
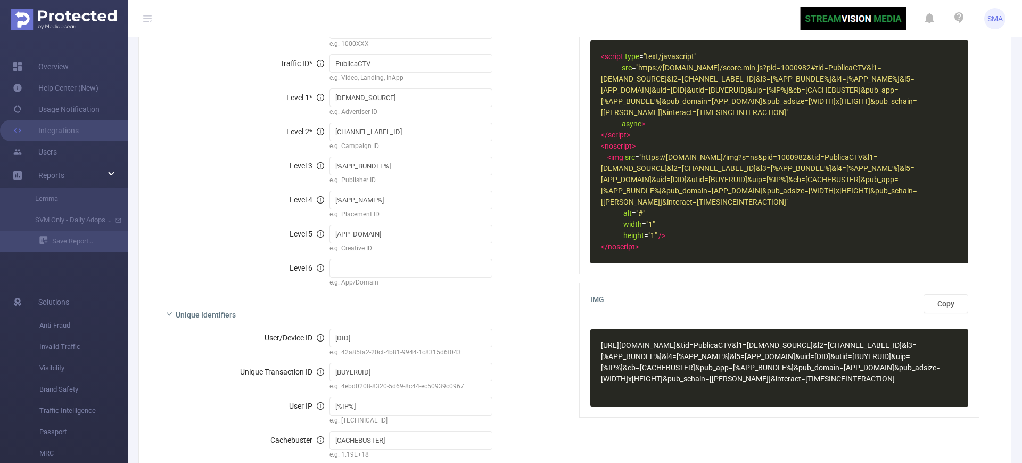
scroll to position [399, 0]
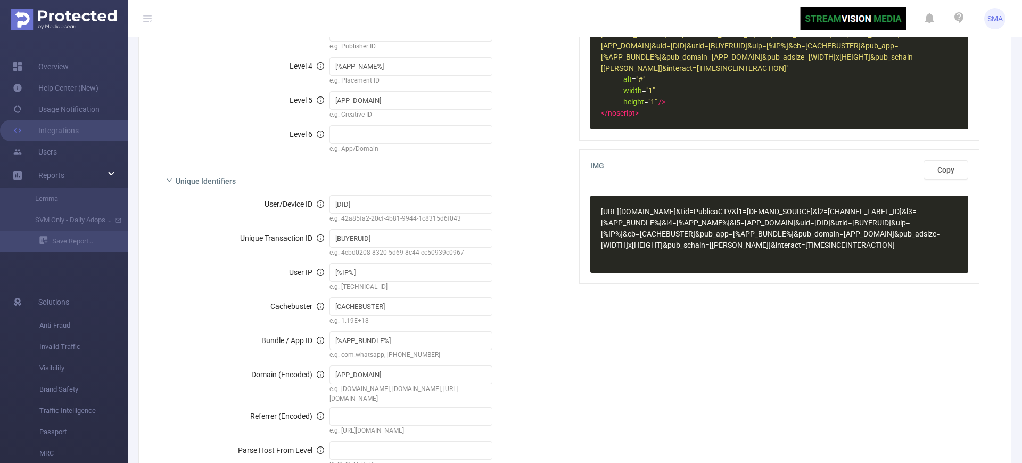
click at [172, 180] on icon "icon: right" at bounding box center [169, 180] width 6 height 6
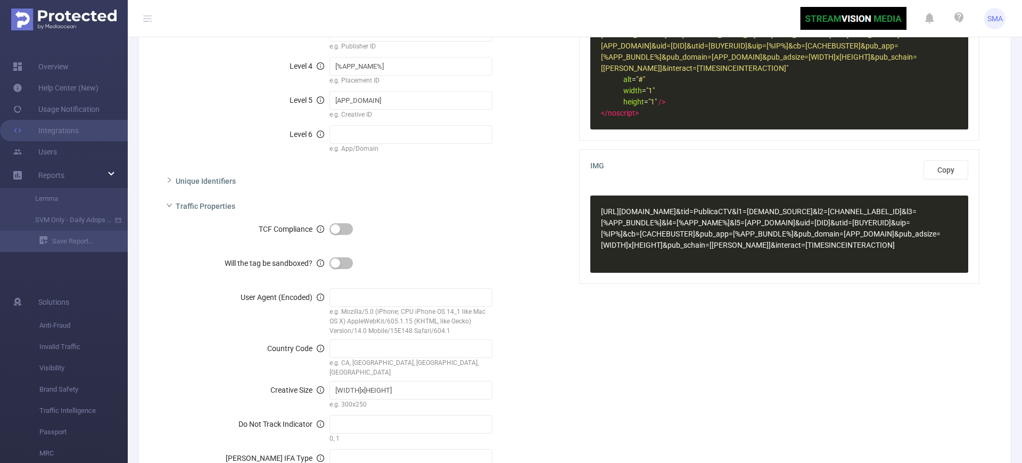
click at [172, 180] on icon "icon: right" at bounding box center [169, 180] width 6 height 6
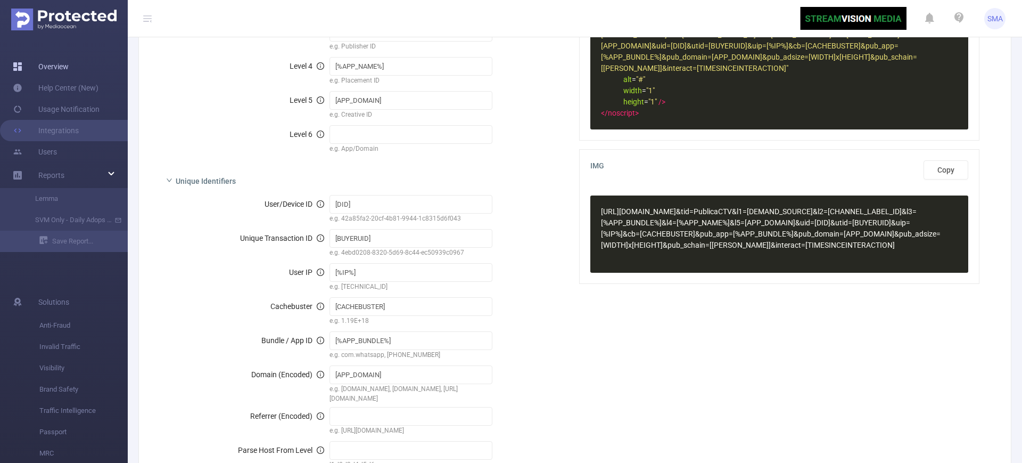
click at [50, 64] on link "Overview" at bounding box center [41, 66] width 56 height 21
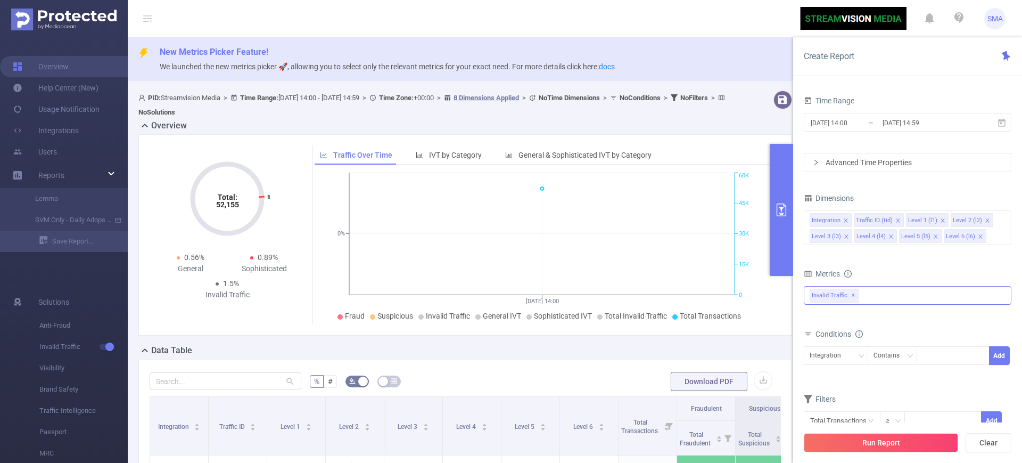
click at [887, 298] on div "Invalid Traffic ✕" at bounding box center [908, 295] width 208 height 19
click at [820, 298] on span at bounding box center [821, 299] width 9 height 9
click at [882, 263] on form "Dimensions Integration Traffic ID (tid) Level 1 (l1) Level 2 (l2) Level 3 (l3) …" at bounding box center [908, 317] width 208 height 253
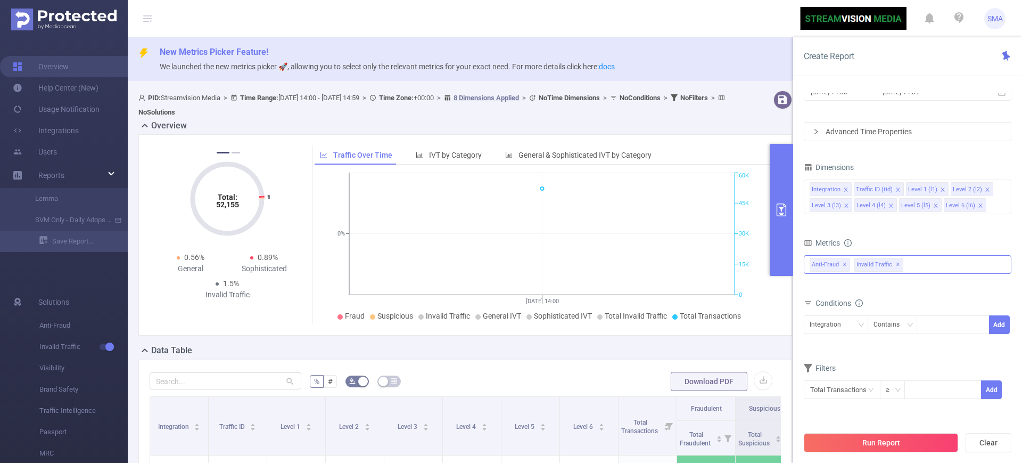
click at [922, 259] on div "Anti-Fraud Invalid Traffic Anti-Fraud ✕ Invalid Traffic ✕" at bounding box center [908, 264] width 208 height 19
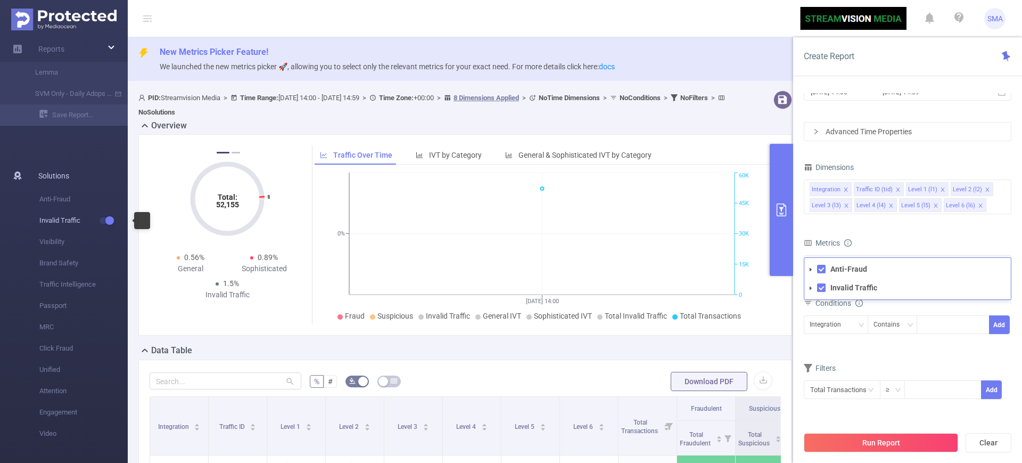
click at [105, 224] on span "Invalid Traffic" at bounding box center [83, 220] width 88 height 21
click at [108, 222] on button "button" at bounding box center [107, 220] width 15 height 6
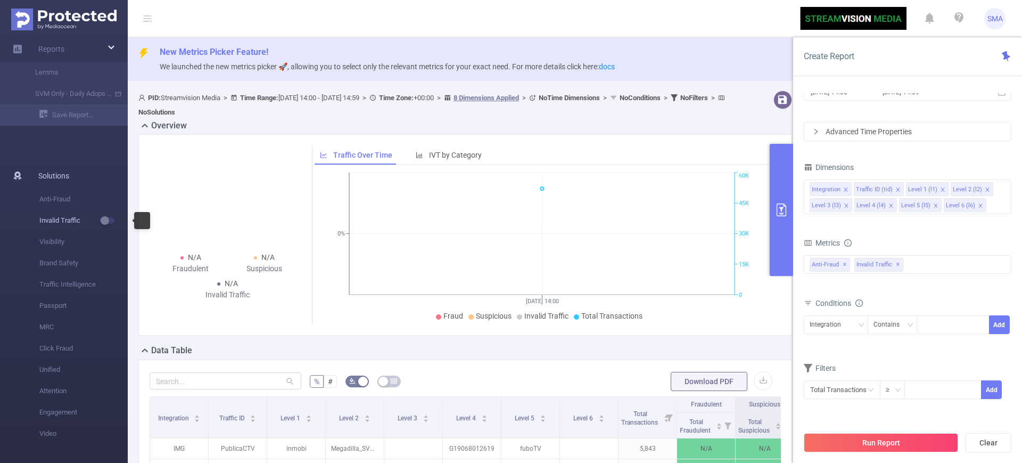
click at [108, 222] on button "button" at bounding box center [107, 220] width 15 height 6
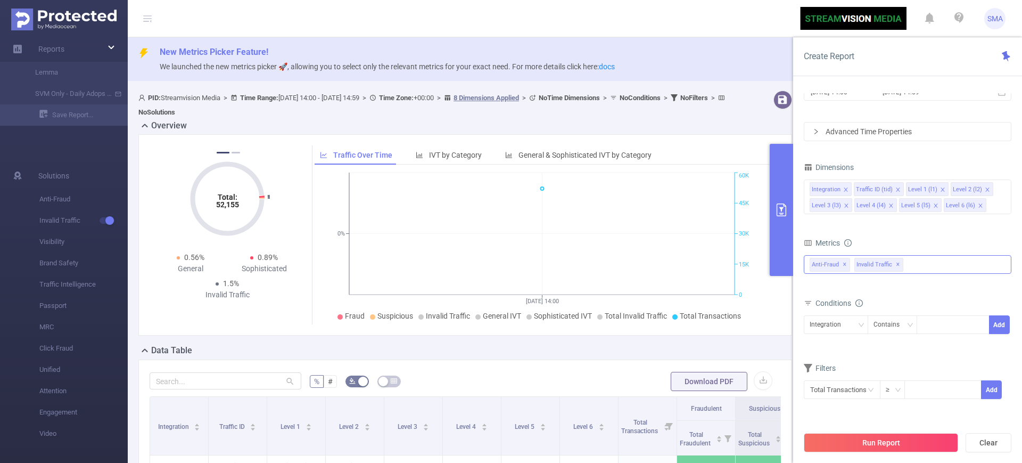
click at [911, 266] on div "Anti-Fraud Invalid Traffic Anti-Fraud ✕ Invalid Traffic ✕" at bounding box center [908, 264] width 208 height 19
click at [0, 254] on li "Brand Safety" at bounding box center [64, 262] width 128 height 21
click at [86, 267] on span "Brand Safety" at bounding box center [83, 262] width 88 height 21
